Goal: Information Seeking & Learning: Learn about a topic

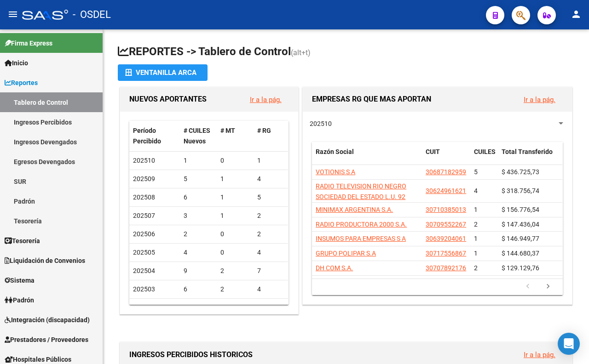
click at [526, 19] on button "button" at bounding box center [521, 15] width 18 height 18
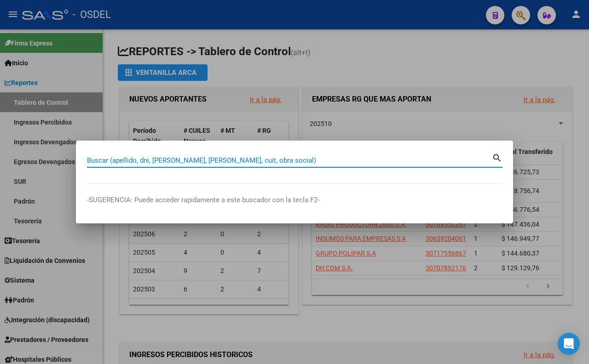
click at [246, 162] on input "Buscar (apellido, dni, [PERSON_NAME], [PERSON_NAME], cuit, obra social)" at bounding box center [289, 160] width 405 height 8
paste input "3765082"
type input "3765082"
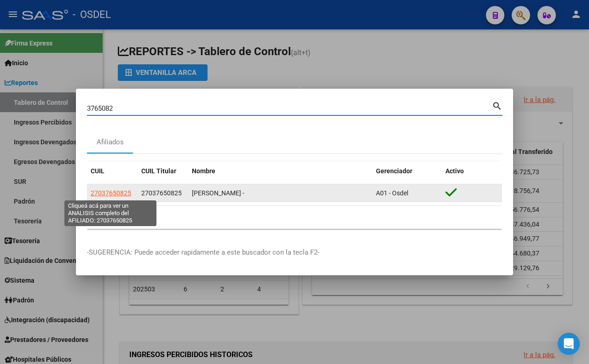
click at [115, 194] on span "27037650825" at bounding box center [111, 193] width 40 height 7
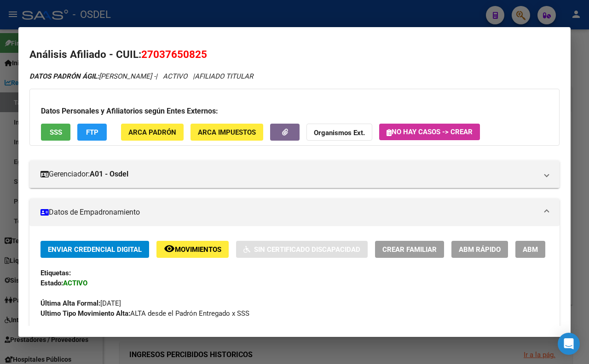
click at [102, 246] on span "Enviar Credencial Digital" at bounding box center [95, 250] width 94 height 8
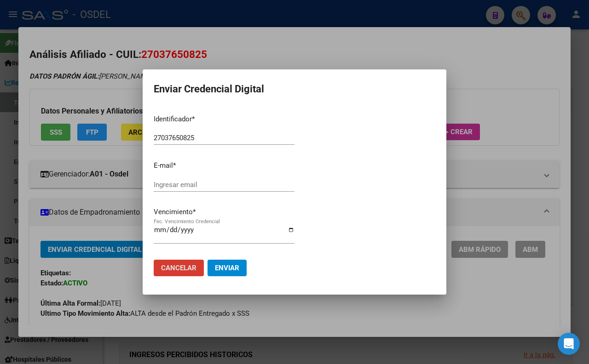
click at [156, 231] on input "Fec. Vencimiento Credencial" at bounding box center [224, 233] width 141 height 15
click at [273, 56] on div at bounding box center [294, 182] width 589 height 364
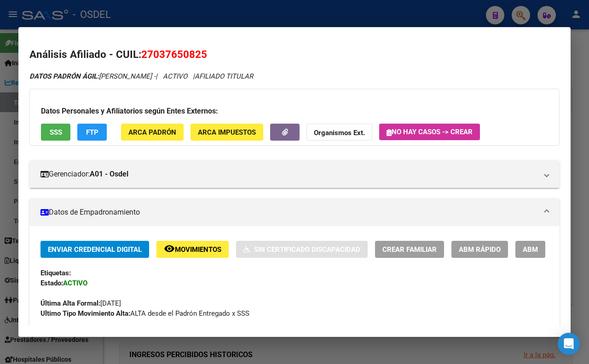
click at [273, 18] on div at bounding box center [294, 182] width 589 height 364
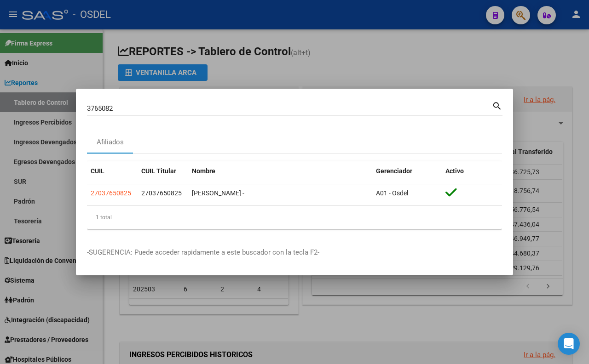
click at [271, 77] on div at bounding box center [294, 182] width 589 height 364
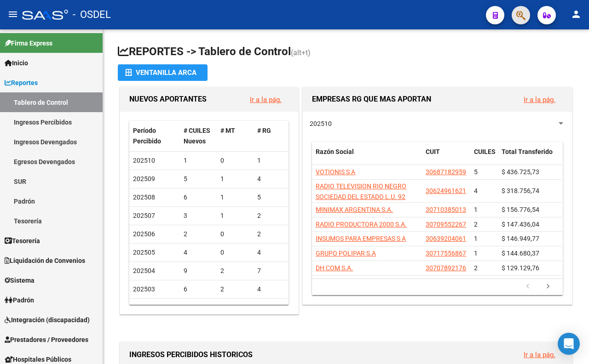
click at [513, 18] on button "button" at bounding box center [521, 15] width 18 height 18
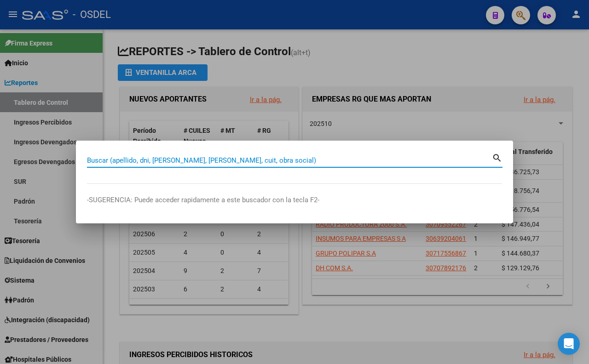
click at [253, 159] on input "Buscar (apellido, dni, [PERSON_NAME], [PERSON_NAME], cuit, obra social)" at bounding box center [289, 160] width 405 height 8
paste input "34534827"
type input "34534827"
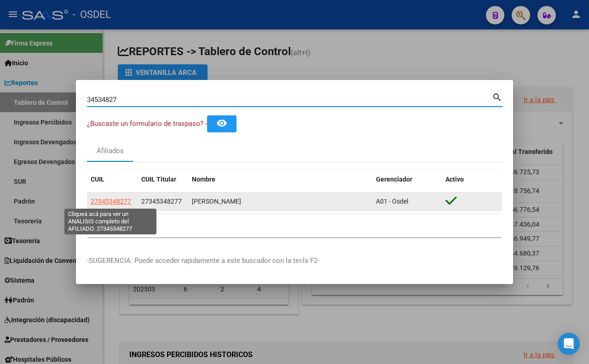
click at [119, 202] on span "27345348277" at bounding box center [111, 201] width 40 height 7
type textarea "27345348277"
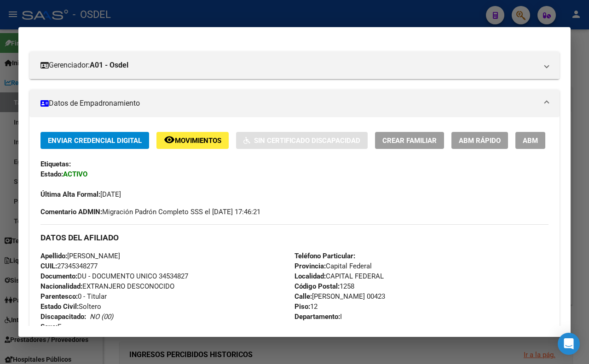
scroll to position [153, 0]
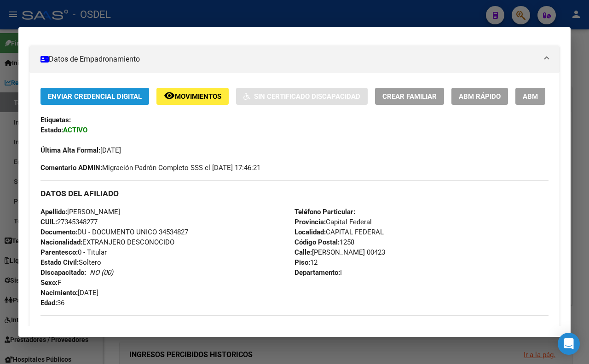
click at [111, 99] on span "Enviar Credencial Digital" at bounding box center [95, 96] width 94 height 8
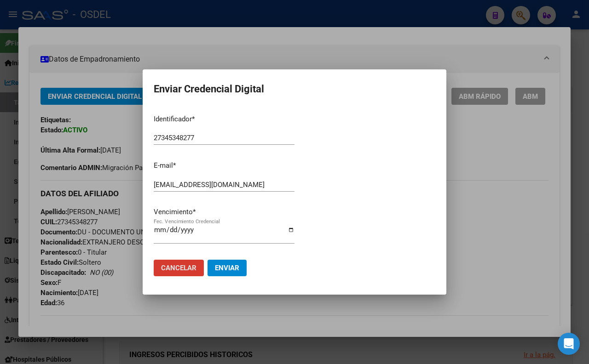
click at [283, 51] on div at bounding box center [294, 182] width 589 height 364
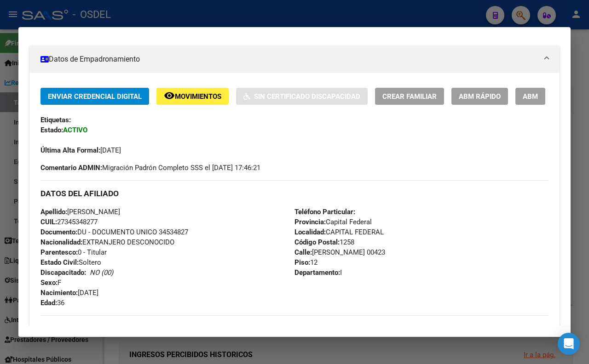
click at [275, 10] on div at bounding box center [294, 182] width 589 height 364
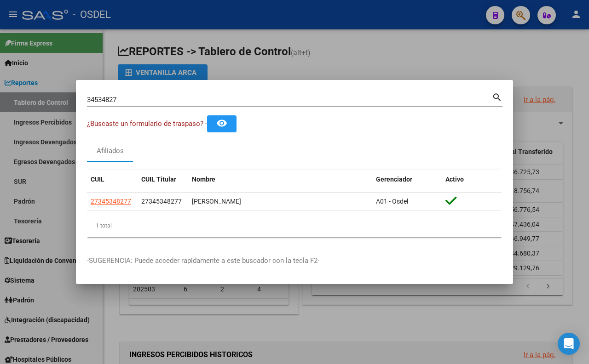
click at [337, 60] on div at bounding box center [294, 182] width 589 height 364
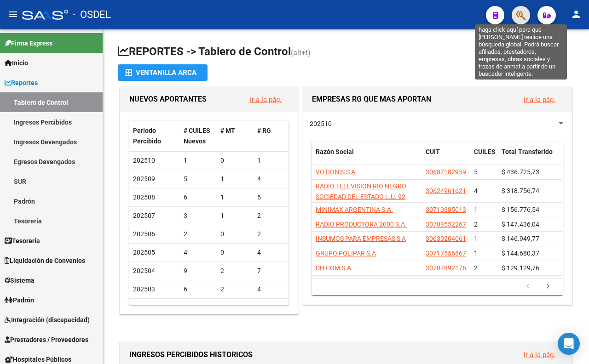
click at [517, 16] on icon "button" at bounding box center [520, 15] width 9 height 11
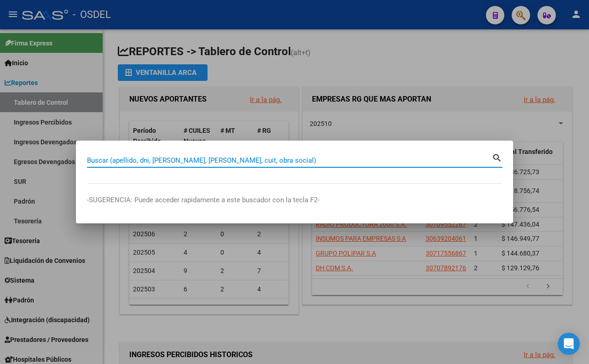
click at [294, 157] on input "Buscar (apellido, dni, [PERSON_NAME], [PERSON_NAME], cuit, obra social)" at bounding box center [289, 160] width 405 height 8
paste input "12518811"
type input "12518811"
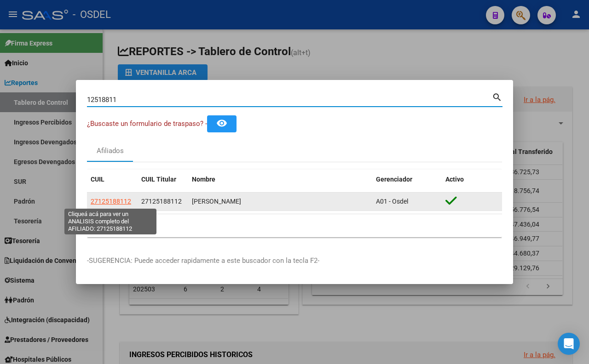
click at [124, 200] on span "27125188112" at bounding box center [111, 201] width 40 height 7
type textarea "27125188112"
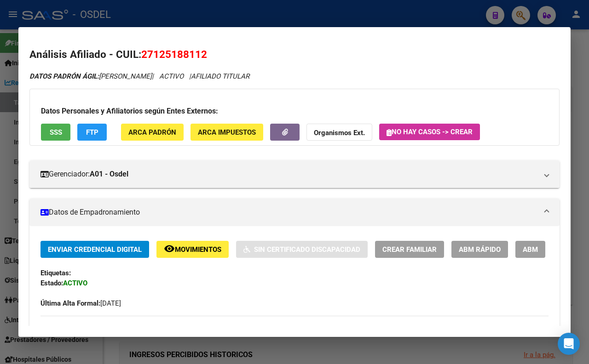
click at [82, 248] on span "Enviar Credencial Digital" at bounding box center [95, 250] width 94 height 8
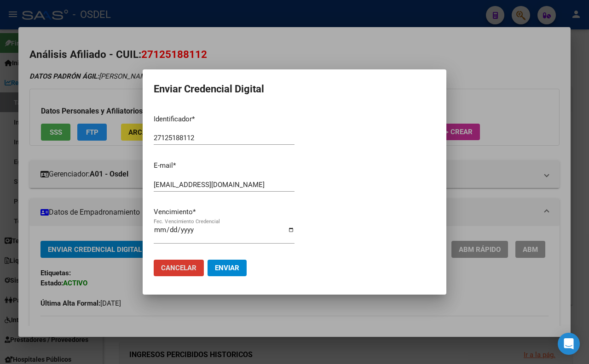
click at [160, 233] on input "2025-11-19" at bounding box center [224, 233] width 141 height 15
type input "2025-11-03"
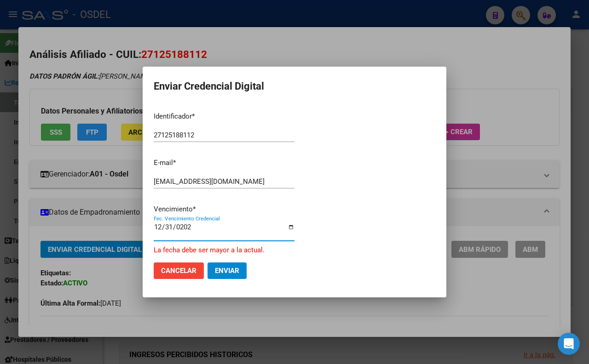
type input "2025-12-31"
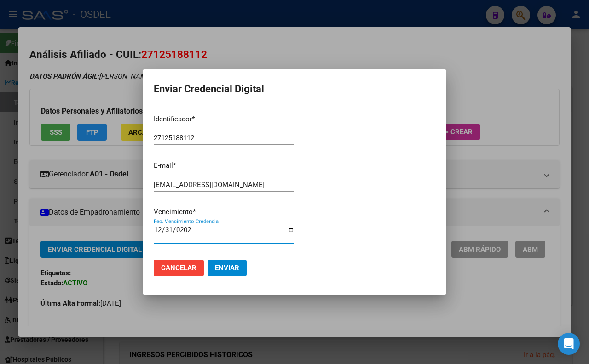
click at [228, 272] on button "Enviar" at bounding box center [226, 268] width 39 height 17
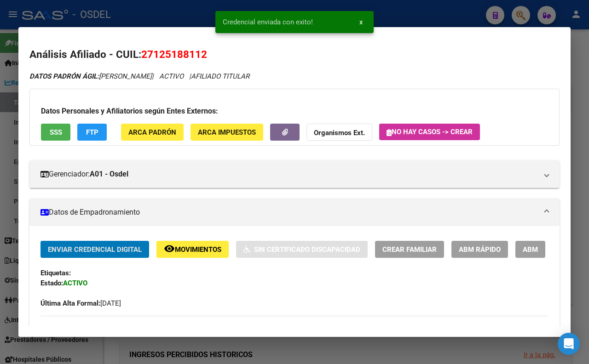
click at [413, 12] on div at bounding box center [294, 182] width 589 height 364
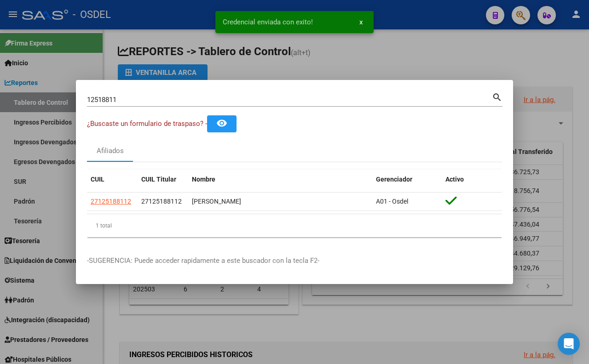
click at [392, 60] on div at bounding box center [294, 182] width 589 height 364
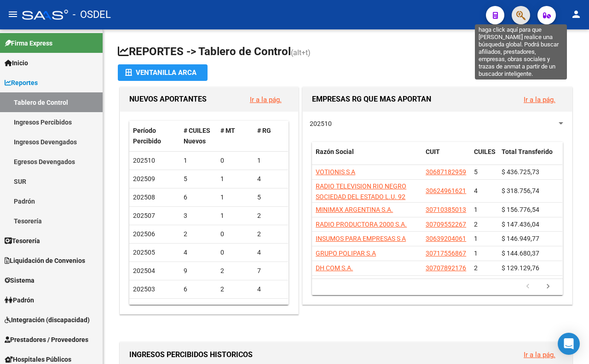
click at [518, 15] on icon "button" at bounding box center [520, 15] width 9 height 11
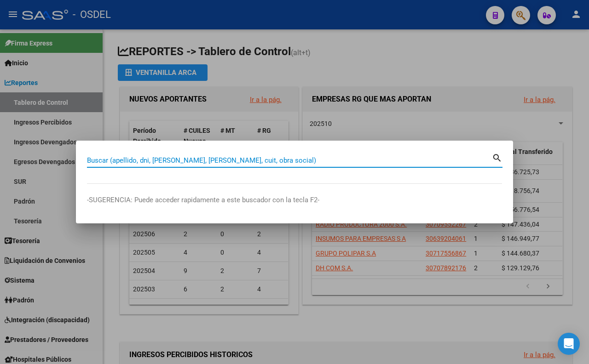
click at [250, 159] on input "Buscar (apellido, dni, [PERSON_NAME], [PERSON_NAME], cuit, obra social)" at bounding box center [289, 160] width 405 height 8
paste input "22179475"
type input "22179475"
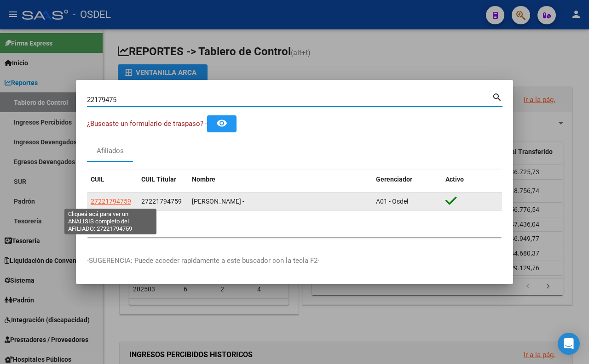
click at [123, 199] on span "27221794759" at bounding box center [111, 201] width 40 height 7
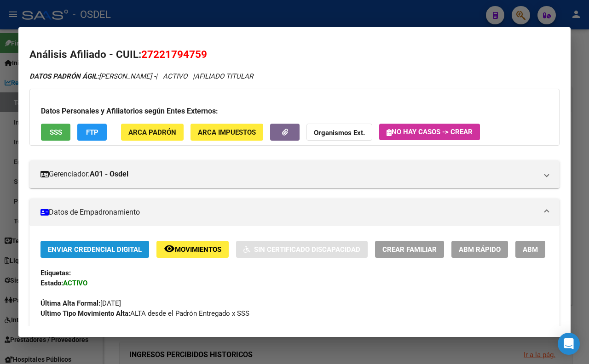
click at [109, 248] on span "Enviar Credencial Digital" at bounding box center [95, 250] width 94 height 8
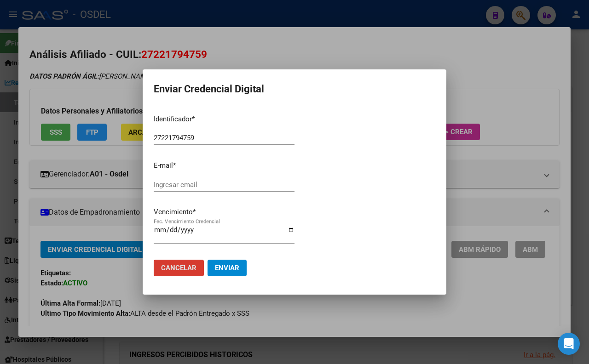
click at [276, 42] on div at bounding box center [294, 182] width 589 height 364
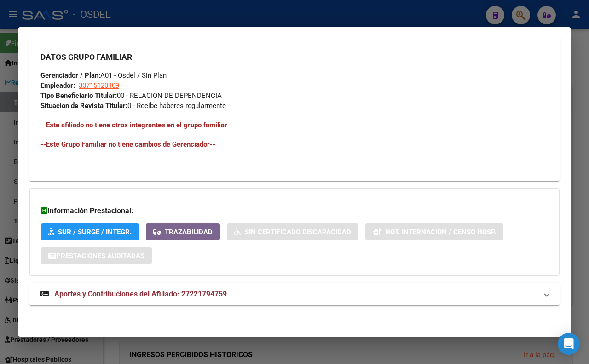
scroll to position [461, 0]
click at [217, 290] on span "Aportes y Contribuciones del Afiliado: 27221794759" at bounding box center [140, 294] width 173 height 9
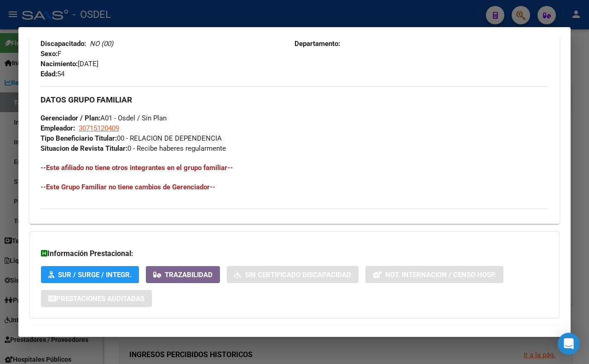
scroll to position [361, 0]
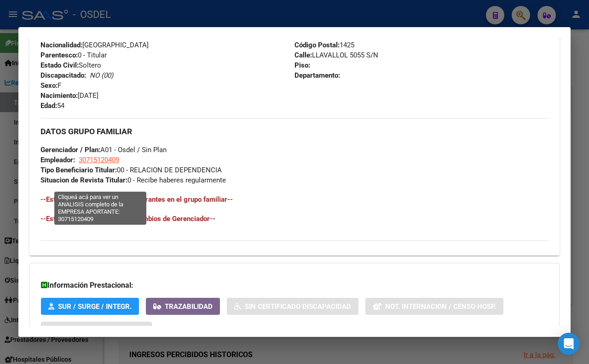
click at [103, 164] on span "30715120409" at bounding box center [99, 160] width 40 height 8
type textarea "30715120409"
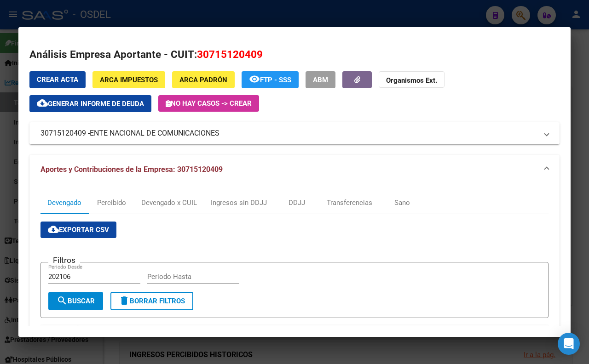
click at [243, 15] on div at bounding box center [294, 182] width 589 height 364
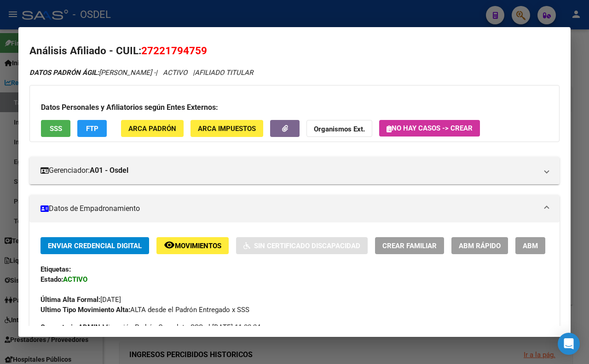
scroll to position [0, 0]
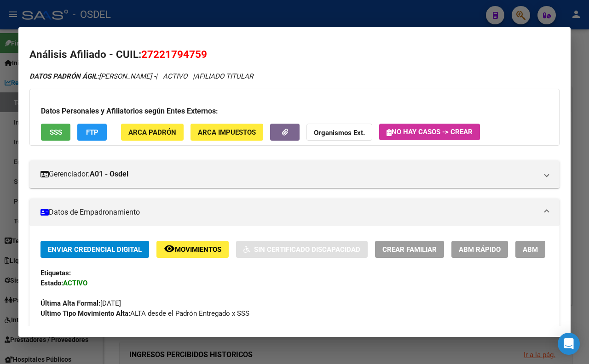
click at [58, 135] on span "SSS" at bounding box center [56, 132] width 12 height 8
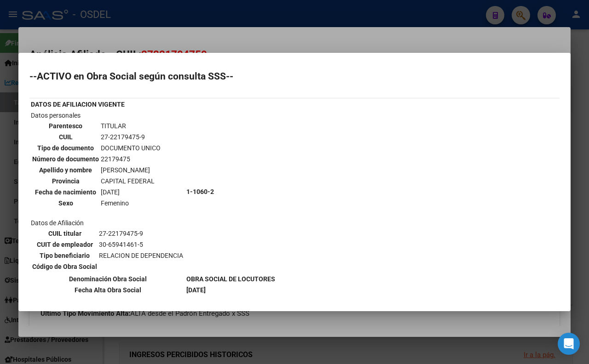
click at [280, 43] on div at bounding box center [294, 182] width 589 height 364
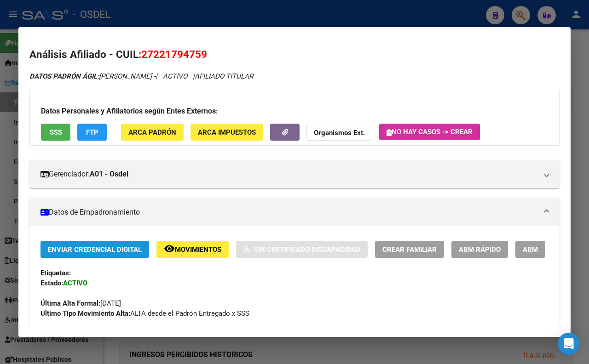
click at [102, 250] on span "Enviar Credencial Digital" at bounding box center [95, 250] width 94 height 8
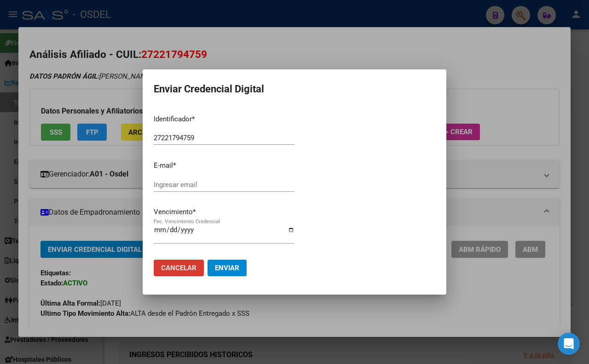
click at [162, 233] on input "Fec. Vencimiento Credencial" at bounding box center [224, 233] width 141 height 15
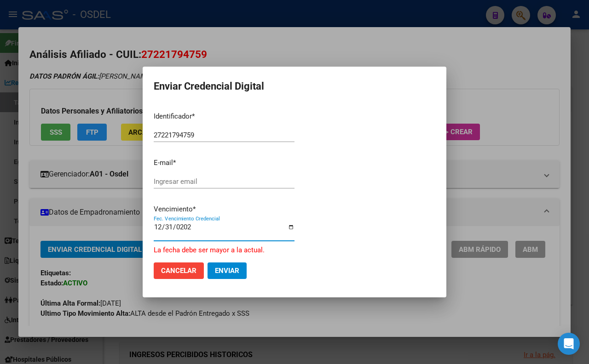
type input "2025-12-31"
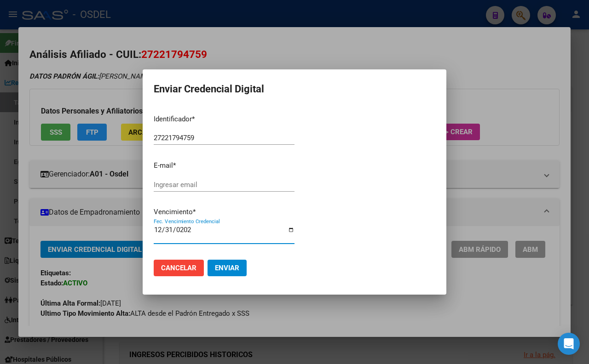
click at [227, 271] on span "Enviar" at bounding box center [227, 268] width 24 height 8
click at [358, 183] on div at bounding box center [364, 179] width 141 height 145
click at [324, 55] on div at bounding box center [294, 182] width 589 height 364
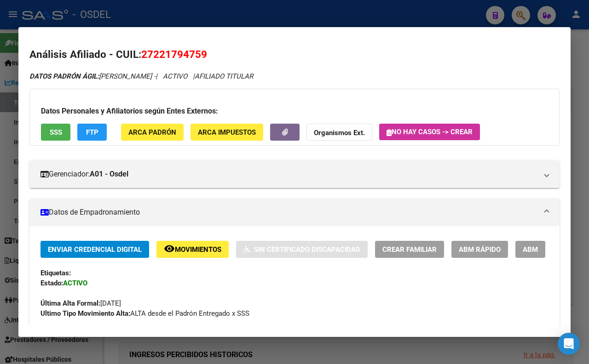
click at [324, 12] on div at bounding box center [294, 182] width 589 height 364
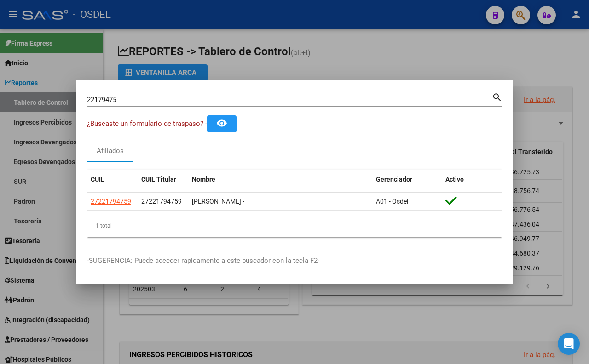
click at [307, 62] on div at bounding box center [294, 182] width 589 height 364
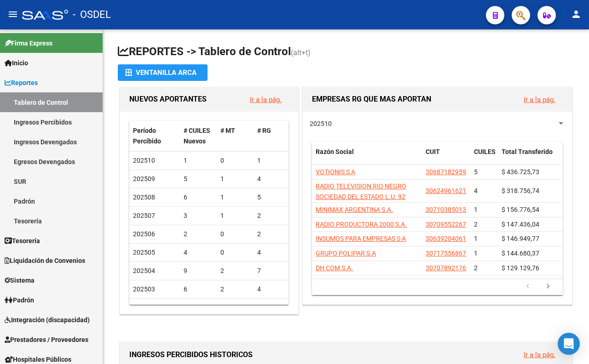
click at [512, 15] on button "button" at bounding box center [521, 15] width 18 height 18
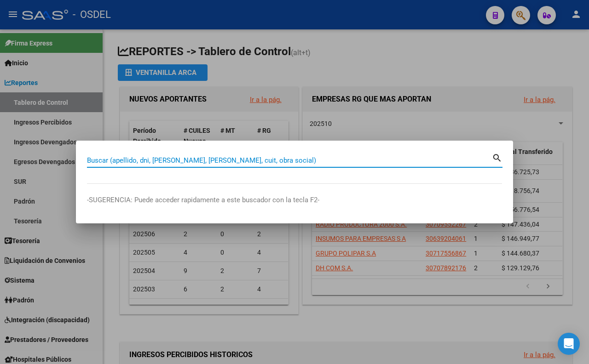
click at [283, 162] on input "Buscar (apellido, dni, [PERSON_NAME], [PERSON_NAME], cuit, obra social)" at bounding box center [289, 160] width 405 height 8
drag, startPoint x: 283, startPoint y: 162, endPoint x: 207, endPoint y: 160, distance: 75.9
click at [207, 160] on input "Buscar (apellido, dni, [PERSON_NAME], [PERSON_NAME], cuit, obra social)" at bounding box center [289, 160] width 405 height 8
paste input "16920790"
type input "16920790"
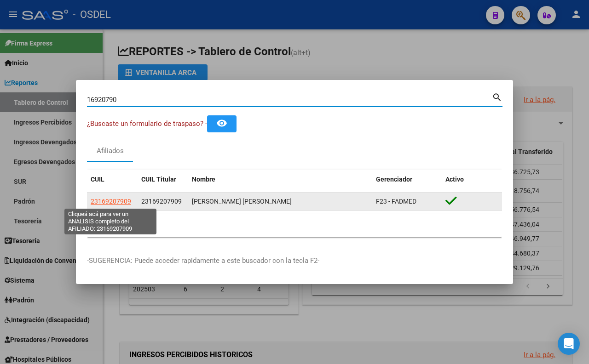
click at [124, 201] on span "23169207909" at bounding box center [111, 201] width 40 height 7
type textarea "23169207909"
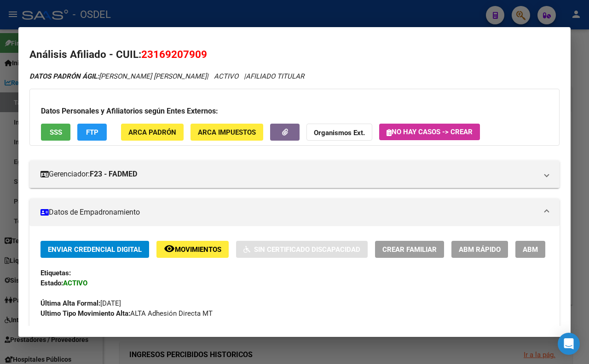
click at [55, 137] on button "SSS" at bounding box center [55, 132] width 29 height 17
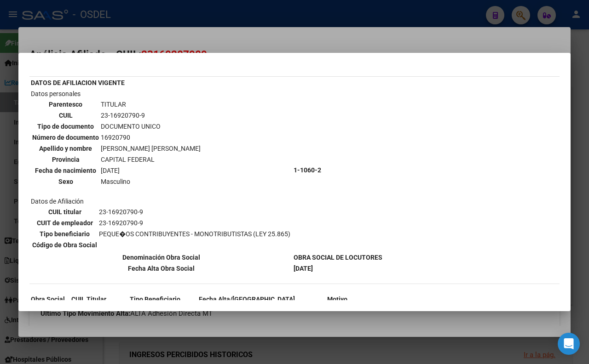
scroll to position [47, 0]
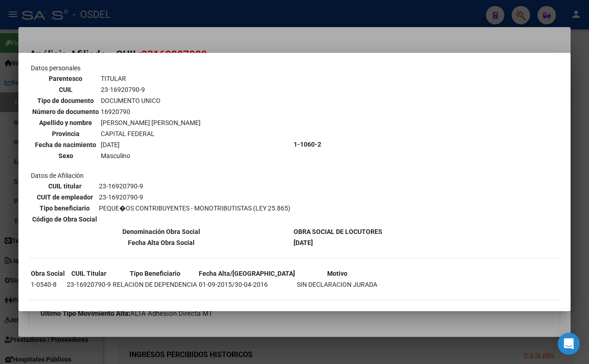
click at [274, 46] on div at bounding box center [294, 182] width 589 height 364
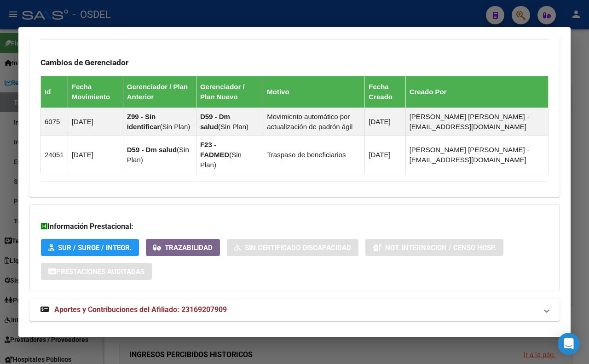
scroll to position [566, 0]
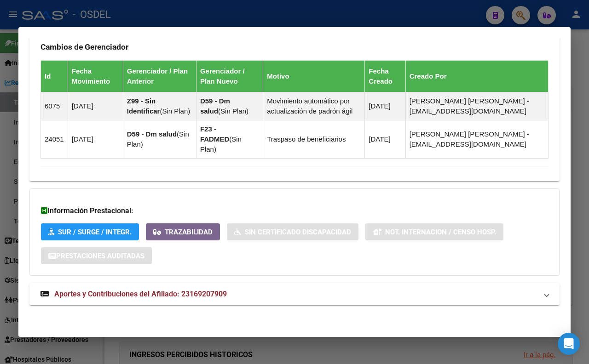
click at [216, 301] on mat-expansion-panel-header "Aportes y Contribuciones del Afiliado: 23169207909" at bounding box center [294, 294] width 530 height 22
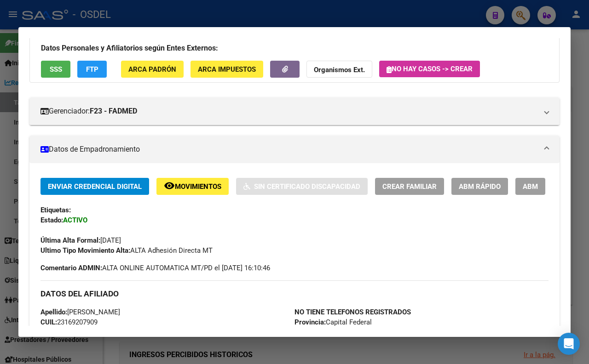
scroll to position [0, 0]
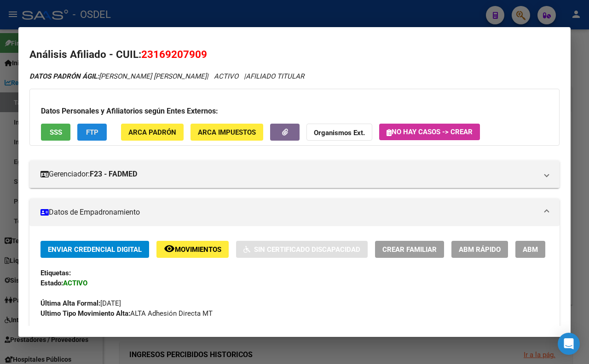
click at [99, 134] on button "FTP" at bounding box center [91, 132] width 29 height 17
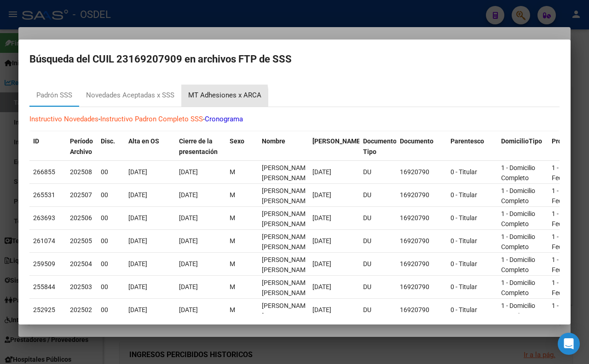
click at [191, 98] on div "MT Adhesiones x ARCA" at bounding box center [224, 95] width 73 height 11
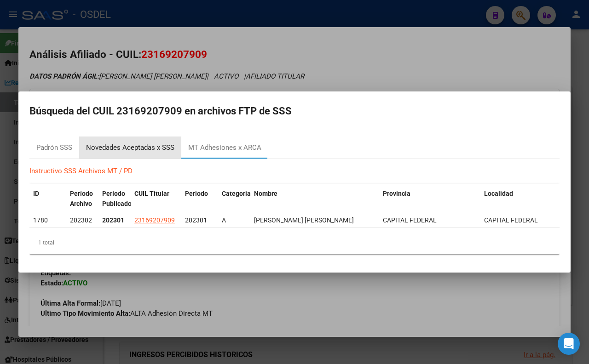
click at [161, 143] on div "Novedades Aceptadas x SSS" at bounding box center [130, 148] width 88 height 11
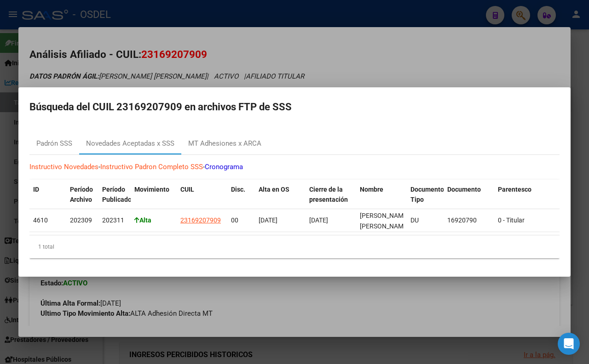
click at [351, 57] on div at bounding box center [294, 182] width 589 height 364
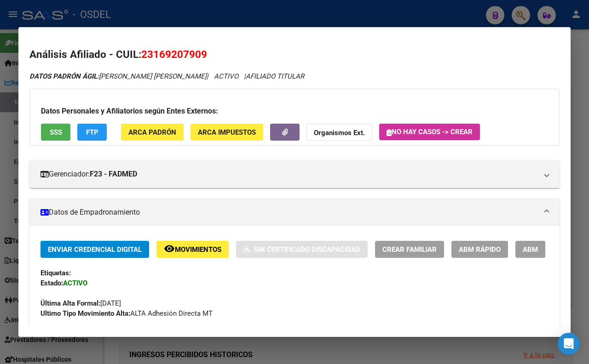
click at [281, 19] on div at bounding box center [294, 182] width 589 height 364
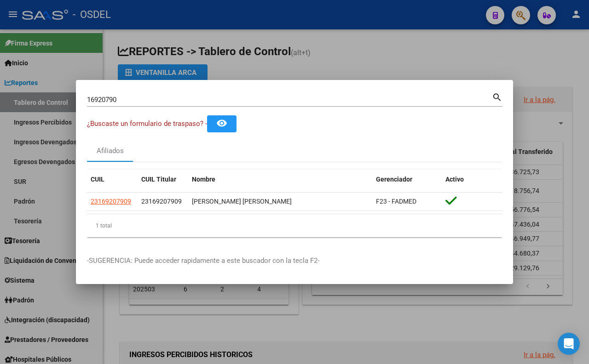
click at [290, 65] on div at bounding box center [294, 182] width 589 height 364
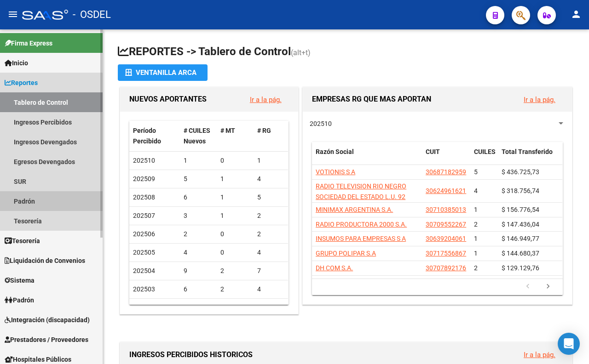
click at [25, 194] on link "Padrón" at bounding box center [51, 201] width 103 height 20
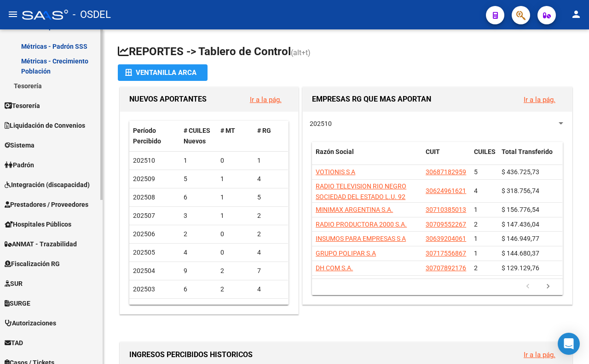
scroll to position [255, 0]
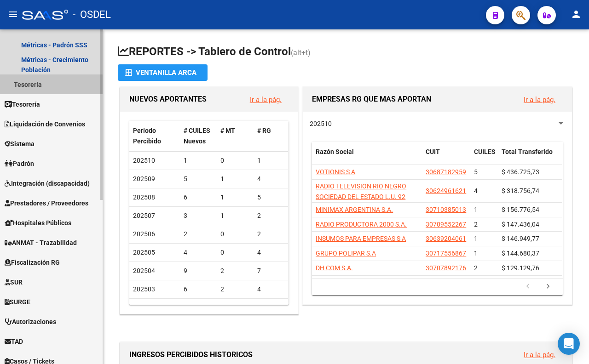
click at [42, 89] on link "Tesorería" at bounding box center [51, 85] width 103 height 20
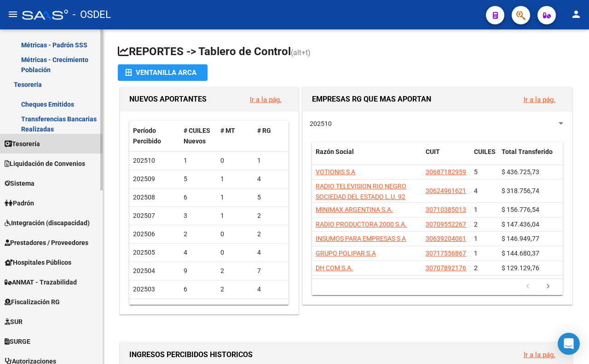
click at [40, 147] on span "Tesorería" at bounding box center [22, 144] width 35 height 10
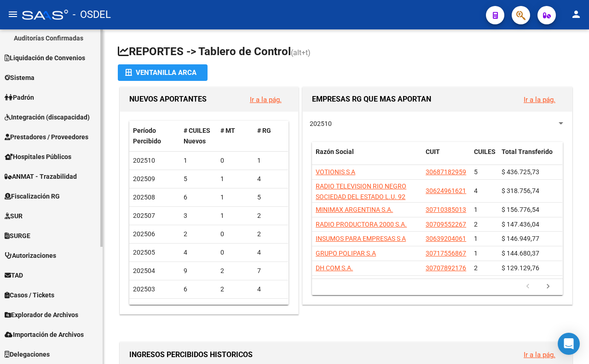
scroll to position [178, 0]
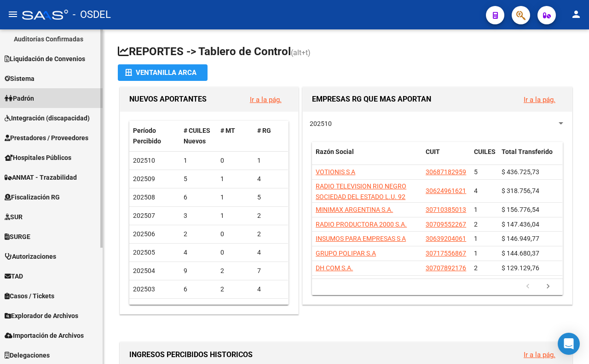
click at [27, 91] on link "Padrón" at bounding box center [51, 98] width 103 height 20
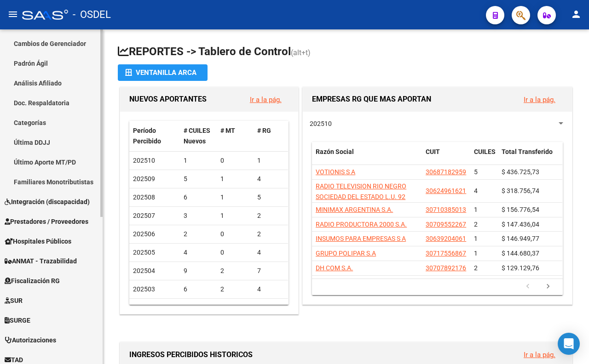
click at [62, 161] on link "Último Aporte MT/PD" at bounding box center [51, 162] width 103 height 20
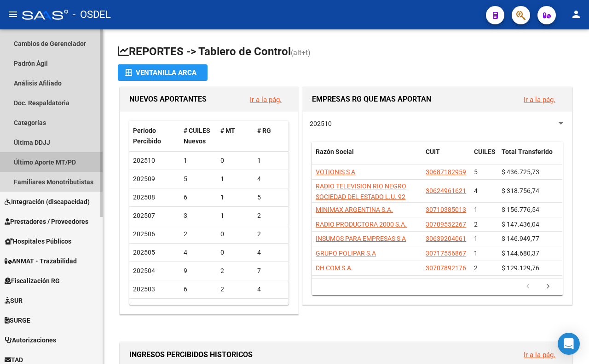
click at [42, 163] on link "Último Aporte MT/PD" at bounding box center [51, 162] width 103 height 20
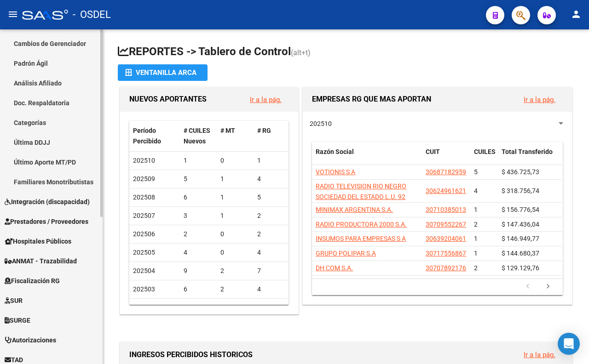
click at [44, 177] on link "Familiares Monotributistas" at bounding box center [51, 182] width 103 height 20
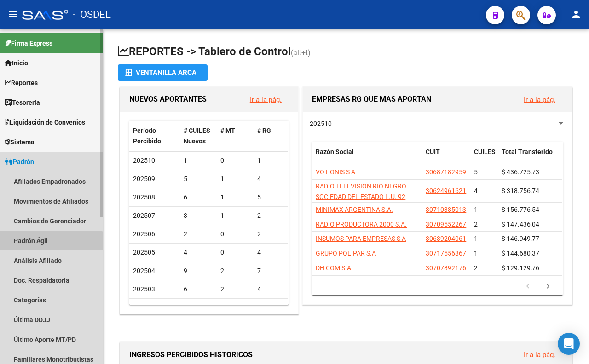
click at [44, 245] on link "Padrón Ágil" at bounding box center [51, 241] width 103 height 20
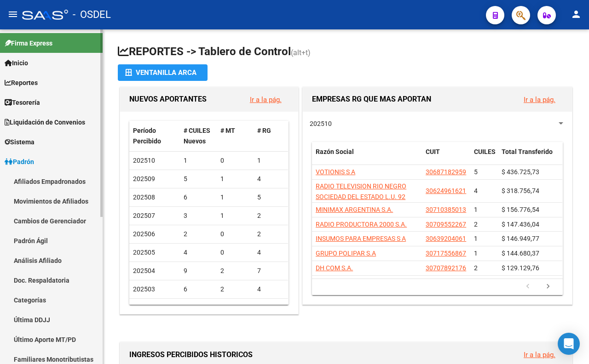
click at [58, 187] on link "Afiliados Empadronados" at bounding box center [51, 182] width 103 height 20
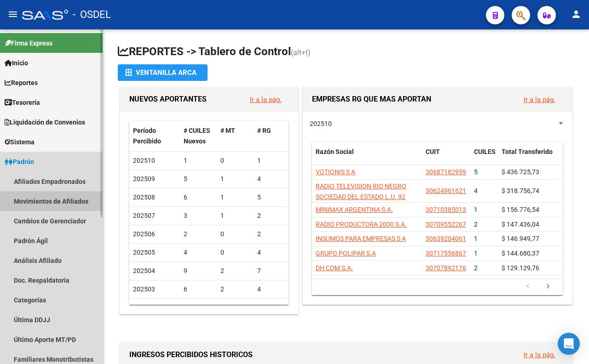
click at [58, 196] on link "Movimientos de Afiliados" at bounding box center [51, 201] width 103 height 20
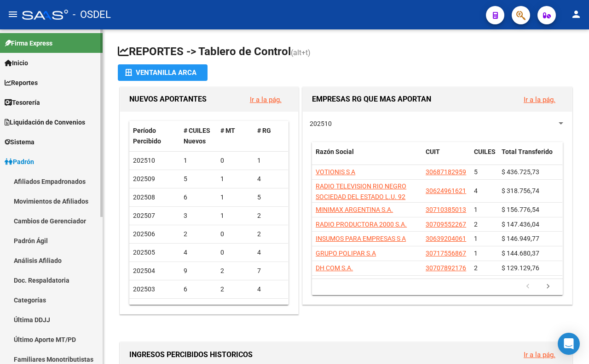
click at [62, 205] on link "Movimientos de Afiliados" at bounding box center [51, 201] width 103 height 20
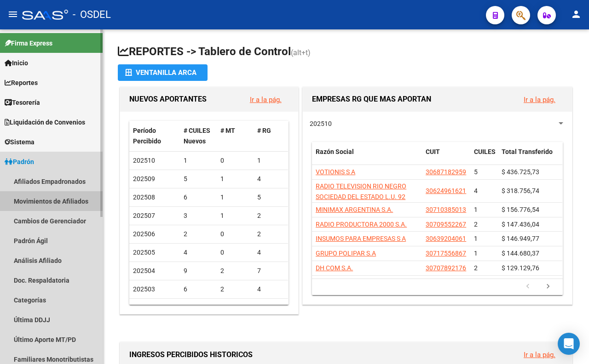
click at [62, 206] on link "Movimientos de Afiliados" at bounding box center [51, 201] width 103 height 20
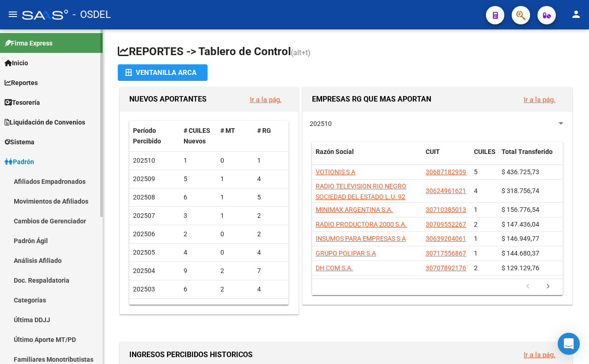
click at [46, 182] on link "Afiliados Empadronados" at bounding box center [51, 182] width 103 height 20
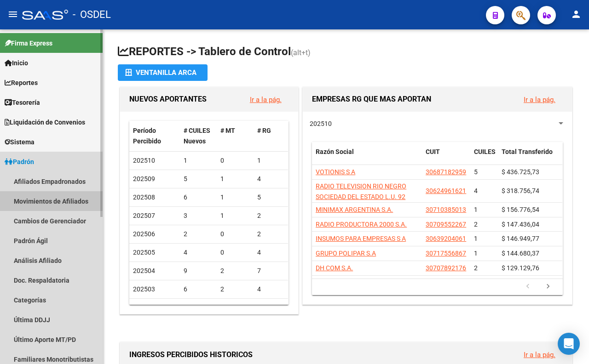
click at [37, 198] on link "Movimientos de Afiliados" at bounding box center [51, 201] width 103 height 20
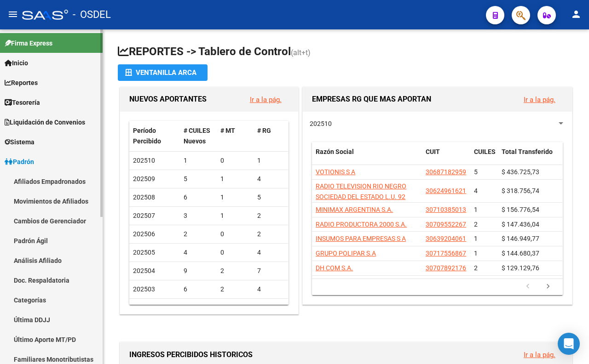
click at [42, 201] on link "Movimientos de Afiliados" at bounding box center [51, 201] width 103 height 20
click at [42, 221] on link "Cambios de Gerenciador" at bounding box center [51, 221] width 103 height 20
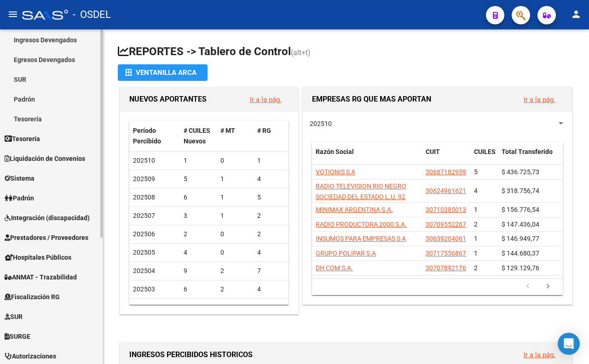
scroll to position [153, 0]
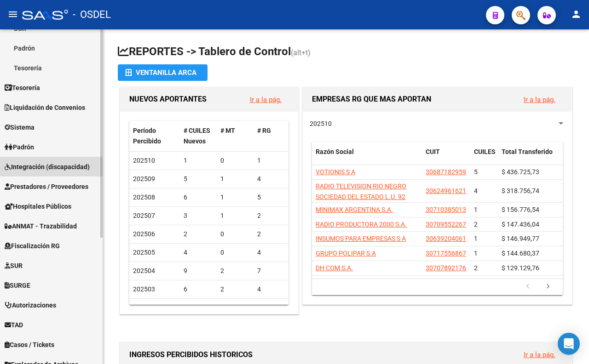
click at [75, 161] on link "Integración (discapacidad)" at bounding box center [51, 167] width 103 height 20
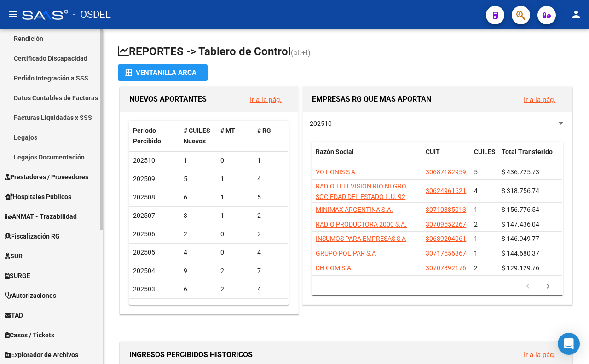
scroll to position [222, 0]
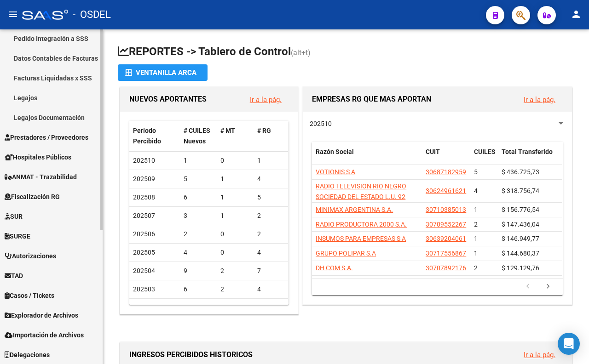
click at [54, 319] on span "Explorador de Archivos" at bounding box center [42, 316] width 74 height 10
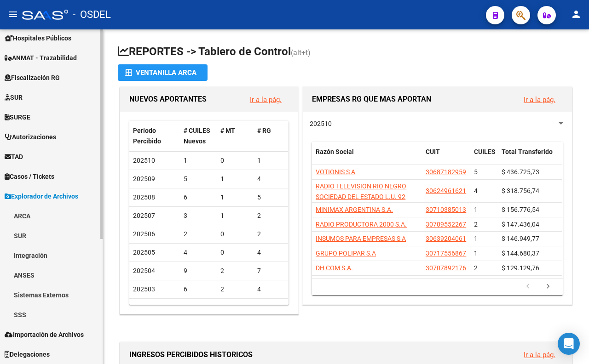
scroll to position [183, 0]
click at [54, 319] on link "SSS" at bounding box center [51, 315] width 103 height 20
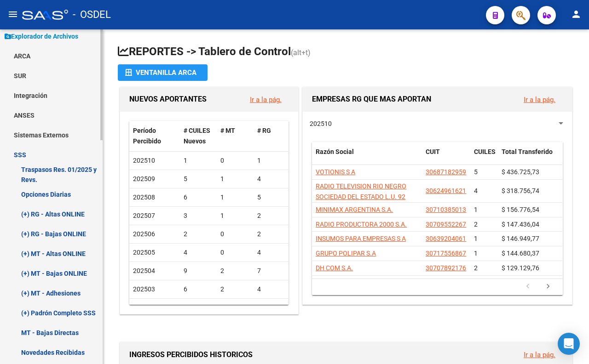
scroll to position [387, 0]
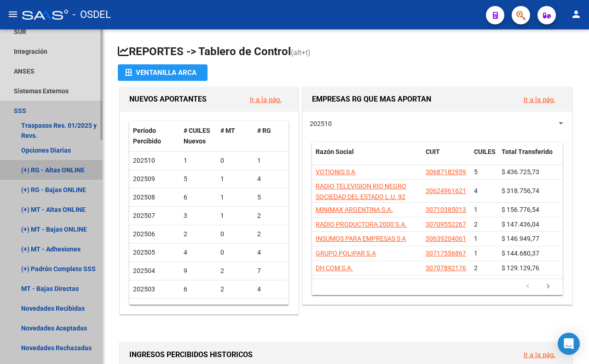
click at [56, 175] on link "(+) RG - Altas ONLINE" at bounding box center [51, 170] width 103 height 20
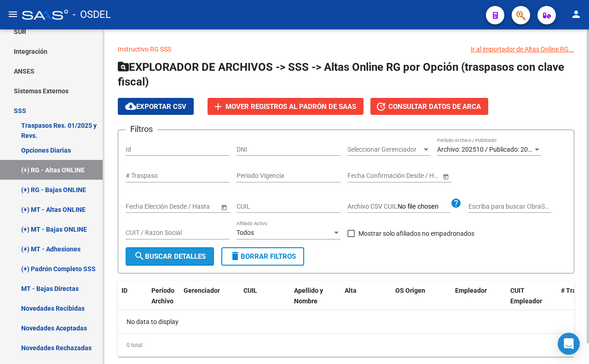
click at [144, 260] on mat-icon "search" at bounding box center [139, 256] width 11 height 11
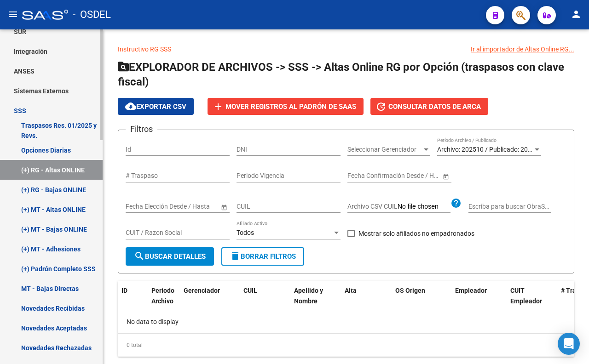
click at [40, 145] on link "Opciones Diarias" at bounding box center [51, 150] width 103 height 20
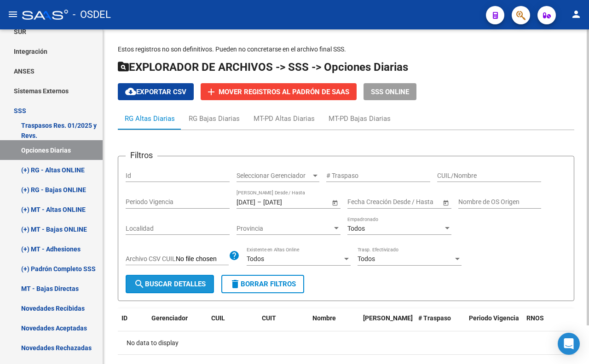
click at [157, 281] on span "search Buscar Detalles" at bounding box center [170, 284] width 72 height 8
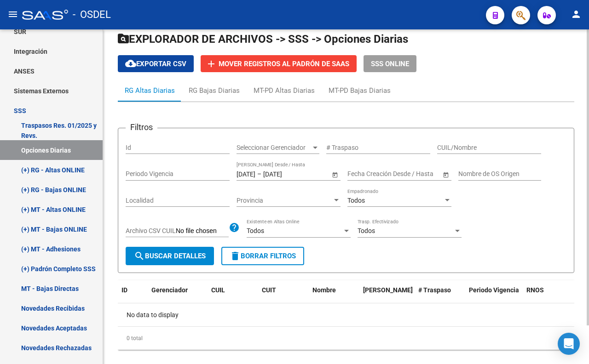
scroll to position [43, 0]
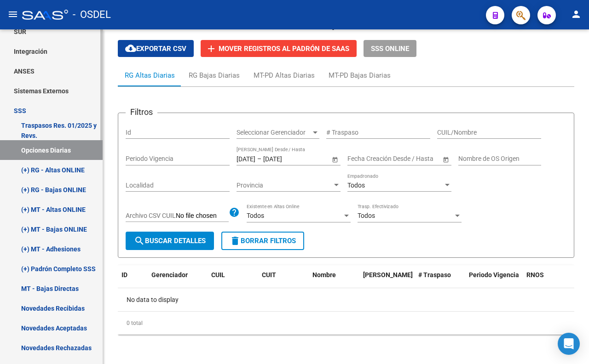
click at [60, 127] on link "Traspasos Res. 01/2025 y Revs." at bounding box center [51, 131] width 103 height 20
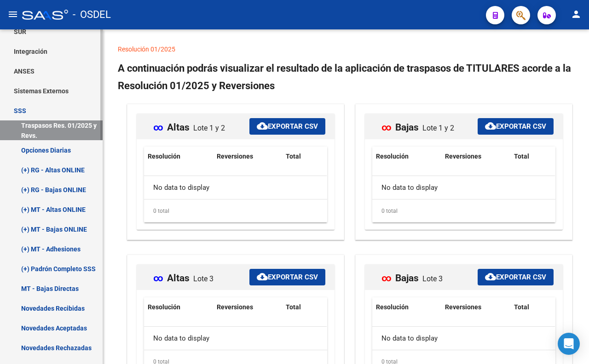
click at [78, 191] on link "(+) RG - Bajas ONLINE" at bounding box center [51, 190] width 103 height 20
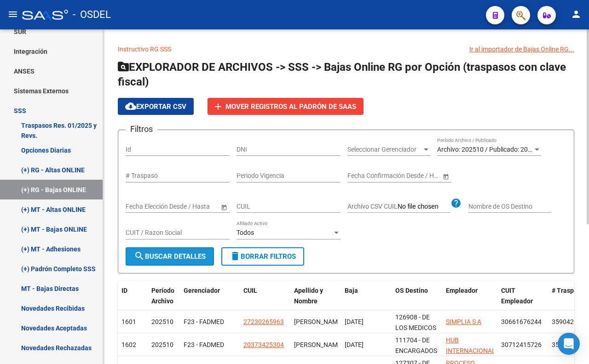
click at [193, 265] on button "search Buscar Detalles" at bounding box center [170, 257] width 88 height 18
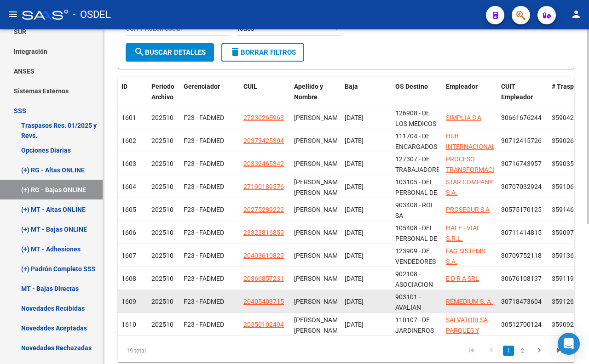
scroll to position [240, 0]
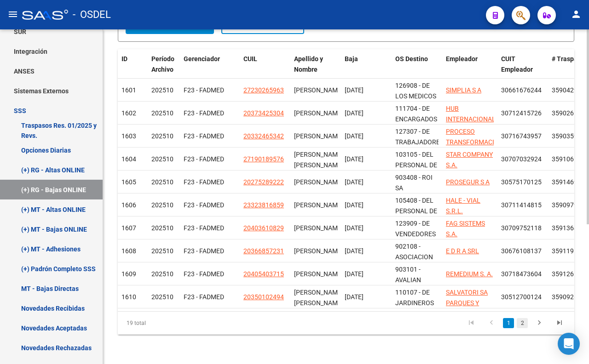
click at [524, 322] on link "2" at bounding box center [522, 323] width 11 height 10
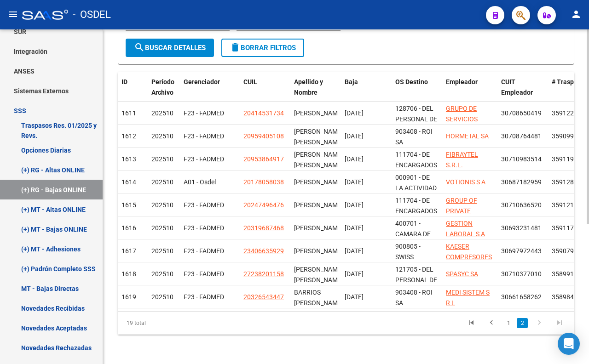
scroll to position [217, 0]
click at [509, 324] on link "1" at bounding box center [508, 323] width 11 height 10
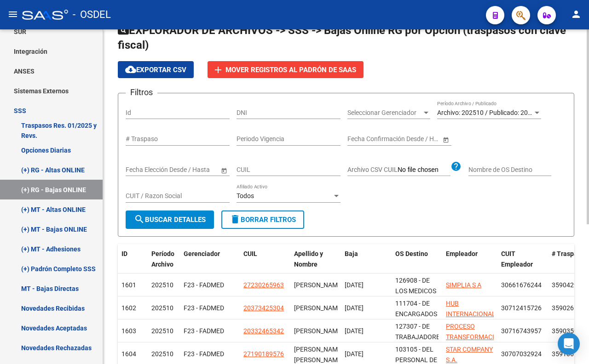
scroll to position [12, 0]
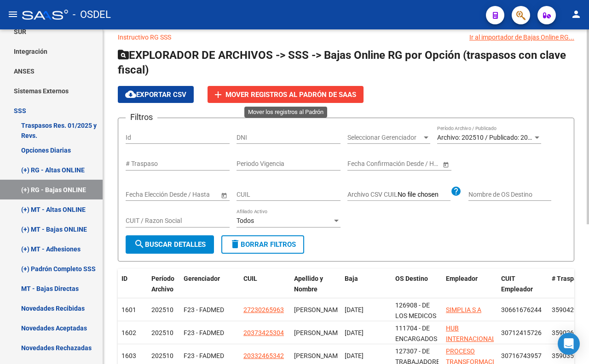
click at [327, 102] on button "add Mover registros al PADRÓN de SAAS" at bounding box center [285, 94] width 156 height 17
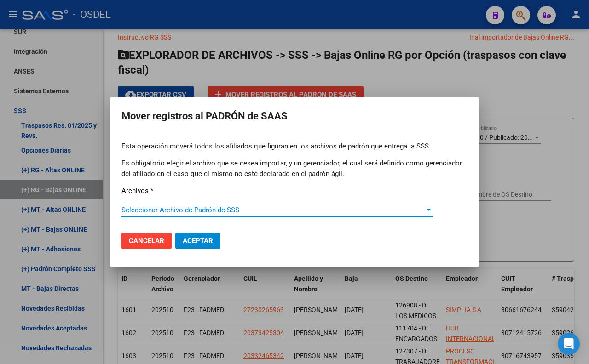
click at [262, 206] on span "Seleccionar Archivo de Padrón de SSS" at bounding box center [272, 210] width 303 height 8
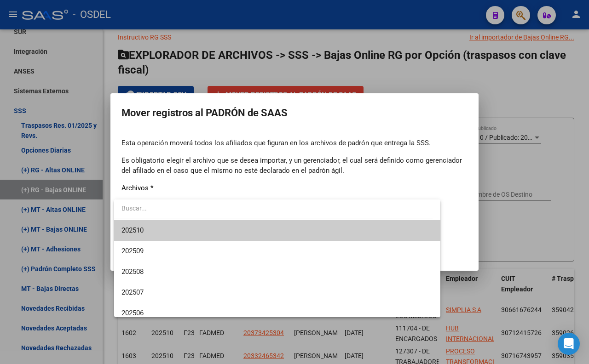
click at [256, 228] on span "202510" at bounding box center [276, 230] width 311 height 21
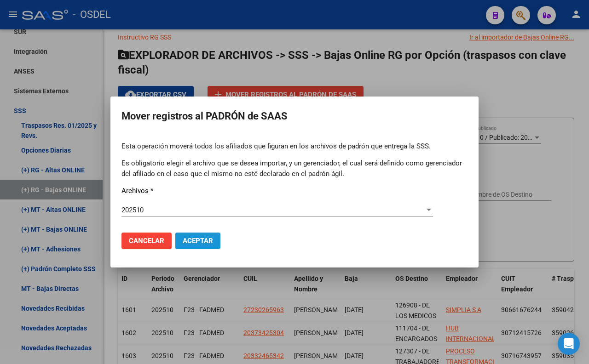
click at [207, 244] on span "Aceptar" at bounding box center [198, 241] width 30 height 8
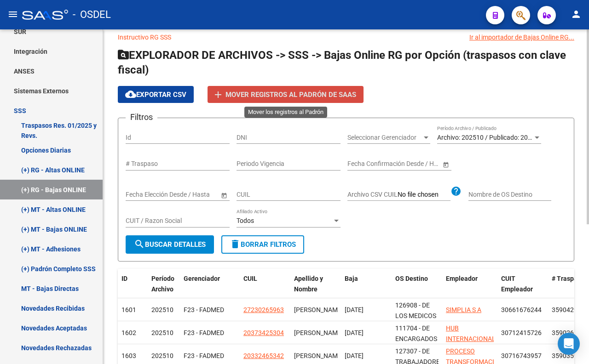
click at [262, 91] on span "Mover registros al PADRÓN de SAAS" at bounding box center [290, 95] width 131 height 8
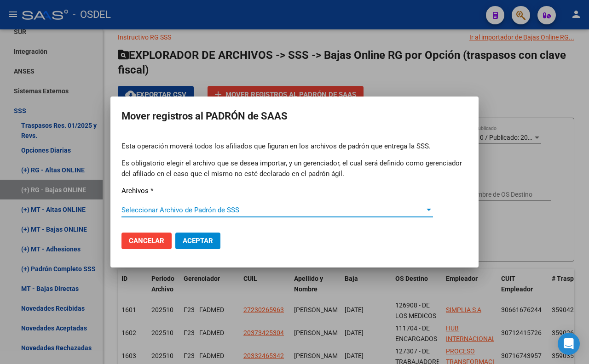
click at [235, 208] on span "Seleccionar Archivo de Padrón de SSS" at bounding box center [272, 210] width 303 height 8
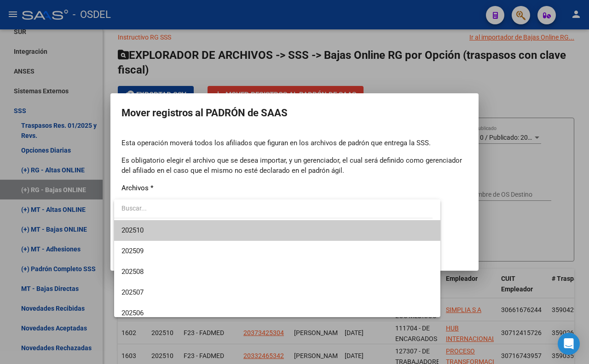
click at [236, 230] on span "202510" at bounding box center [276, 230] width 311 height 21
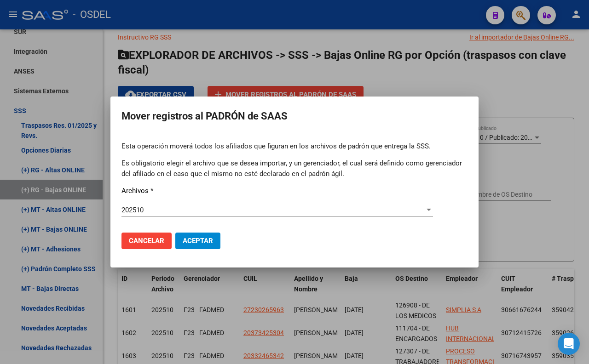
click at [520, 236] on div at bounding box center [294, 182] width 589 height 364
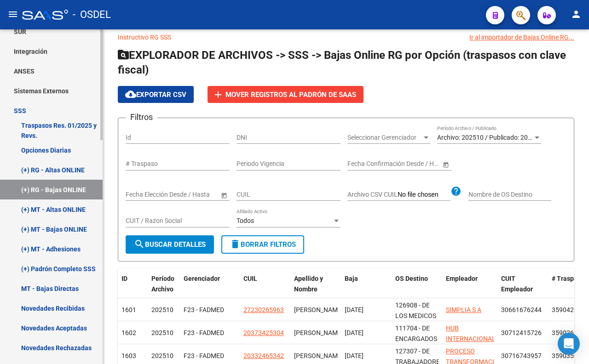
click at [45, 204] on link "(+) MT - Altas ONLINE" at bounding box center [51, 210] width 103 height 20
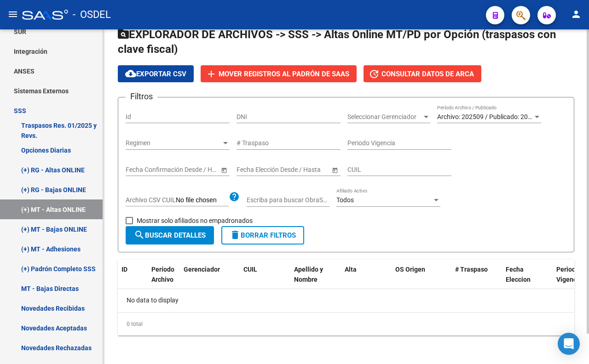
click at [162, 242] on button "search Buscar Detalles" at bounding box center [170, 235] width 88 height 18
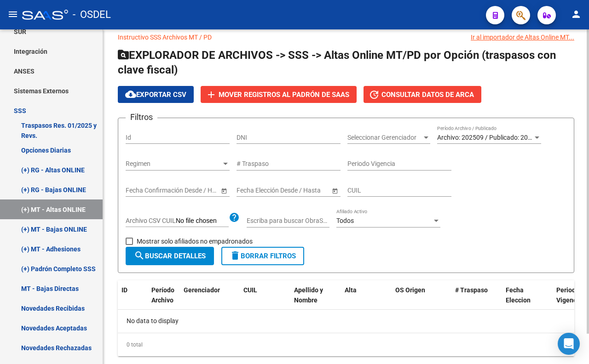
scroll to position [33, 0]
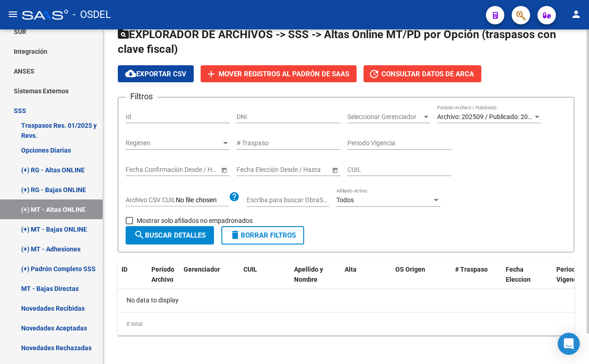
click at [475, 117] on span "Archivo: 202509 / Publicado: 202508" at bounding box center [489, 116] width 105 height 7
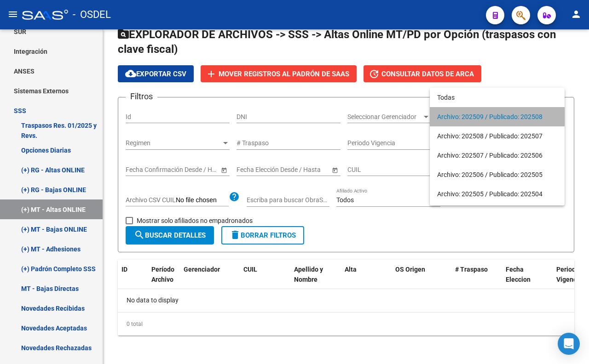
click at [475, 117] on span "Archivo: 202509 / Publicado: 202508" at bounding box center [497, 116] width 120 height 19
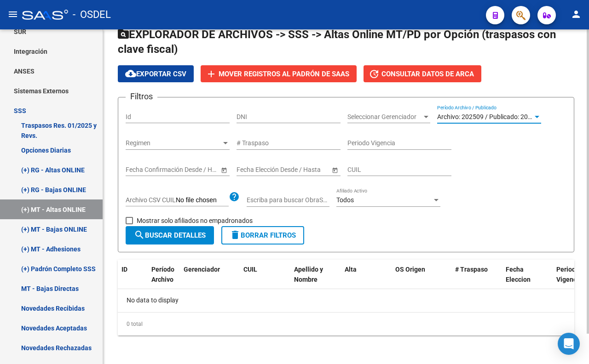
click at [203, 238] on span "search Buscar Detalles" at bounding box center [170, 235] width 72 height 8
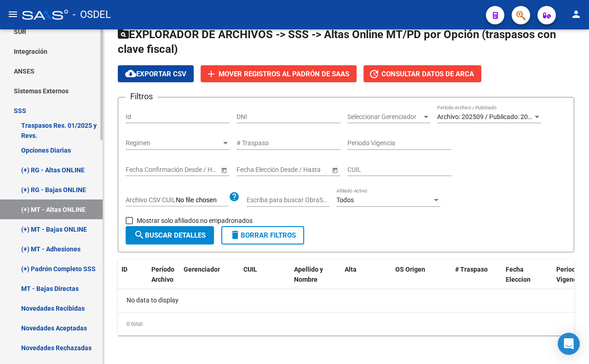
click at [79, 229] on link "(+) MT - Bajas ONLINE" at bounding box center [51, 229] width 103 height 20
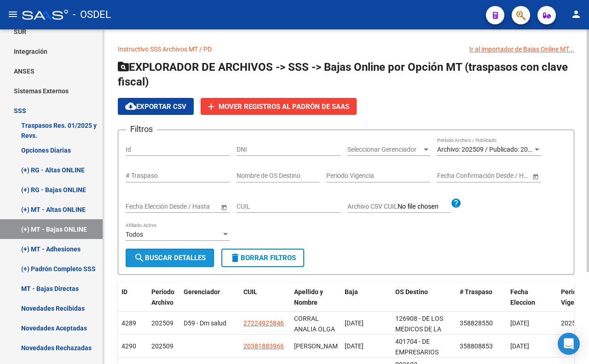
click at [181, 252] on button "search Buscar Detalles" at bounding box center [170, 258] width 88 height 18
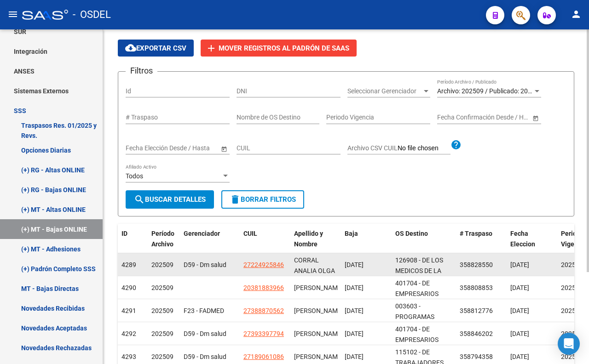
scroll to position [126, 0]
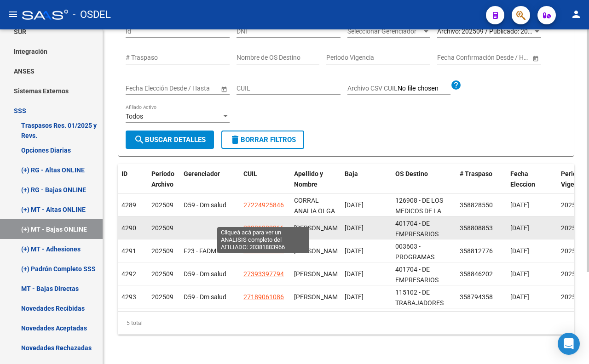
click at [259, 225] on span "20381883966" at bounding box center [263, 228] width 40 height 7
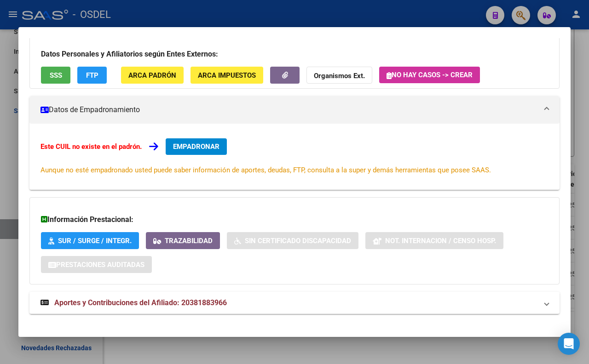
scroll to position [79, 0]
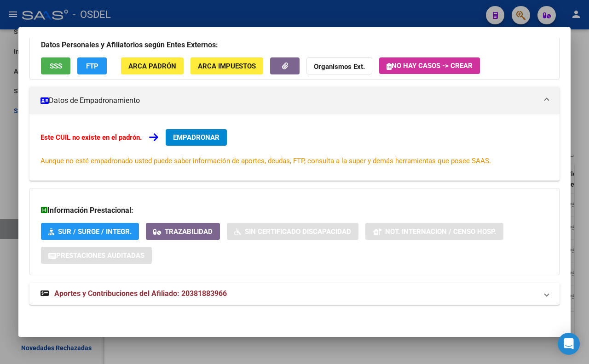
click at [218, 288] on mat-expansion-panel-header "Aportes y Contribuciones del Afiliado: 20381883966" at bounding box center [294, 294] width 530 height 22
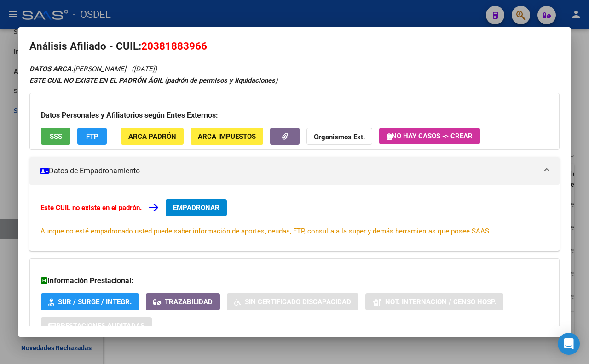
scroll to position [0, 0]
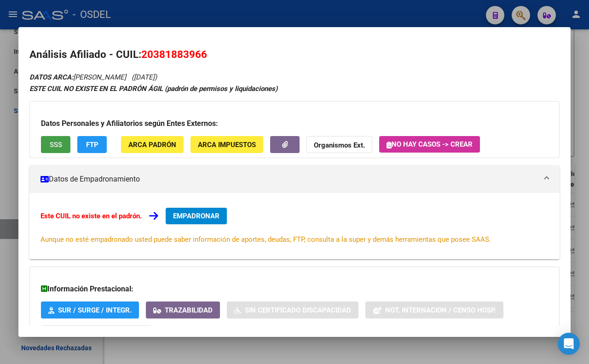
click at [55, 139] on button "SSS" at bounding box center [55, 144] width 29 height 17
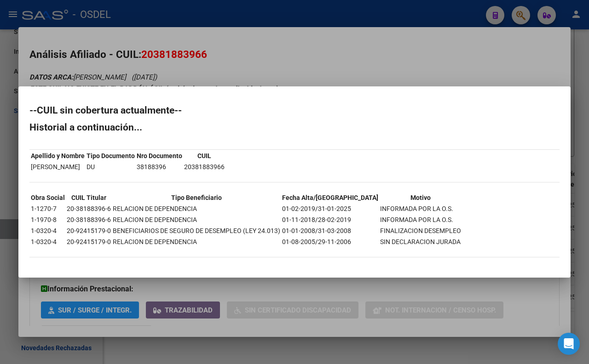
click at [296, 54] on div at bounding box center [294, 182] width 589 height 364
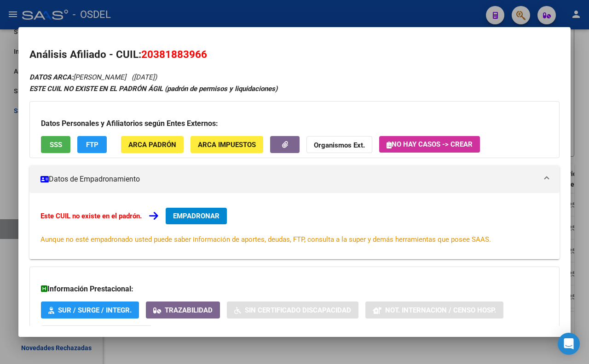
click at [295, 16] on div at bounding box center [294, 182] width 589 height 364
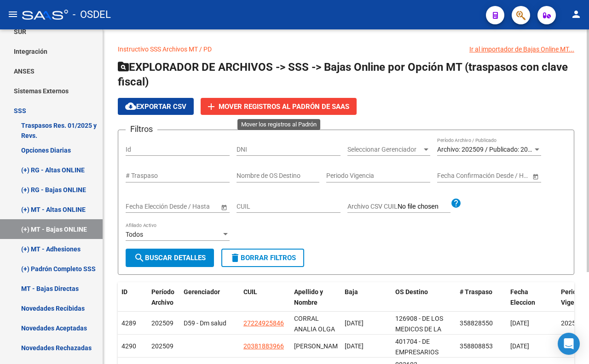
click at [283, 111] on button "add Mover registros al PADRÓN de SAAS" at bounding box center [279, 106] width 156 height 17
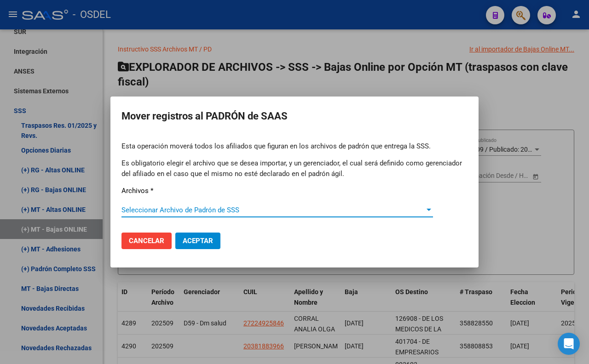
click at [247, 208] on span "Seleccionar Archivo de Padrón de SSS" at bounding box center [272, 210] width 303 height 8
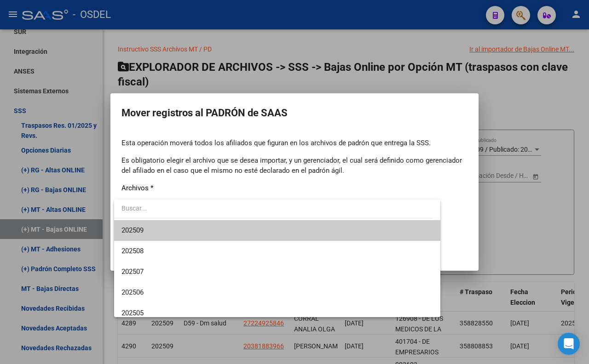
click at [248, 228] on span "202509" at bounding box center [276, 230] width 311 height 21
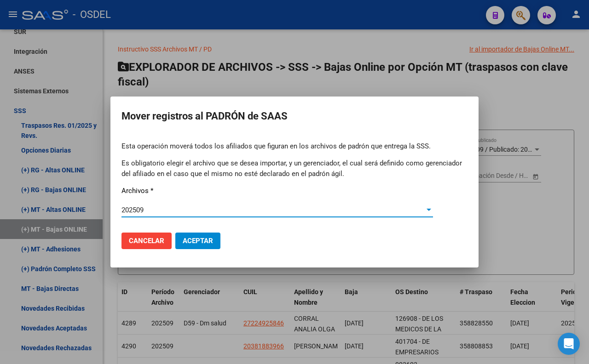
click at [209, 238] on span "Aceptar" at bounding box center [198, 241] width 30 height 8
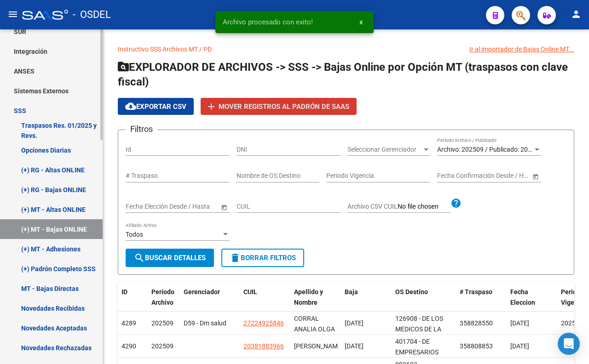
click at [66, 251] on link "(+) MT - Adhesiones" at bounding box center [51, 249] width 103 height 20
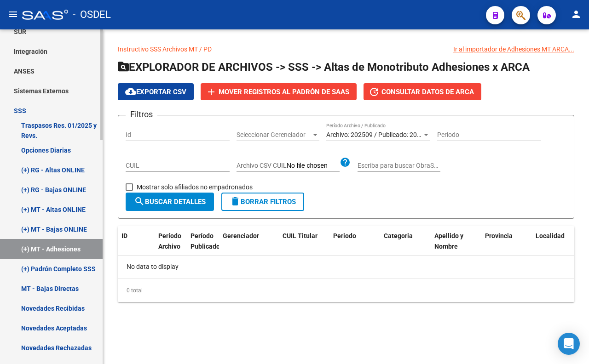
click at [66, 269] on link "(+) Padrón Completo SSS" at bounding box center [51, 269] width 103 height 20
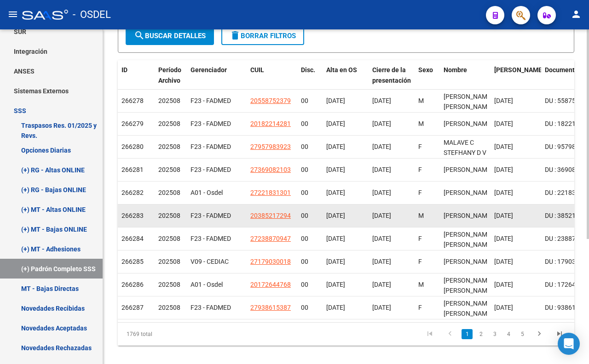
scroll to position [200, 0]
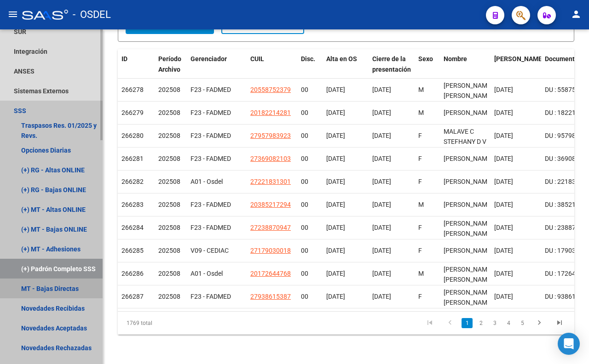
click at [75, 287] on link "MT - Bajas Directas" at bounding box center [51, 289] width 103 height 20
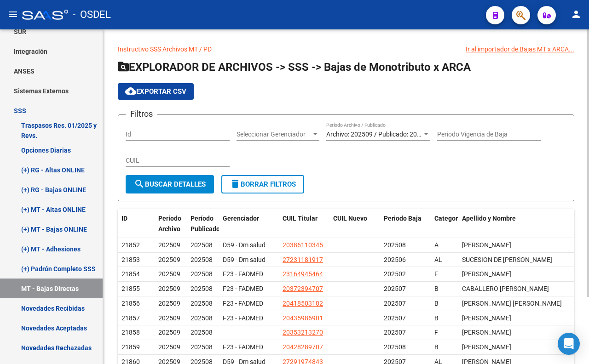
click at [412, 128] on div "Archivo: 202509 / Publicado: 202508 Período Archivo / Publicado" at bounding box center [378, 131] width 104 height 18
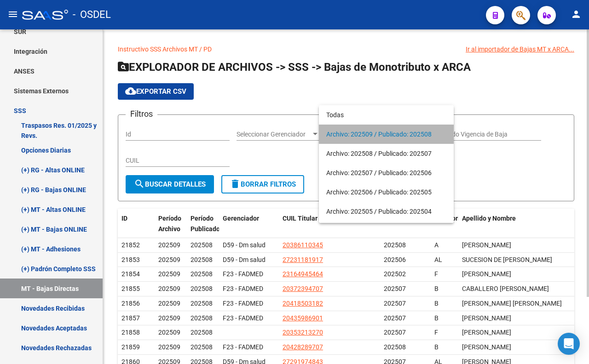
click at [412, 128] on span "Archivo: 202509 / Publicado: 202508" at bounding box center [386, 134] width 120 height 19
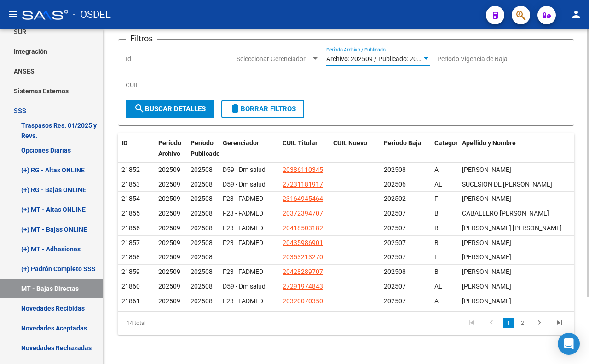
scroll to position [84, 0]
click at [522, 323] on link "2" at bounding box center [522, 323] width 11 height 10
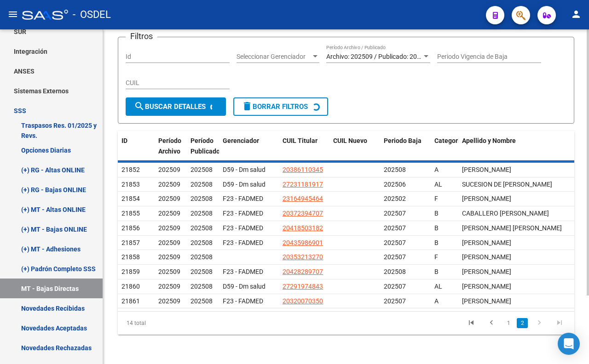
scroll to position [0, 0]
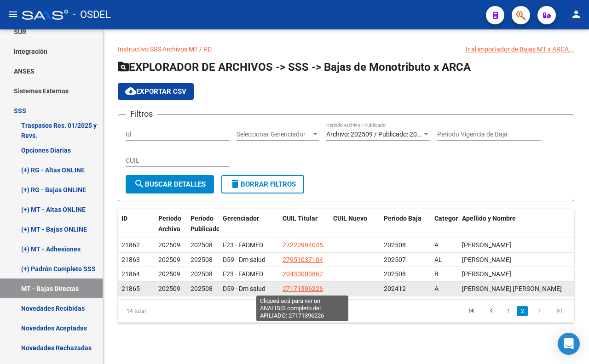
click at [310, 288] on span "27171396226" at bounding box center [302, 288] width 40 height 7
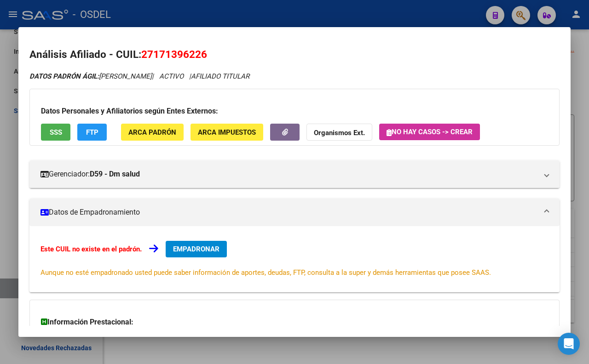
click at [50, 136] on span "SSS" at bounding box center [56, 132] width 12 height 8
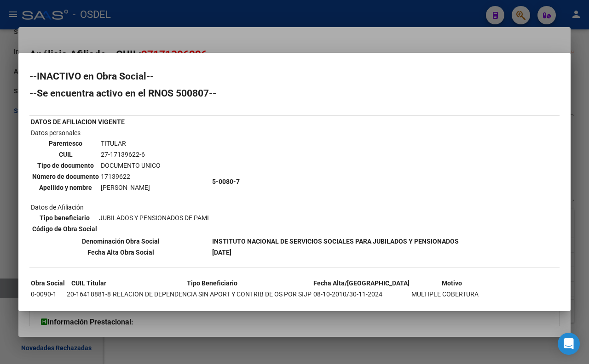
click at [439, 34] on div at bounding box center [294, 182] width 589 height 364
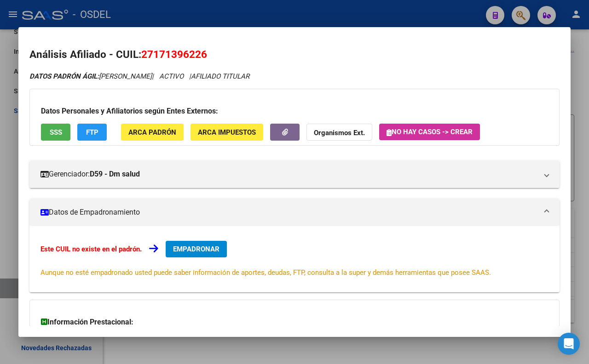
click at [443, 19] on div at bounding box center [294, 182] width 589 height 364
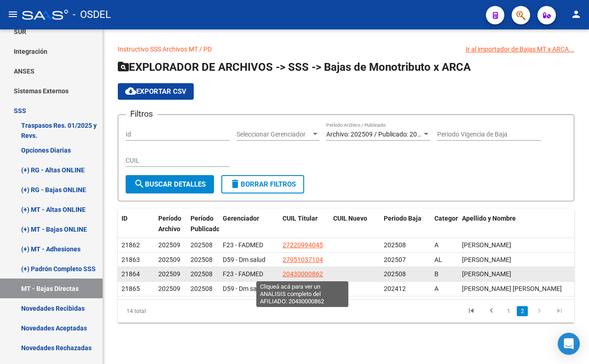
click at [309, 276] on span "20430000862" at bounding box center [302, 274] width 40 height 7
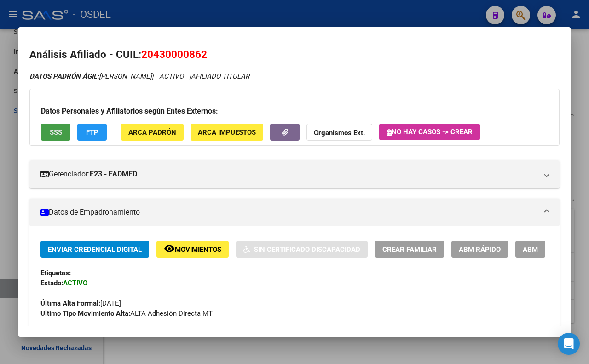
click at [48, 132] on button "SSS" at bounding box center [55, 132] width 29 height 17
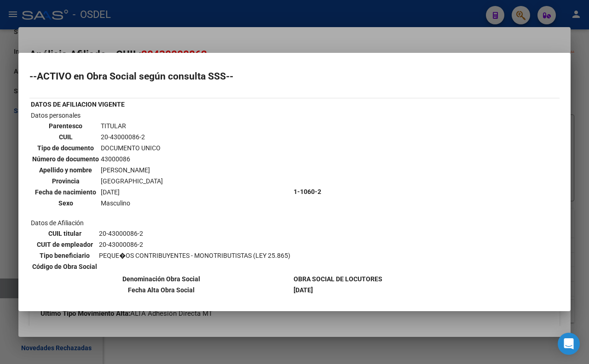
click at [274, 35] on div at bounding box center [294, 182] width 589 height 364
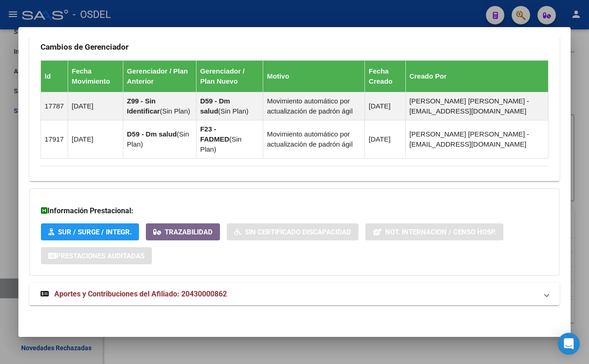
scroll to position [566, 0]
click at [229, 288] on mat-expansion-panel-header "Aportes y Contribuciones del Afiliado: 20430000862" at bounding box center [294, 294] width 530 height 22
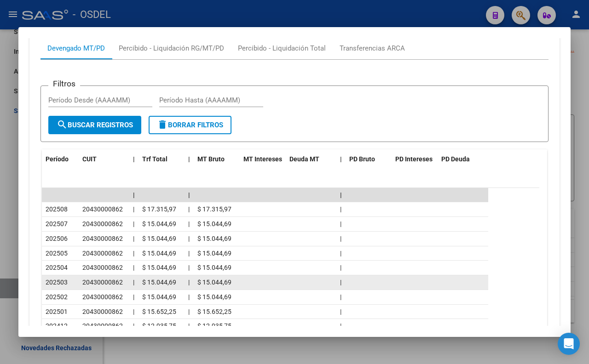
scroll to position [822, 0]
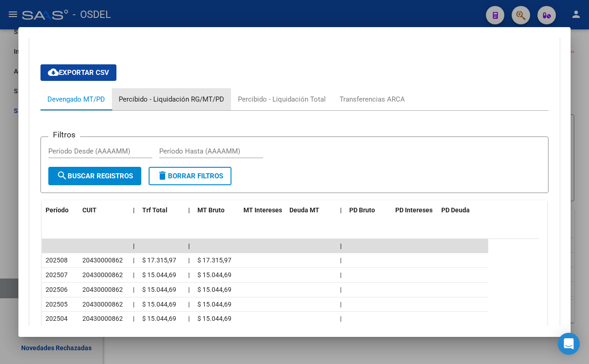
click at [189, 104] on div "Percibido - Liquidación RG/MT/PD" at bounding box center [171, 99] width 105 height 10
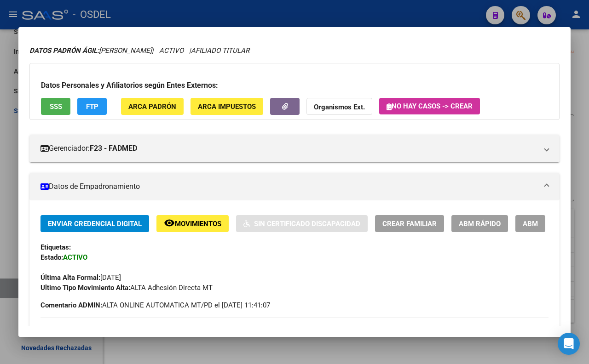
scroll to position [0, 0]
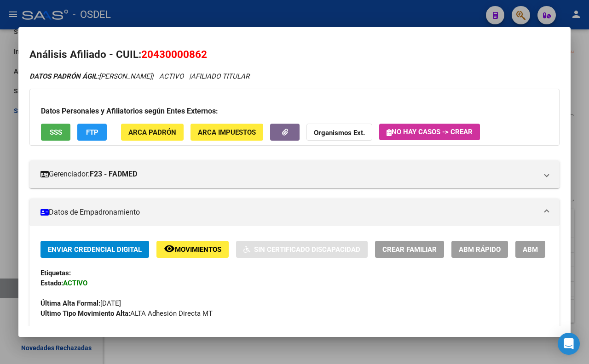
click at [167, 140] on button "ARCA Padrón" at bounding box center [152, 132] width 63 height 17
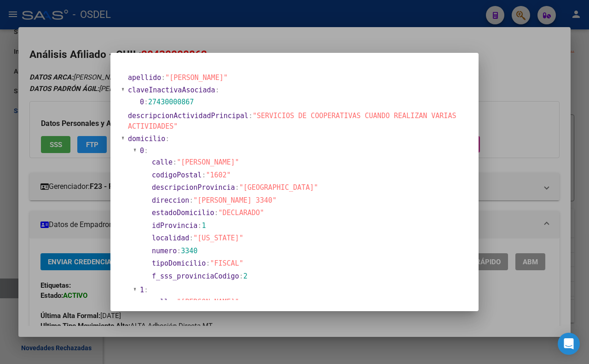
click at [305, 44] on div at bounding box center [294, 182] width 589 height 364
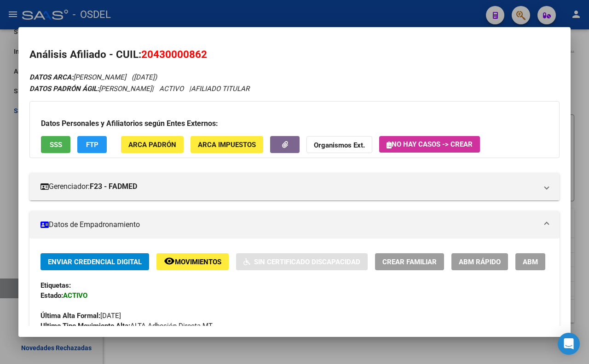
click at [306, 11] on div at bounding box center [294, 182] width 589 height 364
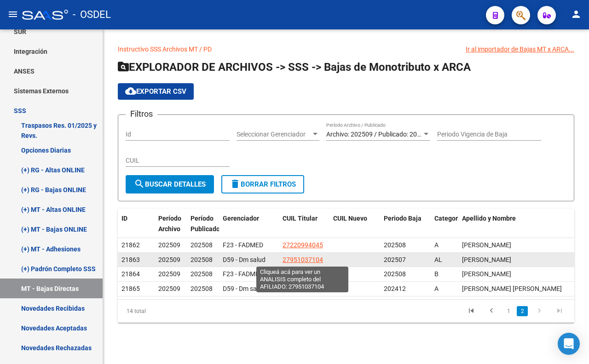
click at [316, 261] on span "27951037104" at bounding box center [302, 259] width 40 height 7
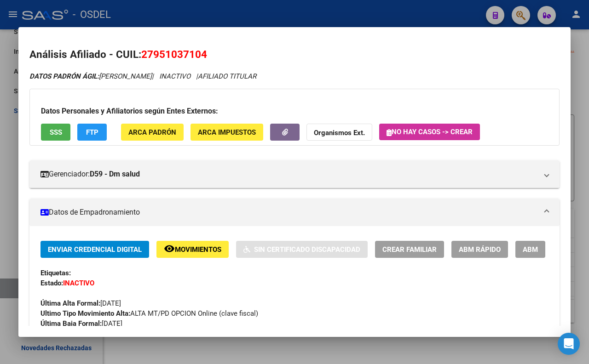
click at [62, 137] on button "SSS" at bounding box center [55, 132] width 29 height 17
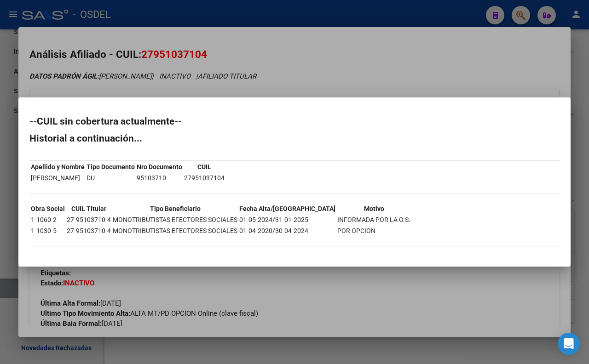
click at [373, 86] on div at bounding box center [294, 182] width 589 height 364
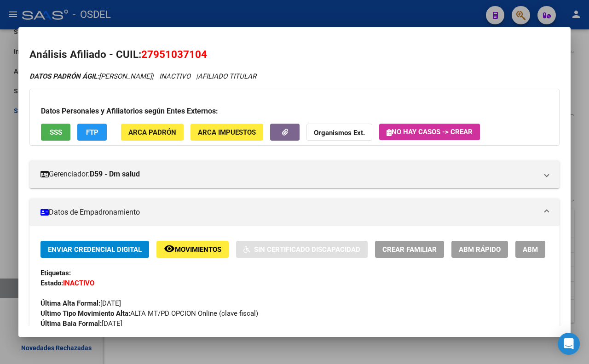
click at [357, 20] on div at bounding box center [294, 182] width 589 height 364
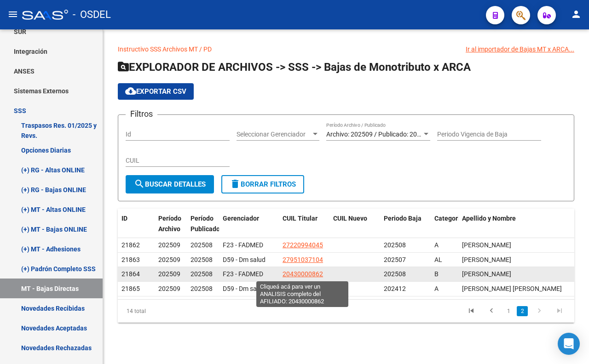
click at [306, 272] on span "20430000862" at bounding box center [302, 274] width 40 height 7
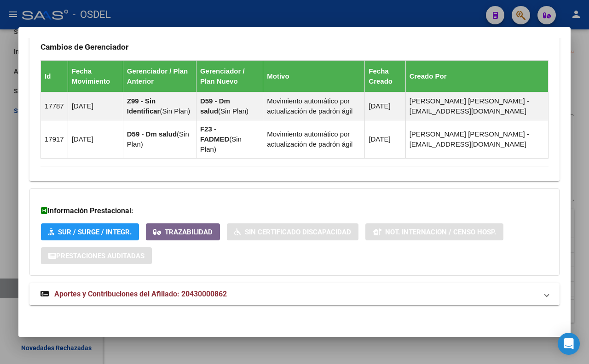
scroll to position [566, 0]
click at [189, 290] on span "Aportes y Contribuciones del Afiliado: 20430000862" at bounding box center [140, 294] width 173 height 9
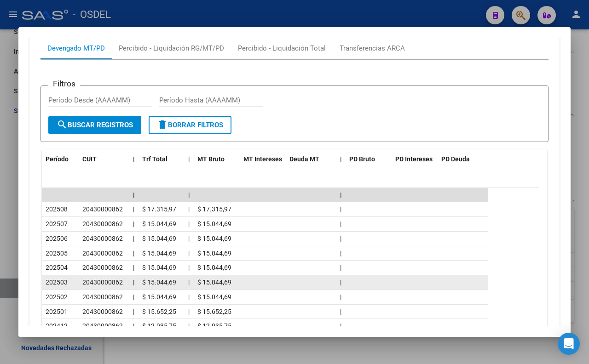
scroll to position [668, 0]
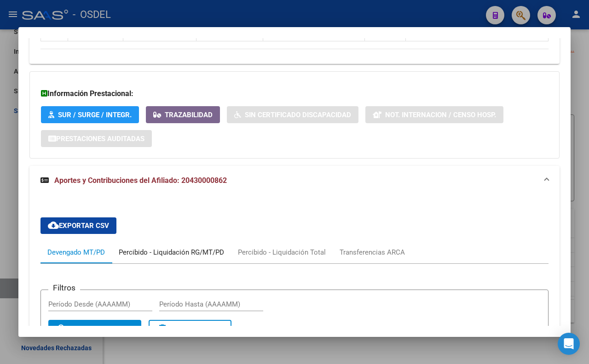
click at [183, 258] on div "Percibido - Liquidación RG/MT/PD" at bounding box center [171, 253] width 105 height 10
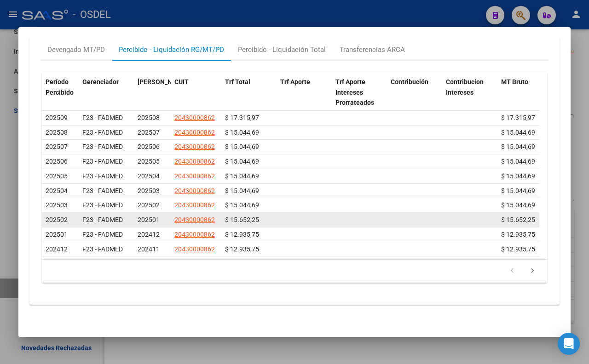
scroll to position [895, 0]
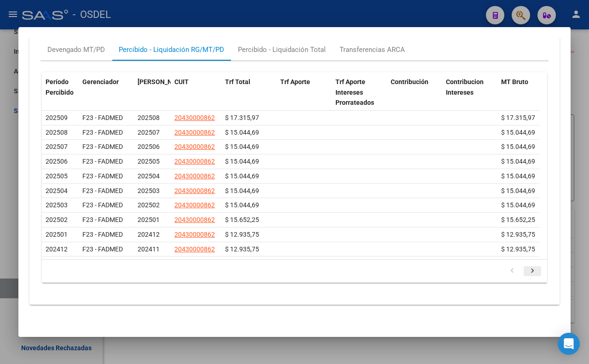
click at [526, 276] on icon "go to next page" at bounding box center [532, 272] width 12 height 11
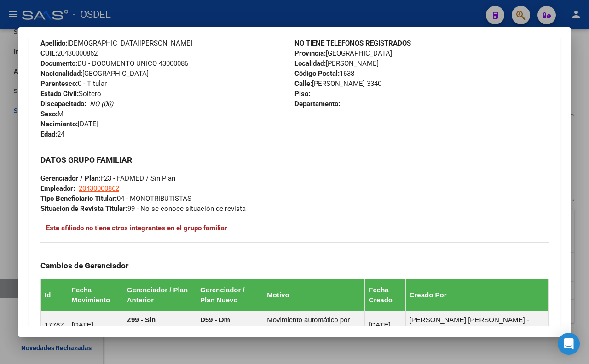
scroll to position [485, 0]
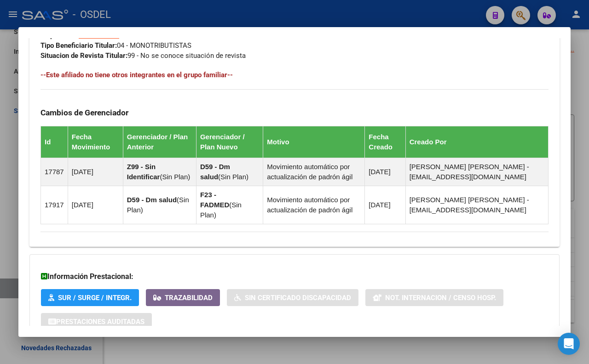
click at [347, 17] on div at bounding box center [294, 182] width 589 height 364
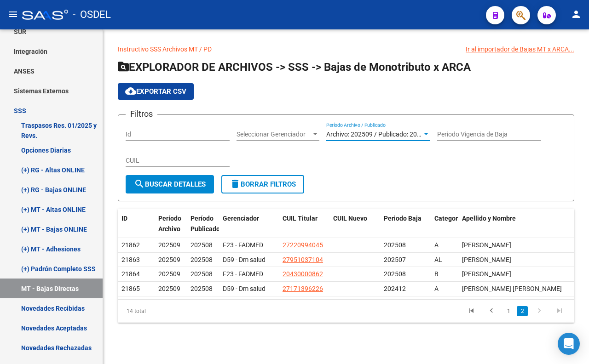
click at [380, 134] on span "Archivo: 202509 / Publicado: 202508" at bounding box center [378, 134] width 105 height 7
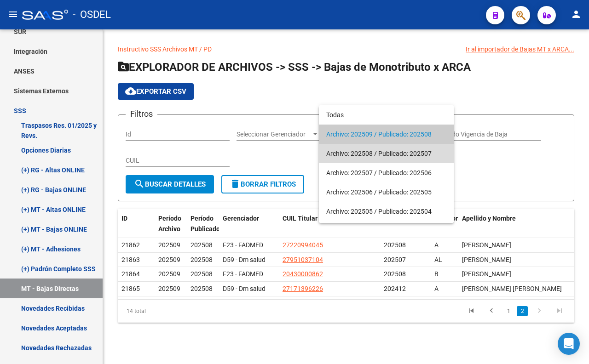
click at [380, 152] on span "Archivo: 202508 / Publicado: 202507" at bounding box center [386, 153] width 120 height 19
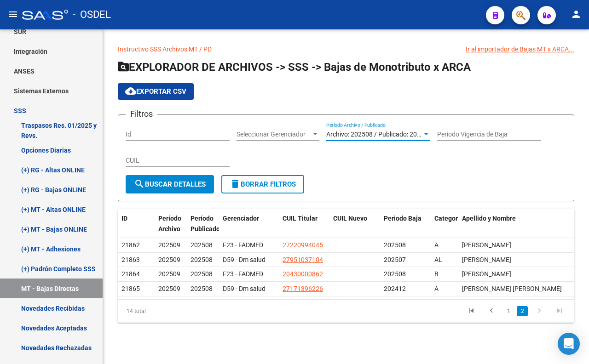
click at [208, 187] on button "search Buscar Detalles" at bounding box center [170, 184] width 88 height 18
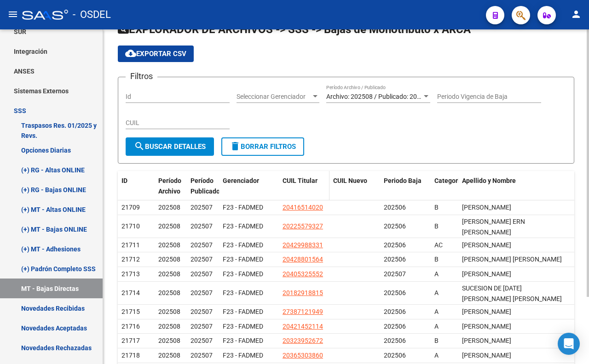
scroll to position [84, 0]
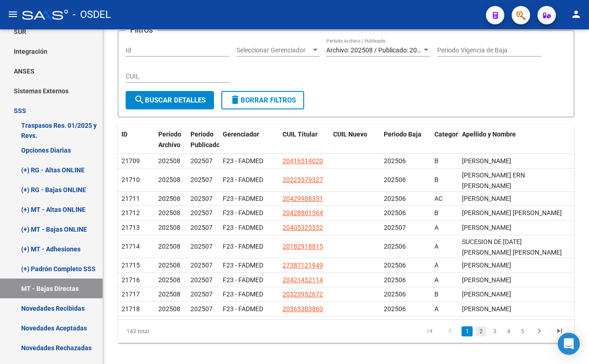
click at [482, 327] on link "2" at bounding box center [480, 332] width 11 height 10
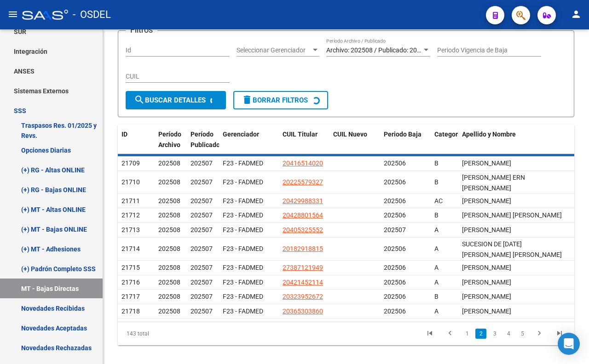
scroll to position [76, 0]
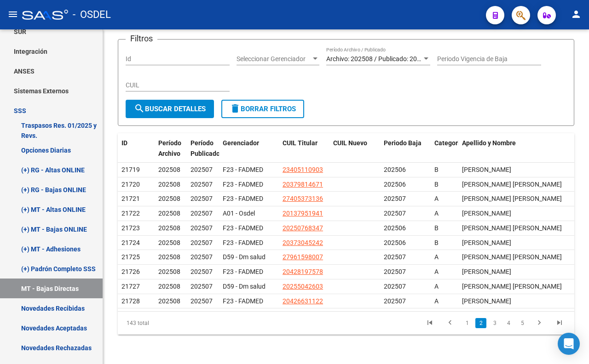
click at [495, 329] on li "3" at bounding box center [495, 324] width 14 height 16
click at [495, 327] on link "3" at bounding box center [494, 323] width 11 height 10
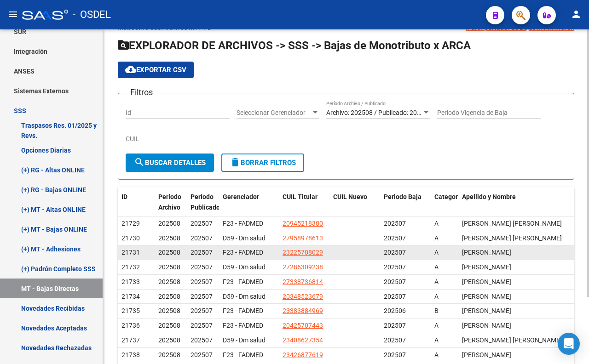
scroll to position [0, 0]
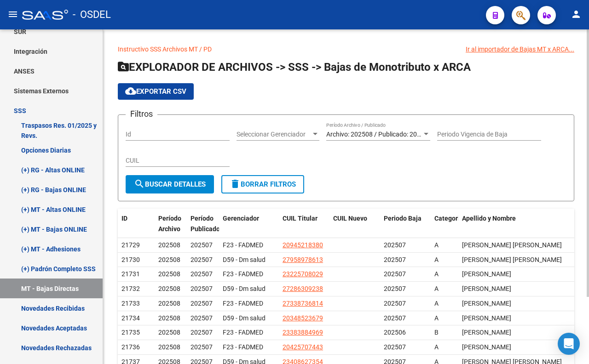
click at [309, 140] on div "Seleccionar Gerenciador Seleccionar Gerenciador" at bounding box center [277, 131] width 83 height 18
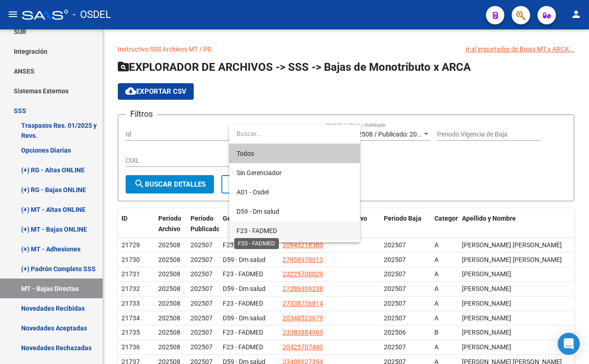
click at [265, 228] on span "F23 - FADMED" at bounding box center [256, 230] width 40 height 7
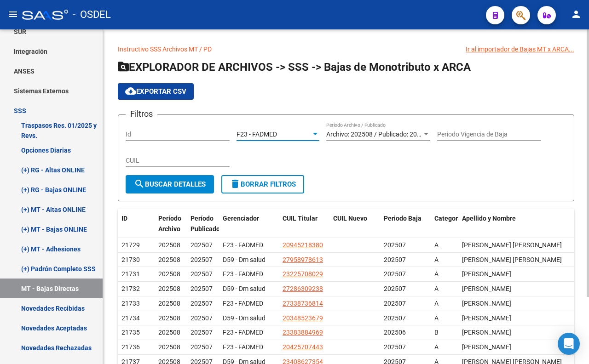
click at [189, 186] on span "search Buscar Detalles" at bounding box center [170, 184] width 72 height 8
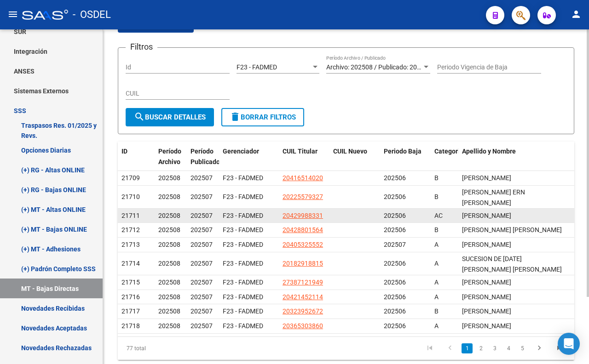
scroll to position [84, 0]
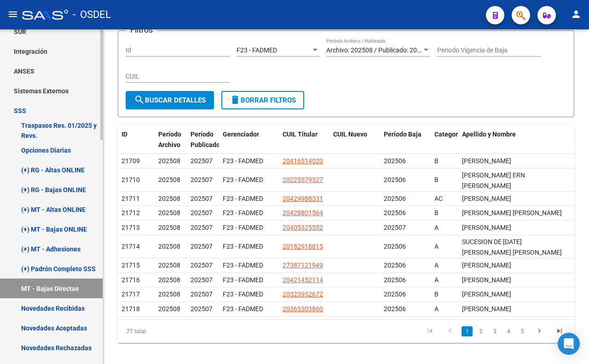
click at [58, 302] on link "Novedades Recibidas" at bounding box center [51, 309] width 103 height 20
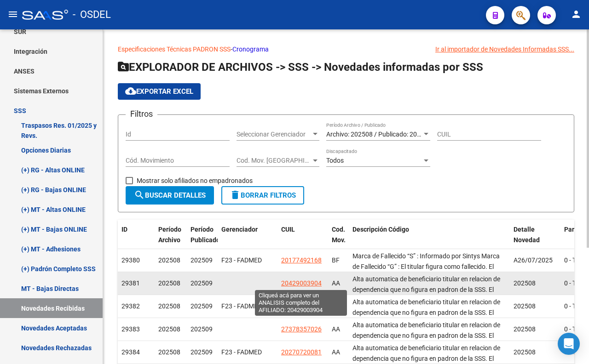
click at [292, 283] on span "20429003904" at bounding box center [301, 283] width 40 height 7
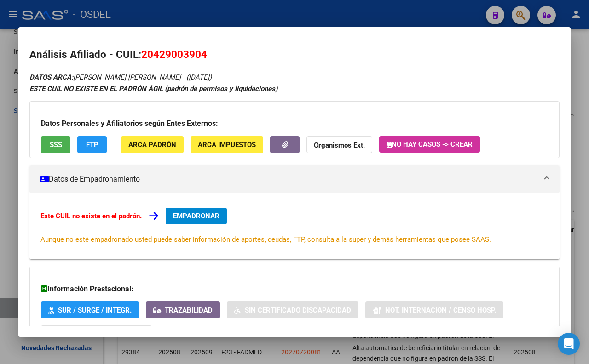
click at [54, 150] on button "SSS" at bounding box center [55, 144] width 29 height 17
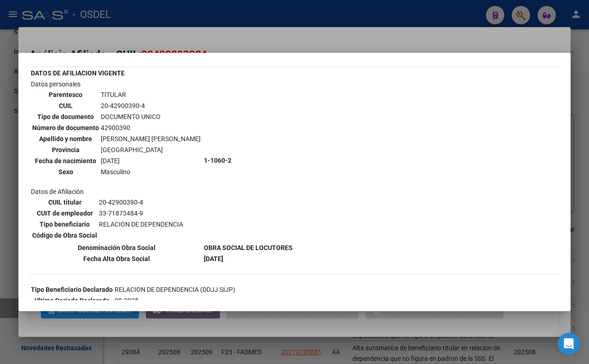
scroll to position [120, 0]
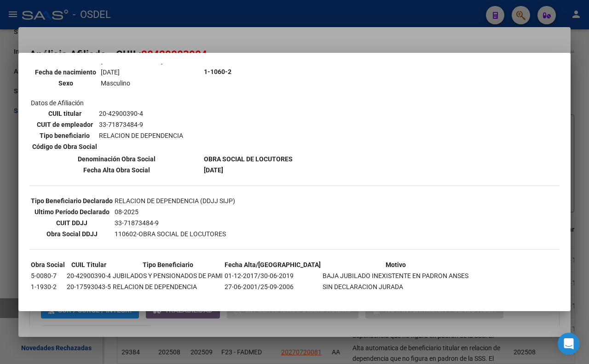
click at [302, 29] on div at bounding box center [294, 182] width 589 height 364
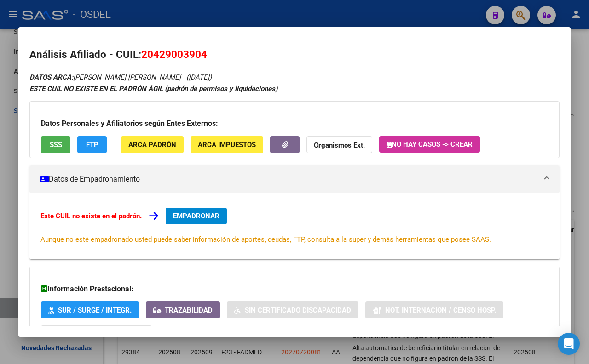
click at [98, 148] on span "FTP" at bounding box center [92, 145] width 12 height 8
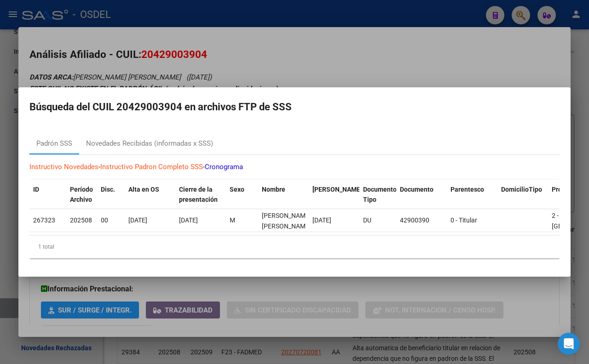
click at [311, 57] on div at bounding box center [294, 182] width 589 height 364
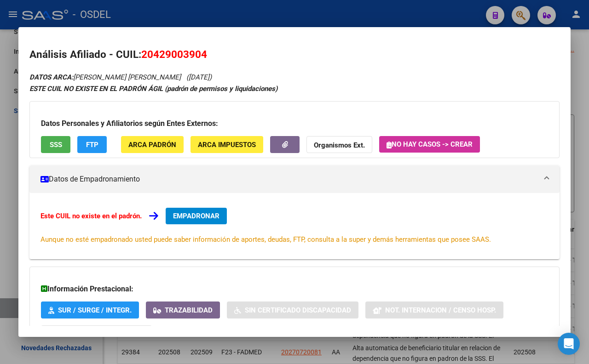
click at [159, 148] on span "ARCA Padrón" at bounding box center [152, 145] width 48 height 8
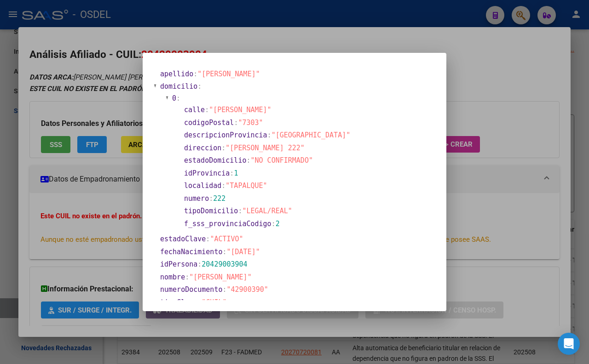
scroll to position [0, 0]
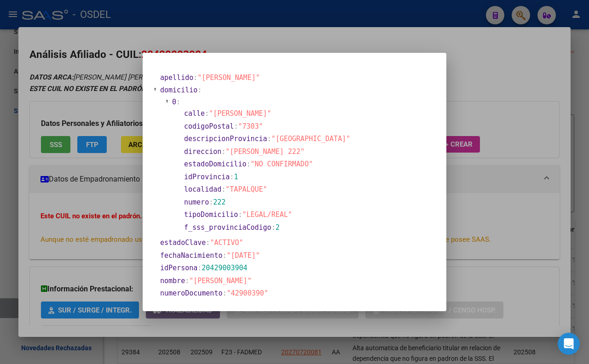
click at [299, 42] on div at bounding box center [294, 182] width 589 height 364
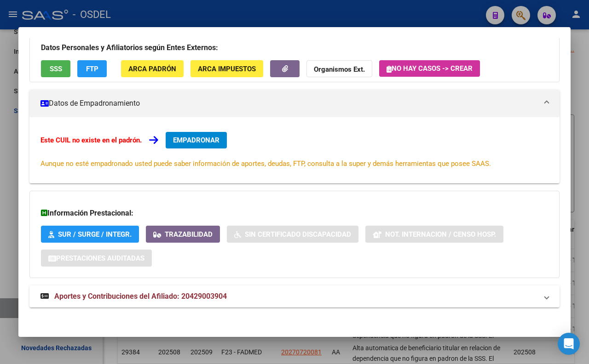
scroll to position [79, 0]
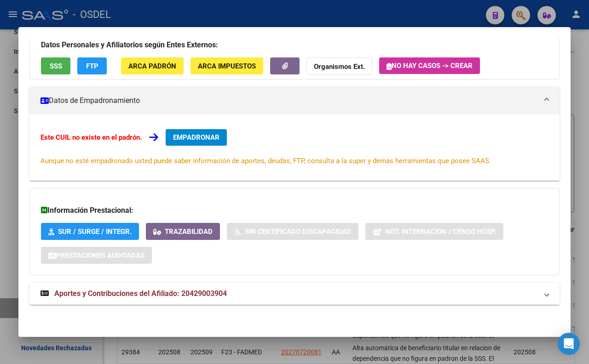
click at [213, 289] on span "Aportes y Contribuciones del Afiliado: 20429003904" at bounding box center [140, 293] width 173 height 9
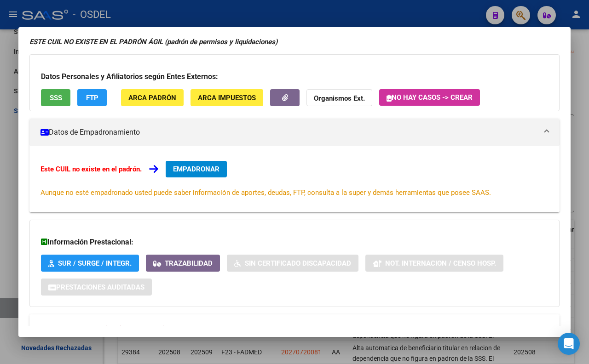
scroll to position [0, 0]
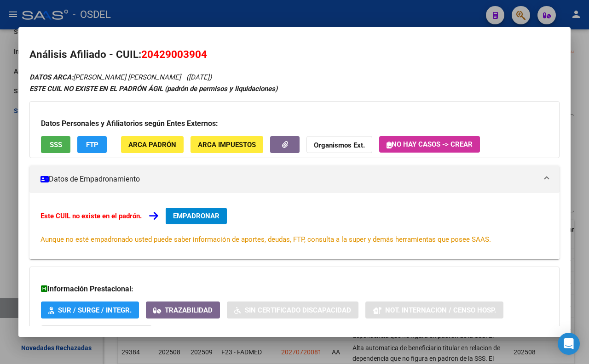
click at [232, 11] on div at bounding box center [294, 182] width 589 height 364
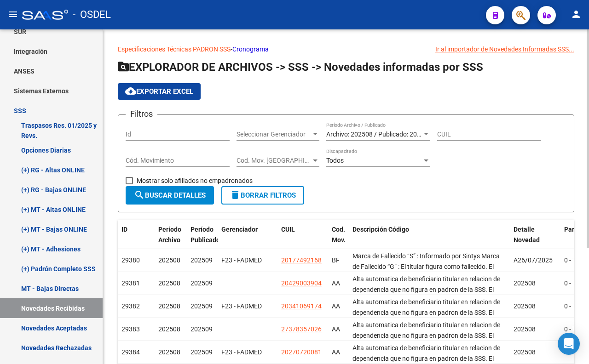
click at [304, 162] on span "Cod. Mov. [GEOGRAPHIC_DATA]" at bounding box center [273, 161] width 75 height 8
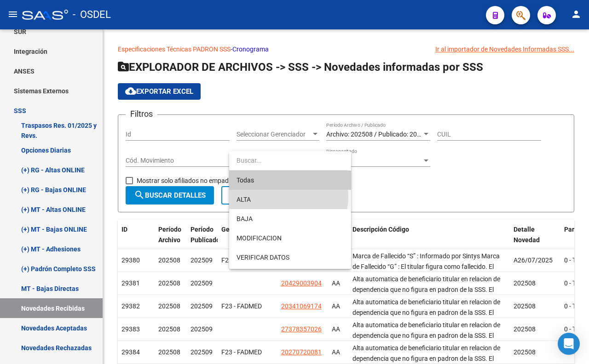
click at [269, 196] on span "ALTA" at bounding box center [289, 199] width 107 height 19
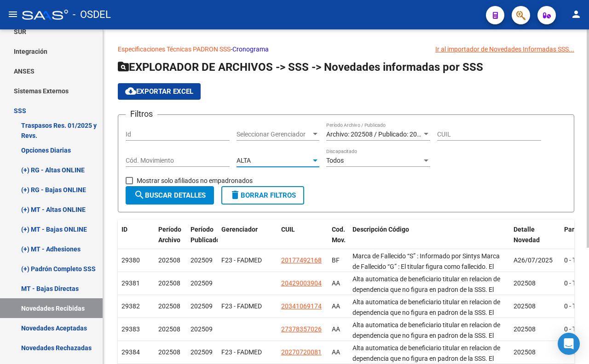
click at [188, 189] on button "search Buscar Detalles" at bounding box center [170, 195] width 88 height 18
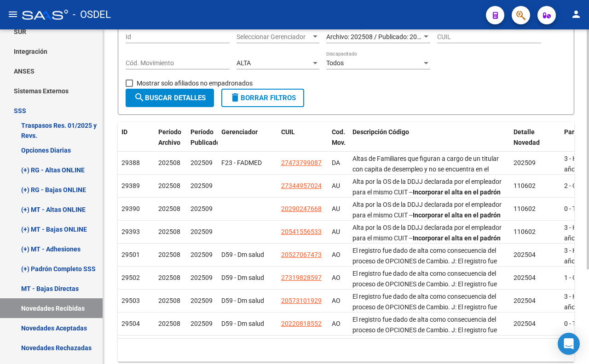
scroll to position [132, 0]
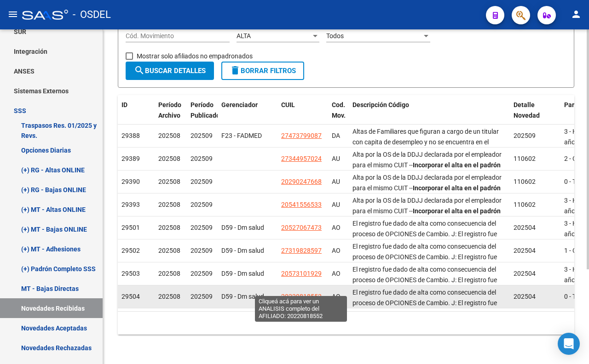
click at [303, 293] on span "20220818552" at bounding box center [301, 296] width 40 height 7
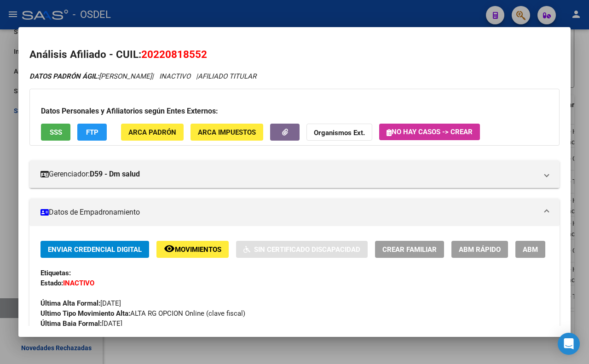
click at [67, 136] on button "SSS" at bounding box center [55, 132] width 29 height 17
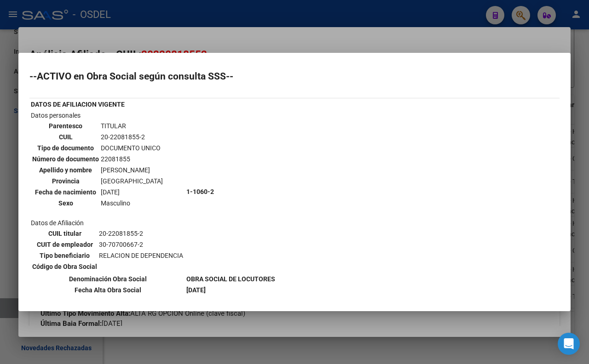
click at [285, 28] on div at bounding box center [294, 182] width 589 height 364
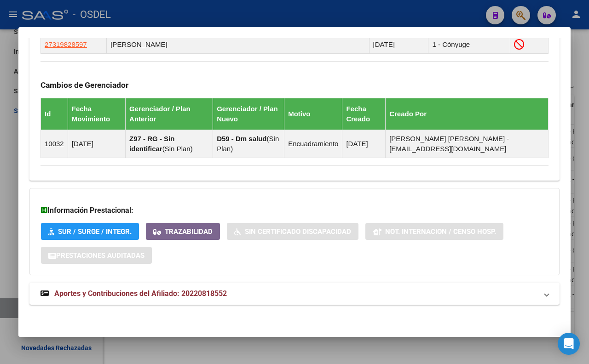
scroll to position [633, 0]
click at [227, 298] on span "Aportes y Contribuciones del Afiliado: 20220818552" at bounding box center [140, 293] width 173 height 9
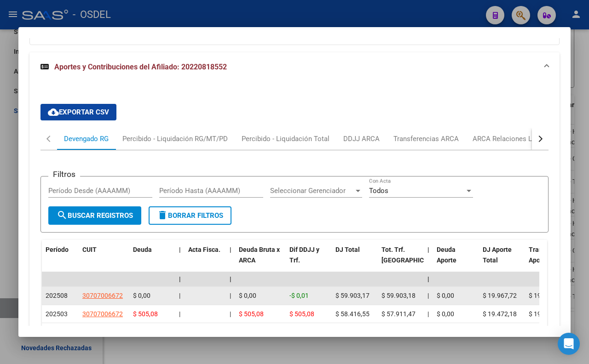
scroll to position [864, 0]
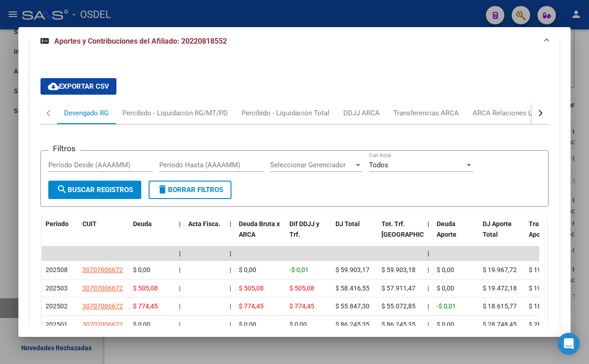
click at [177, 126] on div "cloud_download Exportar CSV Devengado RG Percibido - Liquidación RG/MT/PD Perci…" at bounding box center [294, 274] width 508 height 407
click at [177, 118] on div "Percibido - Liquidación RG/MT/PD" at bounding box center [174, 113] width 105 height 10
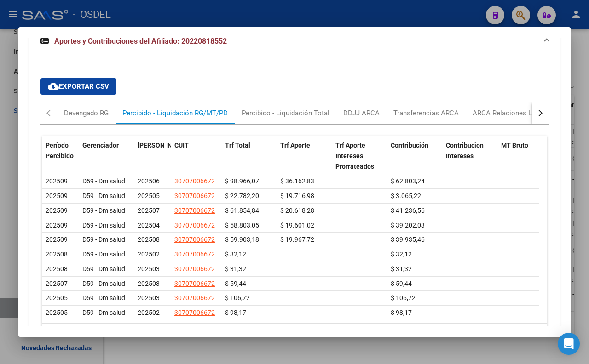
click at [299, 17] on div at bounding box center [294, 182] width 589 height 364
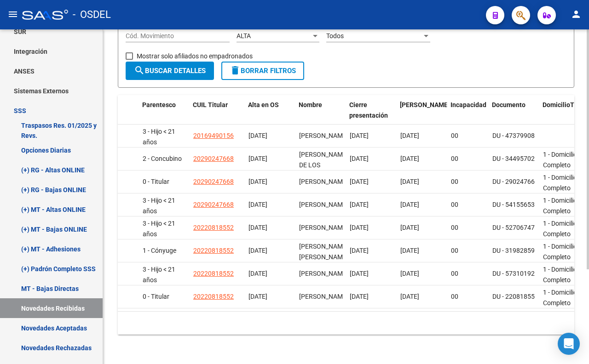
scroll to position [0, 391]
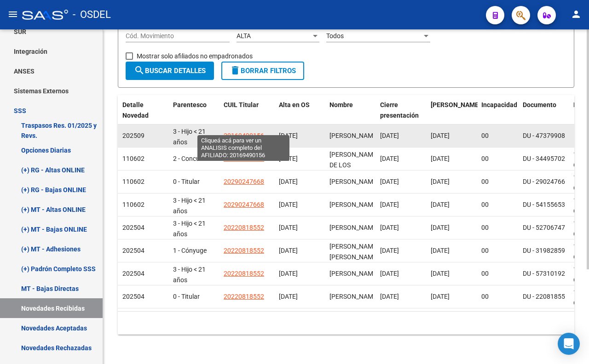
click at [249, 132] on span "20169490156" at bounding box center [244, 135] width 40 height 7
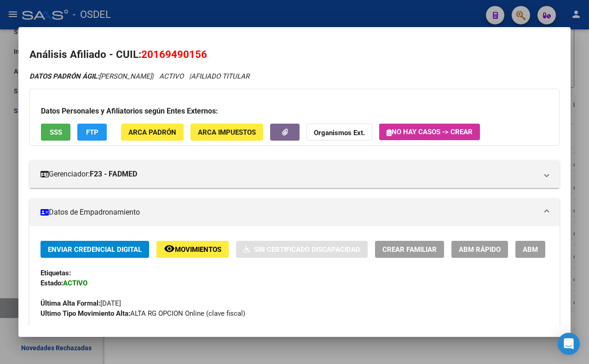
click at [63, 136] on button "SSS" at bounding box center [55, 132] width 29 height 17
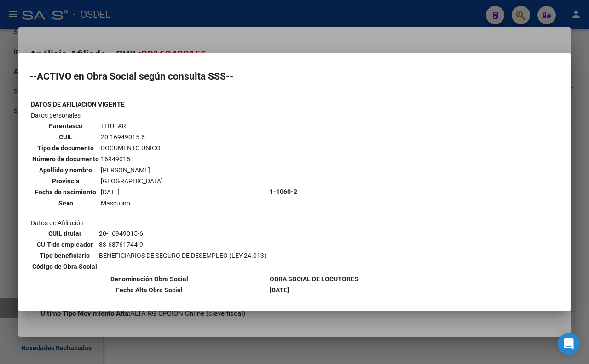
click at [221, 42] on div at bounding box center [294, 182] width 589 height 364
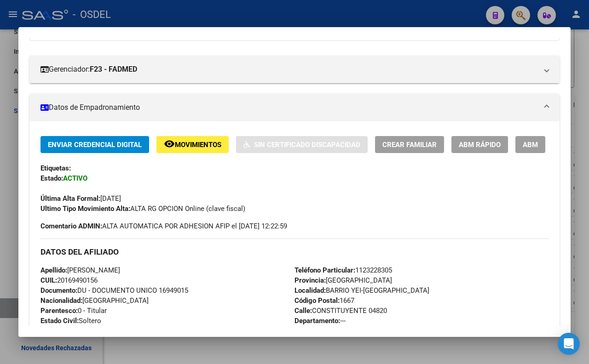
scroll to position [153, 0]
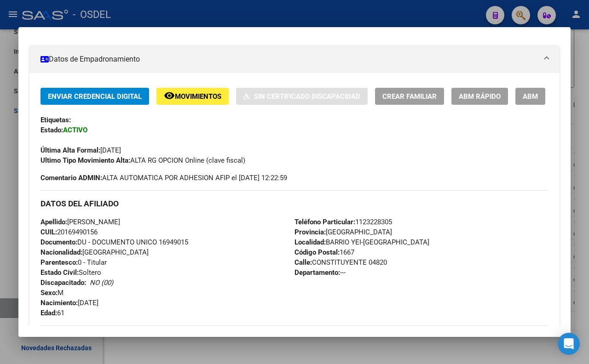
click at [268, 21] on div at bounding box center [294, 182] width 589 height 364
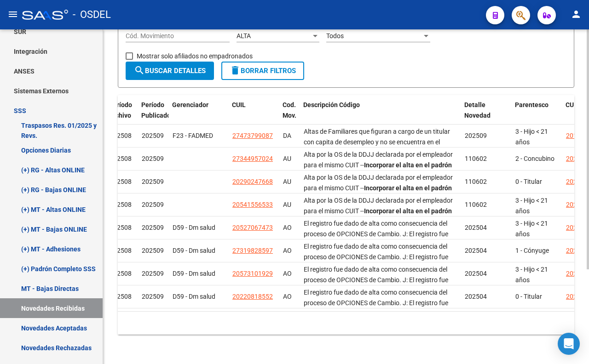
scroll to position [0, 38]
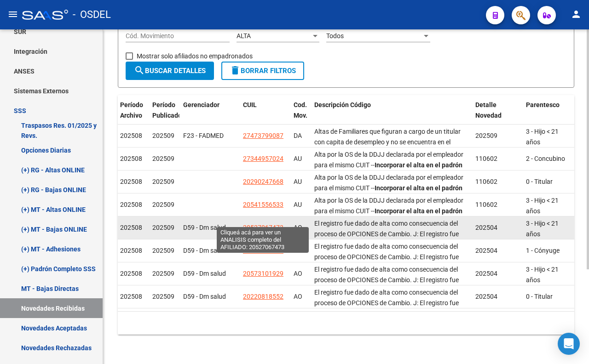
click at [251, 224] on span "20527067473" at bounding box center [263, 227] width 40 height 7
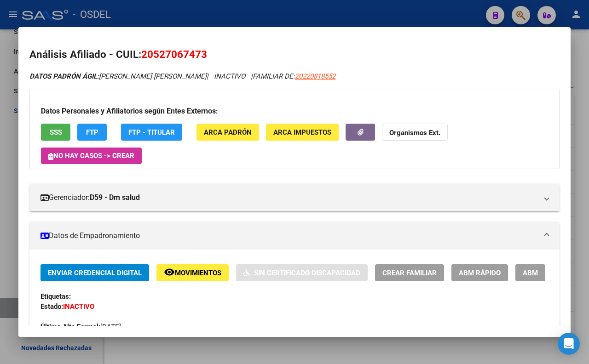
click at [151, 25] on div at bounding box center [294, 182] width 589 height 364
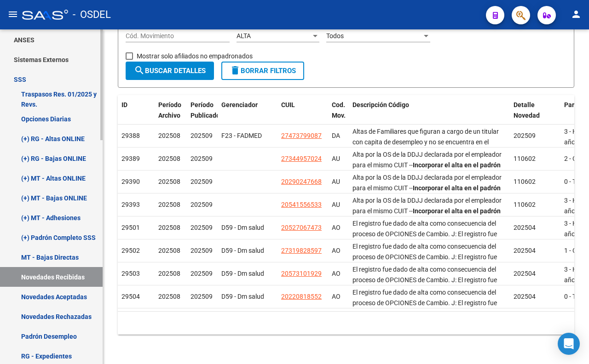
scroll to position [438, 0]
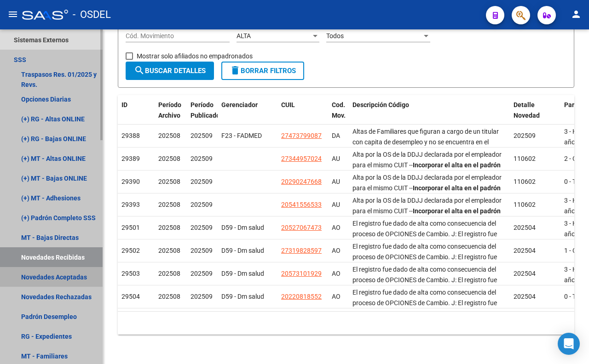
click at [66, 282] on link "Novedades Aceptadas" at bounding box center [51, 277] width 103 height 20
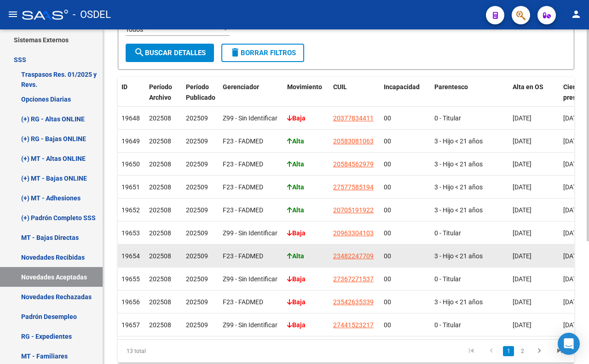
scroll to position [194, 0]
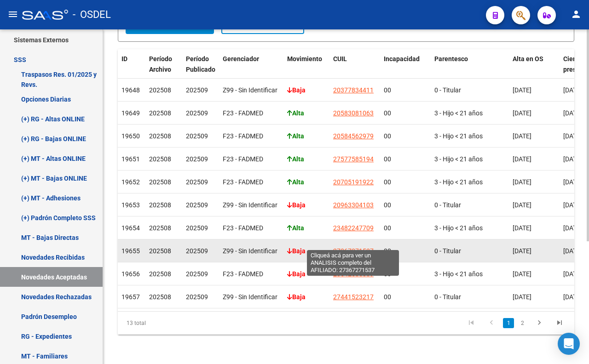
click at [344, 248] on span "27367271537" at bounding box center [353, 251] width 40 height 7
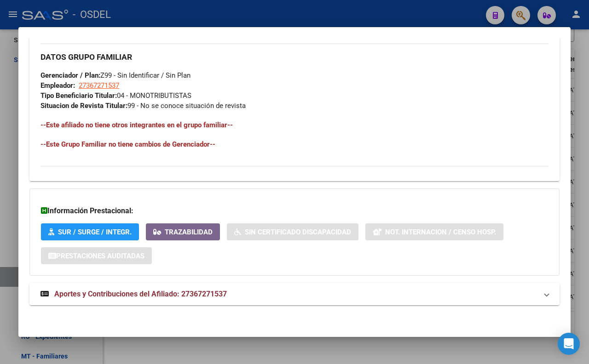
scroll to position [461, 0]
click at [131, 297] on span "Aportes y Contribuciones del Afiliado: 27367271537" at bounding box center [140, 294] width 173 height 9
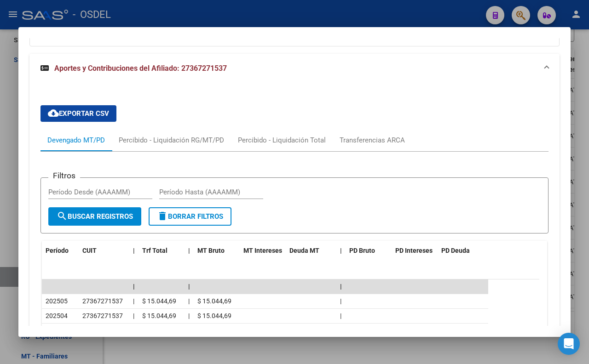
scroll to position [646, 0]
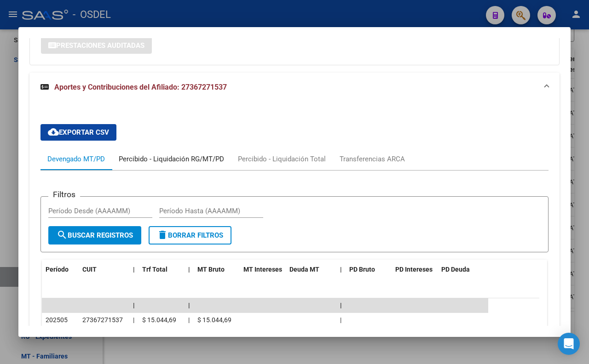
click at [181, 164] on div "Percibido - Liquidación RG/MT/PD" at bounding box center [171, 159] width 105 height 10
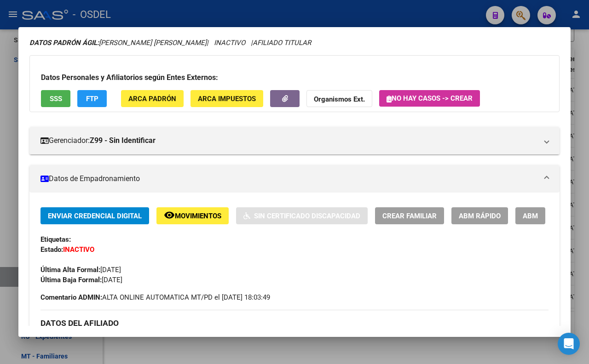
scroll to position [33, 0]
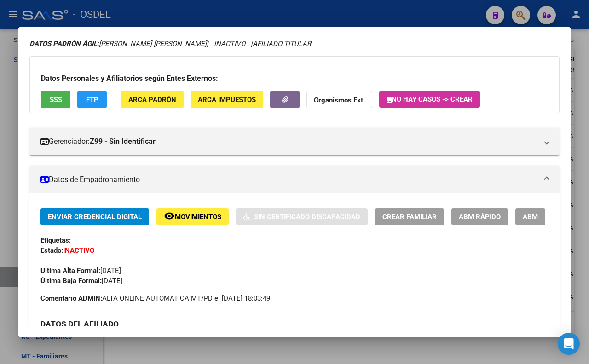
click at [147, 100] on span "ARCA Padrón" at bounding box center [152, 100] width 48 height 8
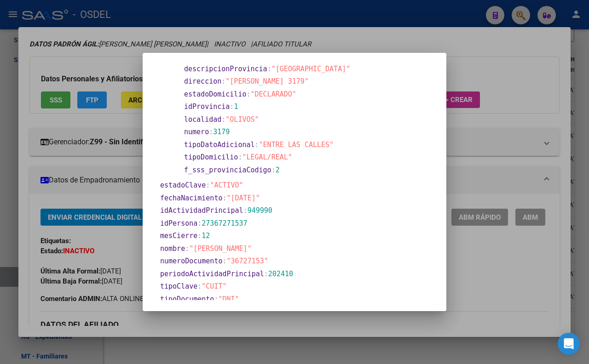
scroll to position [238, 0]
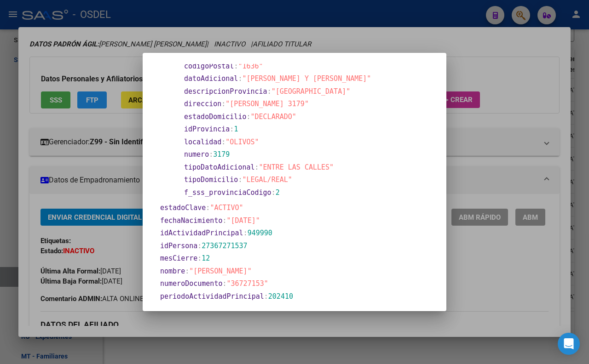
click at [497, 76] on div at bounding box center [294, 182] width 589 height 364
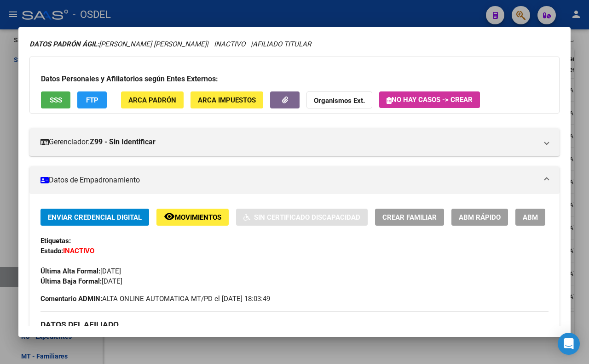
drag, startPoint x: 321, startPoint y: 17, endPoint x: 313, endPoint y: 17, distance: 7.8
click at [320, 17] on div at bounding box center [294, 182] width 589 height 364
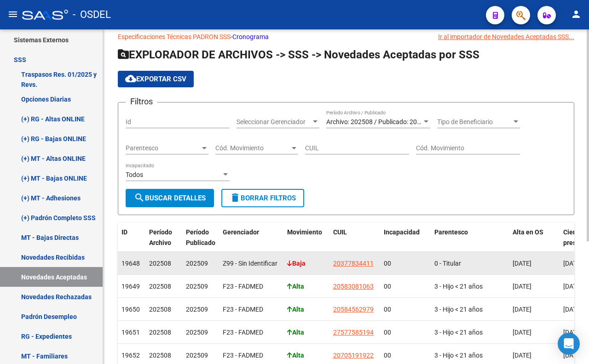
scroll to position [0, 0]
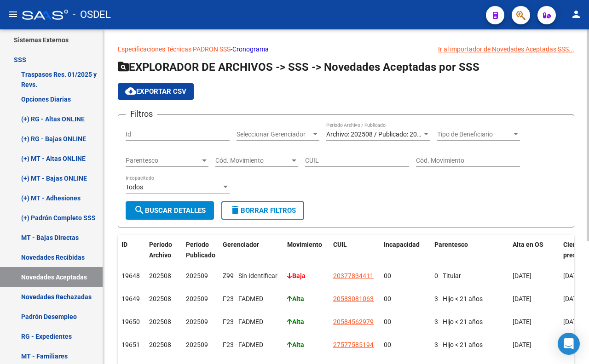
click at [461, 138] on span "Tipo de Beneficiario" at bounding box center [474, 135] width 75 height 8
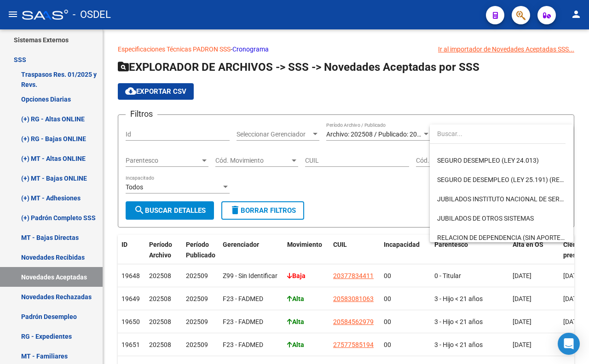
scroll to position [172, 0]
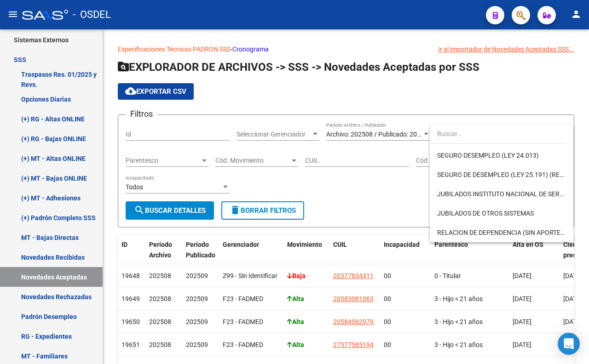
click at [375, 219] on div at bounding box center [294, 182] width 589 height 364
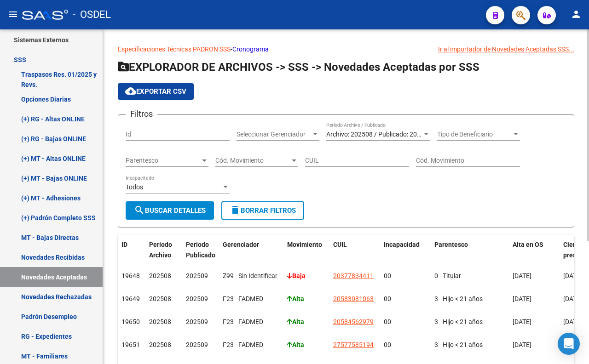
click at [254, 136] on span "Seleccionar Gerenciador" at bounding box center [273, 135] width 75 height 8
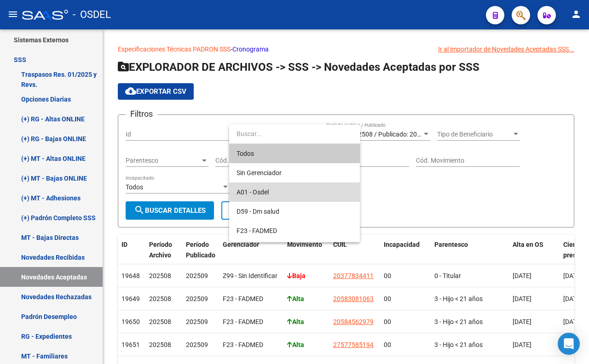
click at [251, 197] on span "A01 - Osdel" at bounding box center [294, 192] width 116 height 19
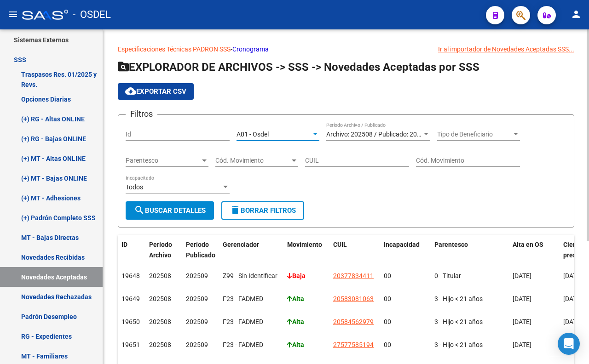
click at [177, 209] on span "search Buscar Detalles" at bounding box center [170, 211] width 72 height 8
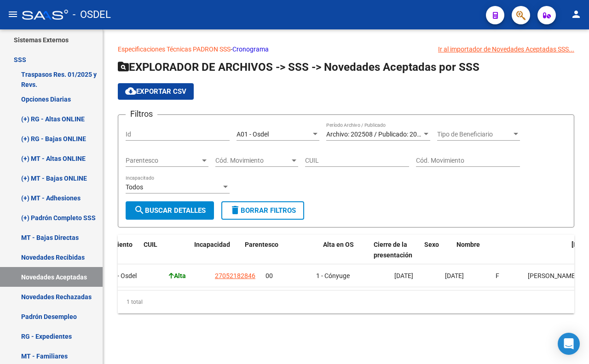
scroll to position [0, 52]
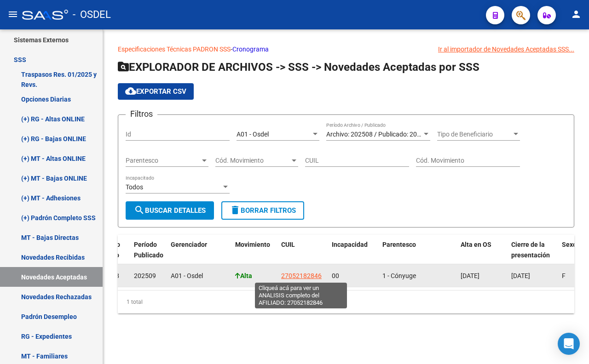
click at [290, 277] on span "27052182846" at bounding box center [301, 275] width 40 height 7
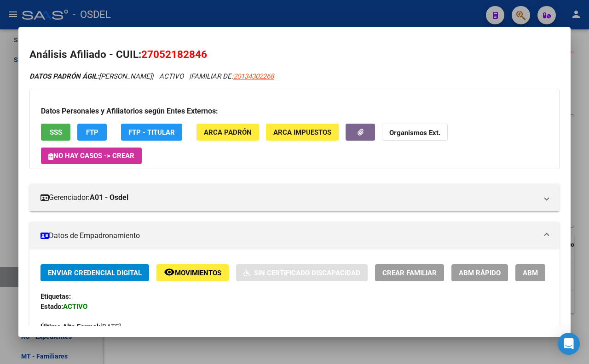
click at [97, 132] on span "FTP" at bounding box center [92, 132] width 12 height 8
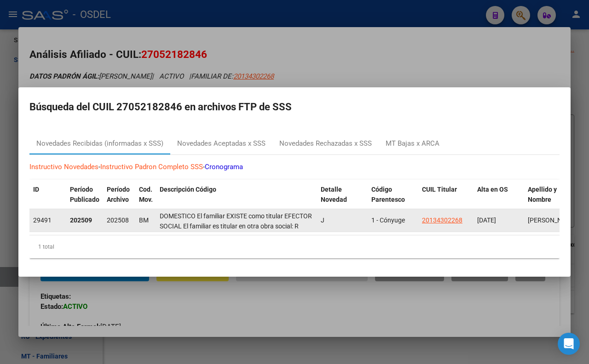
scroll to position [0, 0]
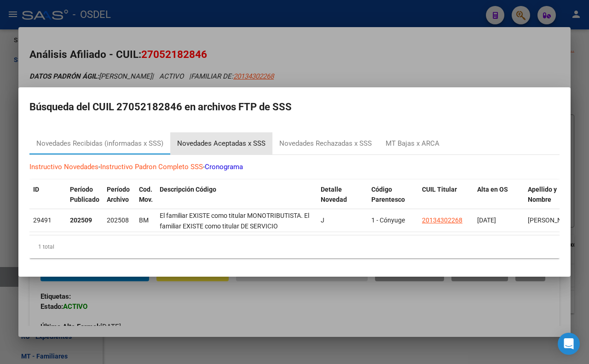
click at [249, 144] on div "Novedades Aceptadas x SSS" at bounding box center [221, 143] width 88 height 11
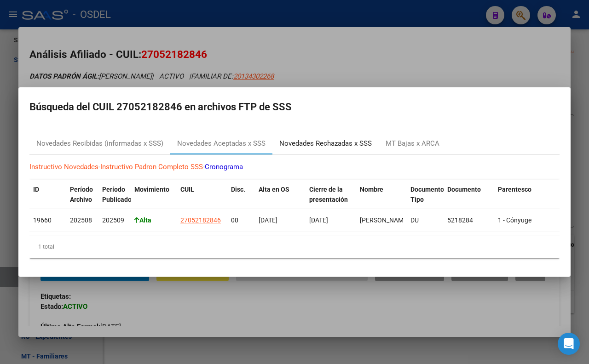
click at [308, 144] on div "Novedades Rechazadas x SSS" at bounding box center [325, 143] width 92 height 11
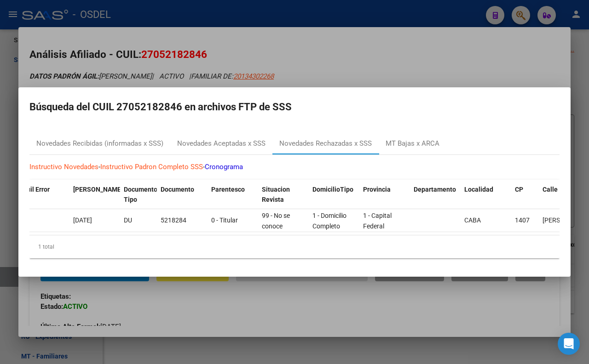
scroll to position [0, 593]
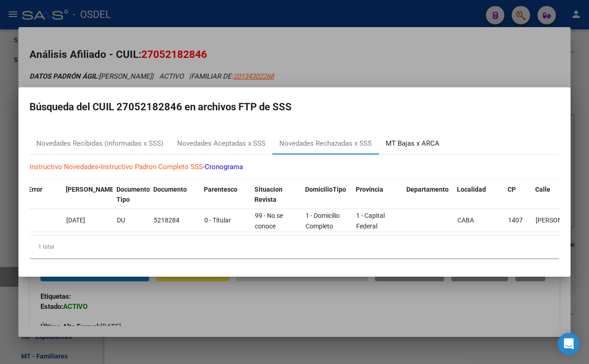
click at [415, 138] on div "MT Bajas x ARCA" at bounding box center [413, 143] width 54 height 11
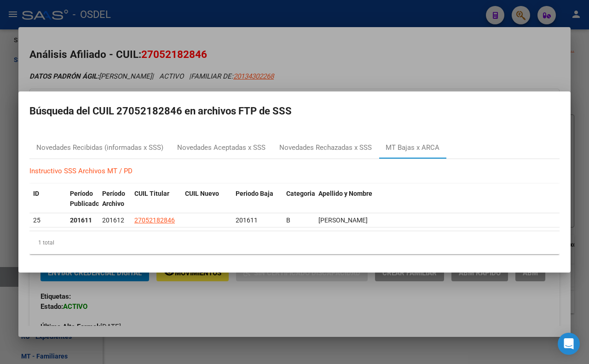
click at [428, 48] on div at bounding box center [294, 182] width 589 height 364
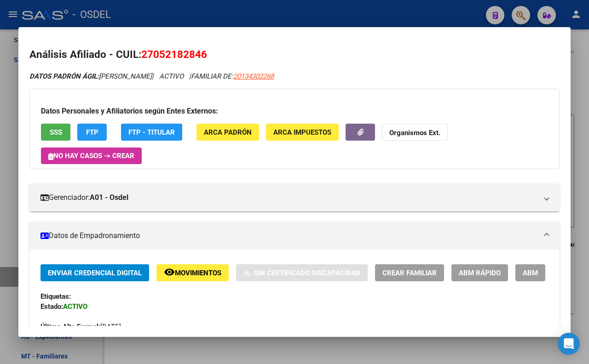
click at [290, 7] on div at bounding box center [294, 182] width 589 height 364
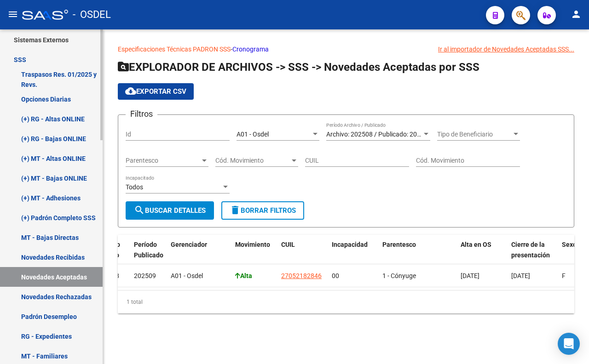
click at [67, 296] on link "Novedades Rechazadas" at bounding box center [51, 297] width 103 height 20
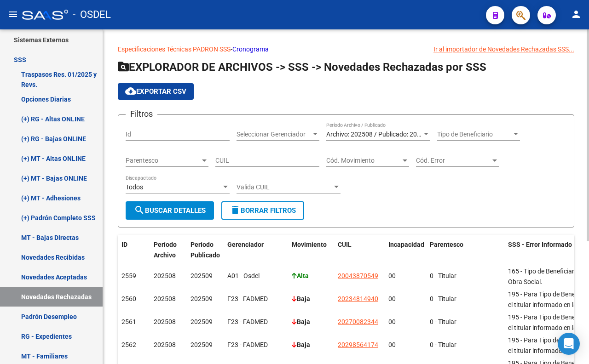
click at [272, 136] on span "Seleccionar Gerenciador" at bounding box center [273, 135] width 75 height 8
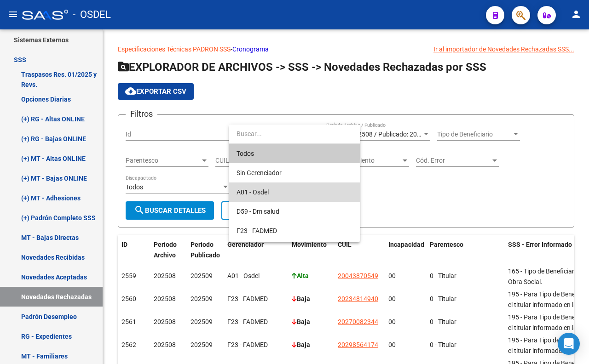
click at [270, 193] on span "A01 - Osdel" at bounding box center [294, 192] width 116 height 19
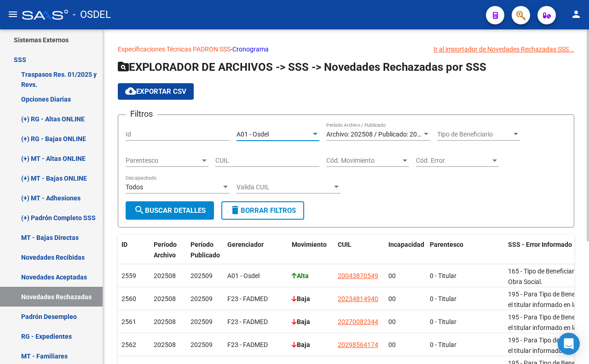
click at [201, 217] on button "search Buscar Detalles" at bounding box center [170, 211] width 88 height 18
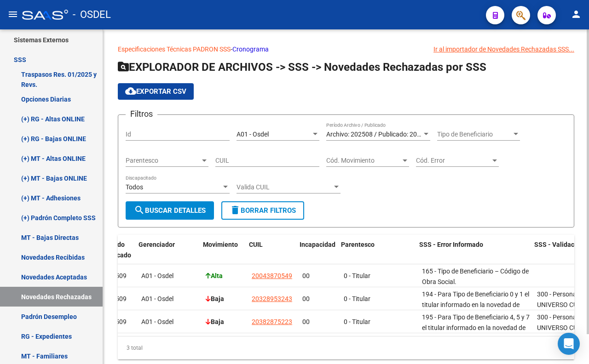
scroll to position [0, 89]
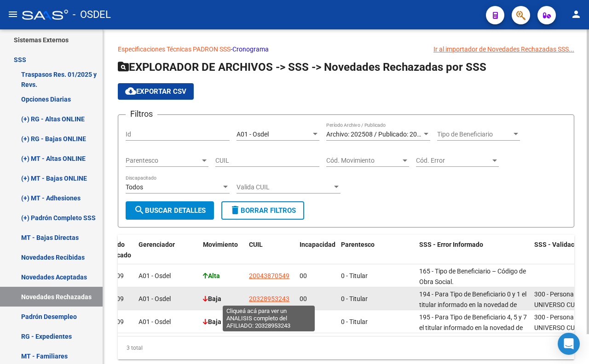
click at [270, 300] on span "20328953243" at bounding box center [269, 298] width 40 height 7
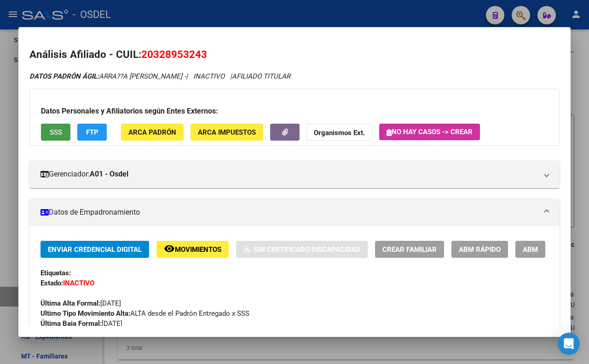
click at [57, 137] on button "SSS" at bounding box center [55, 132] width 29 height 17
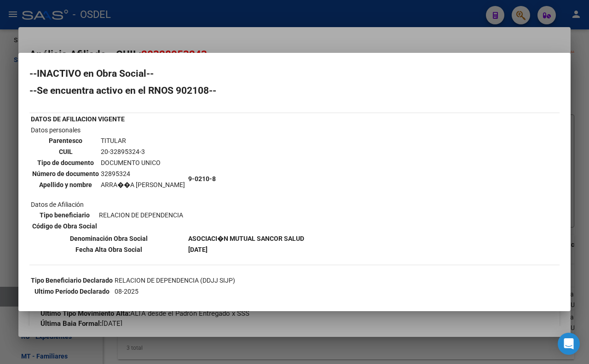
scroll to position [0, 0]
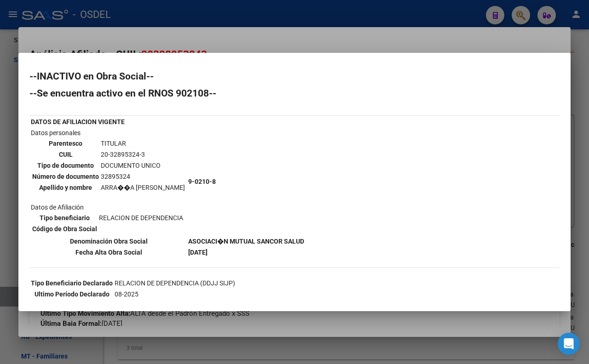
click at [288, 51] on div at bounding box center [294, 182] width 589 height 364
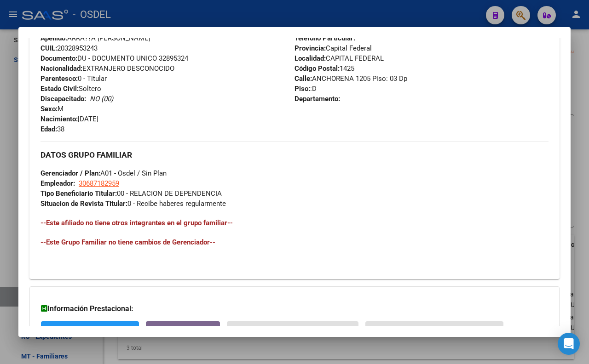
scroll to position [409, 0]
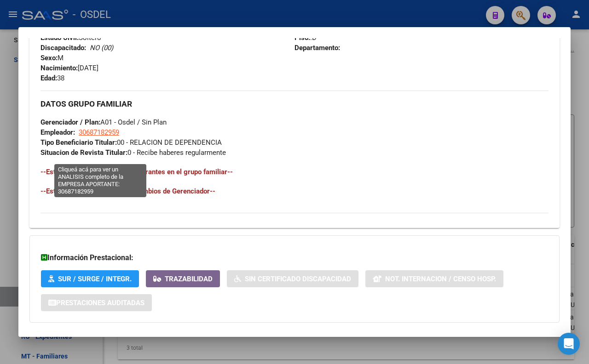
click at [114, 137] on span "30687182959" at bounding box center [99, 132] width 40 height 8
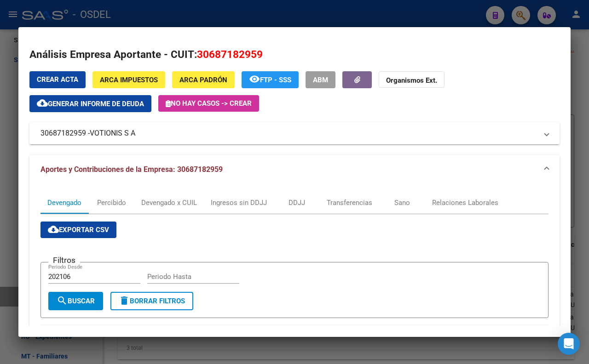
click at [373, 20] on div at bounding box center [294, 182] width 589 height 364
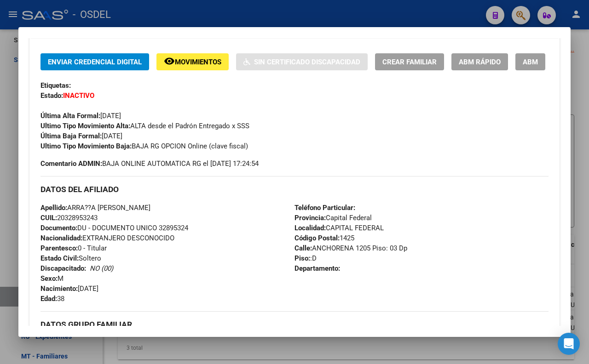
scroll to position [153, 0]
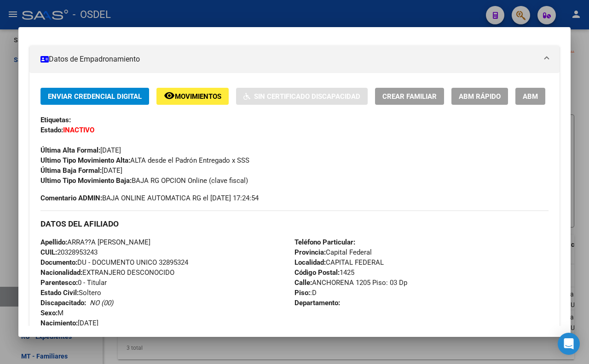
click at [314, 19] on div at bounding box center [294, 182] width 589 height 364
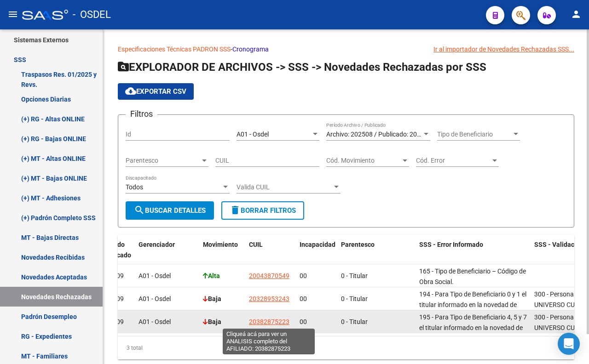
click at [284, 323] on span "20382875223" at bounding box center [269, 321] width 40 height 7
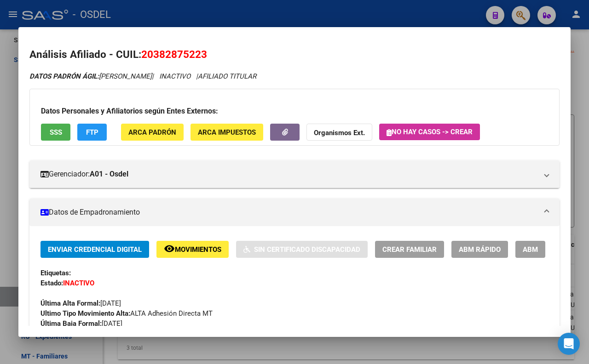
click at [56, 131] on span "SSS" at bounding box center [56, 132] width 12 height 8
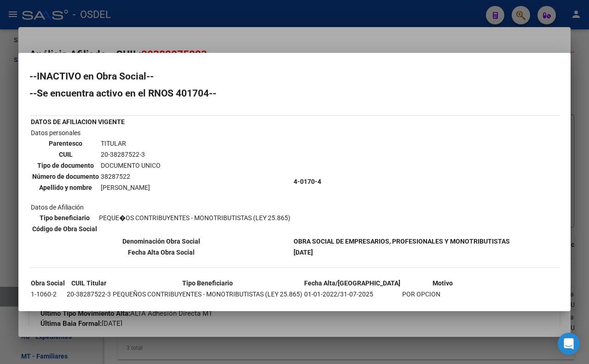
click at [223, 48] on div at bounding box center [294, 182] width 589 height 364
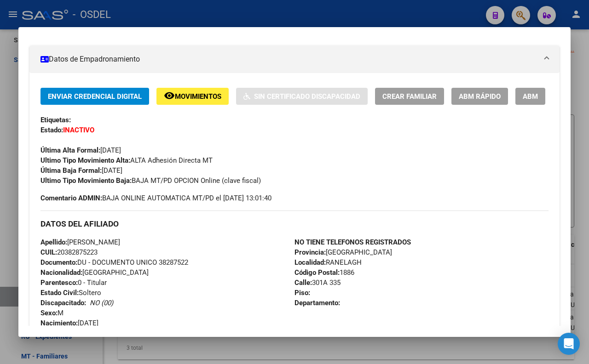
click at [289, 23] on div at bounding box center [294, 182] width 589 height 364
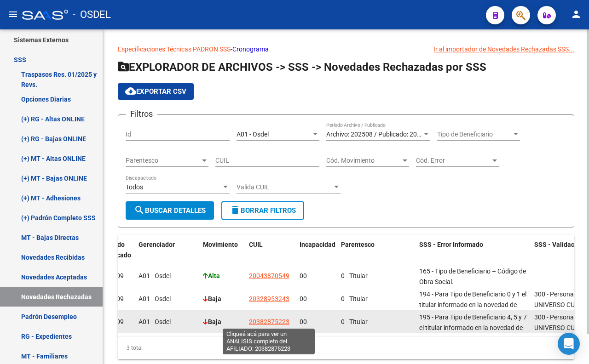
click at [276, 324] on span "20382875223" at bounding box center [269, 321] width 40 height 7
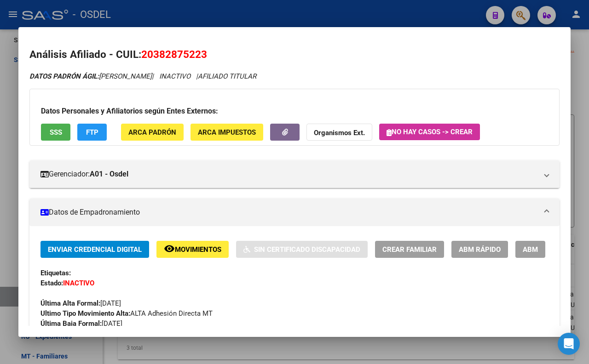
click at [94, 135] on span "FTP" at bounding box center [92, 132] width 12 height 8
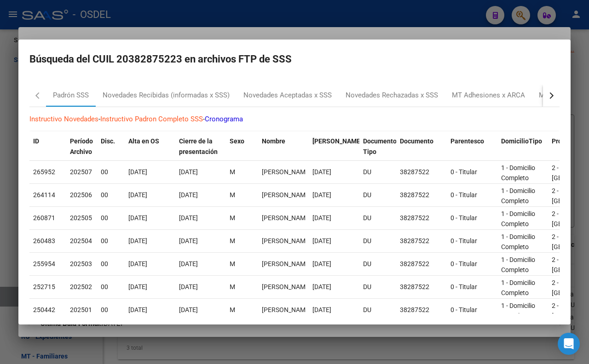
click at [397, 34] on div at bounding box center [294, 182] width 589 height 364
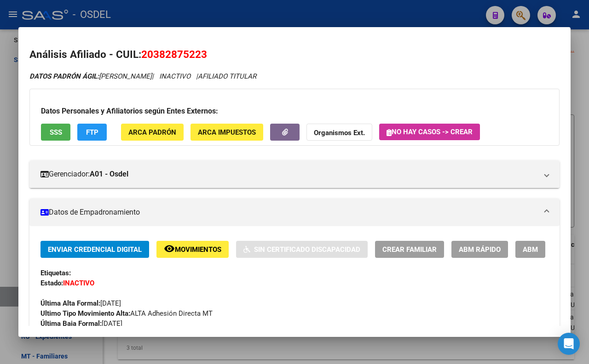
click at [50, 128] on span "SSS" at bounding box center [56, 132] width 12 height 8
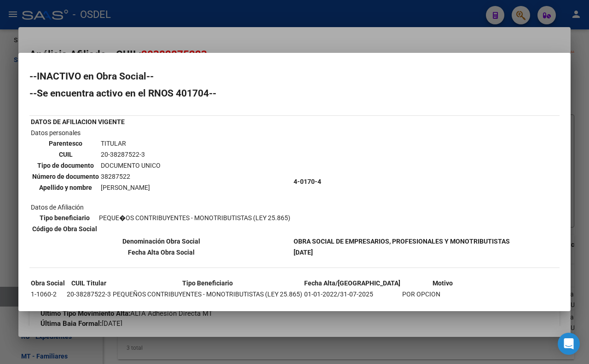
click at [251, 40] on div at bounding box center [294, 182] width 589 height 364
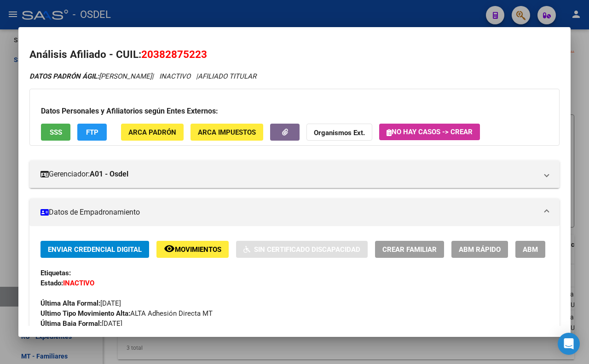
click at [252, 13] on div at bounding box center [294, 182] width 589 height 364
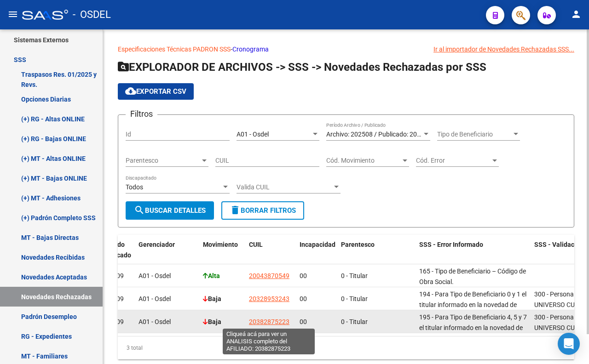
click at [279, 323] on span "20382875223" at bounding box center [269, 321] width 40 height 7
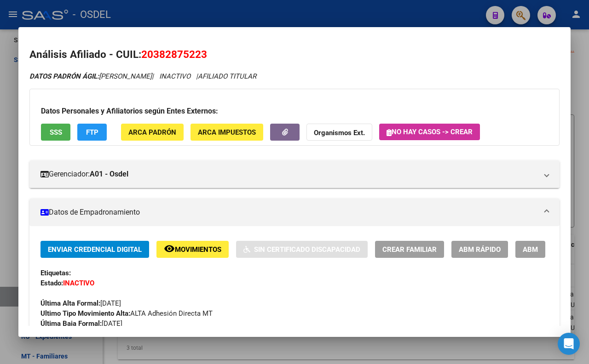
click at [261, 3] on div at bounding box center [294, 182] width 589 height 364
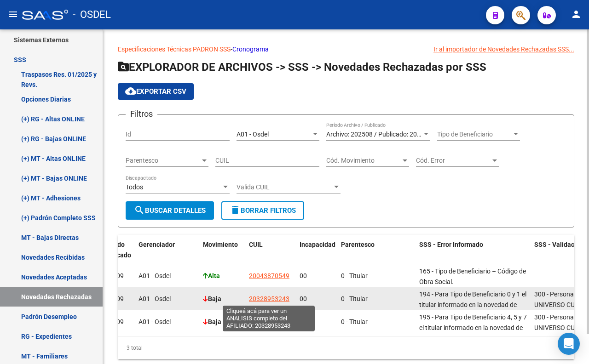
click at [265, 296] on span "20328953243" at bounding box center [269, 298] width 40 height 7
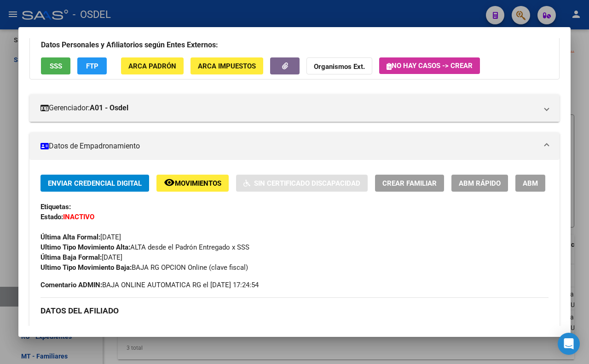
scroll to position [0, 0]
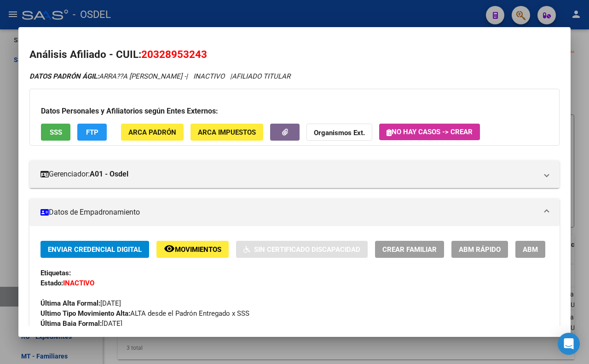
click at [434, 20] on div at bounding box center [294, 182] width 589 height 364
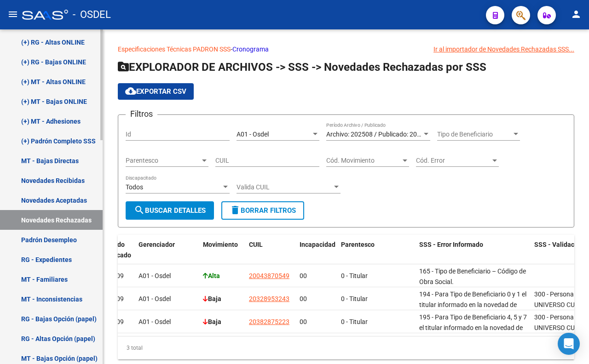
scroll to position [541, 0]
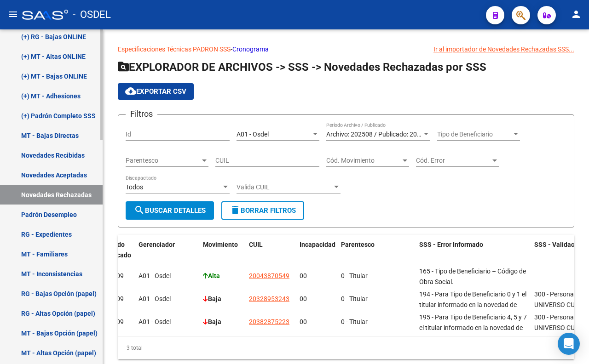
click at [40, 177] on link "Novedades Aceptadas" at bounding box center [51, 175] width 103 height 20
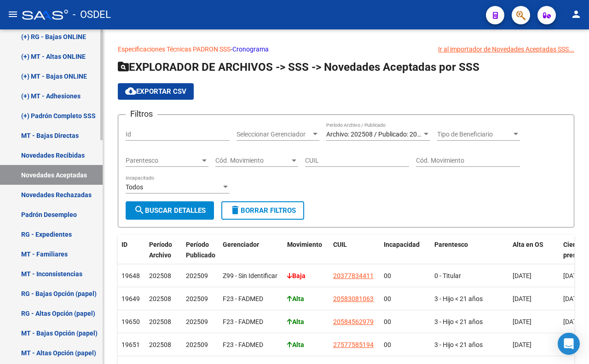
click at [72, 197] on link "Novedades Rechazadas" at bounding box center [51, 195] width 103 height 20
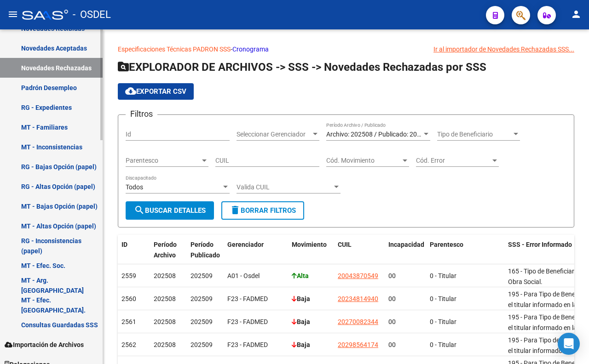
scroll to position [677, 0]
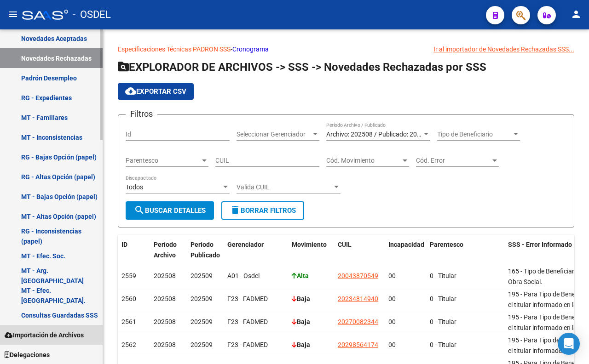
click at [62, 338] on span "Importación de Archivos" at bounding box center [44, 335] width 79 height 10
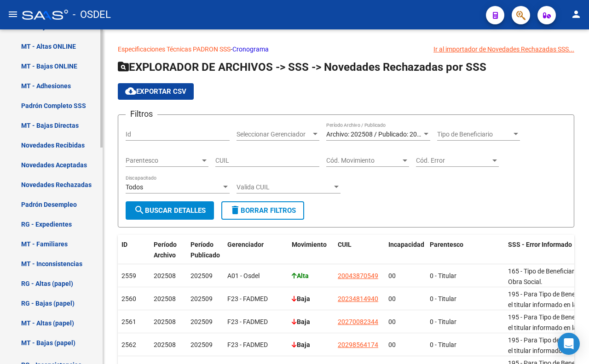
scroll to position [562, 0]
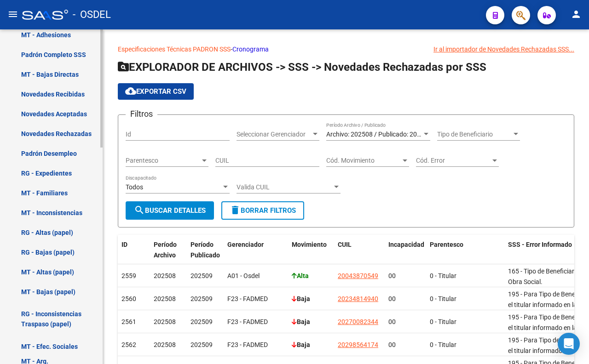
click at [68, 215] on link "MT - Inconsistencias" at bounding box center [51, 213] width 103 height 20
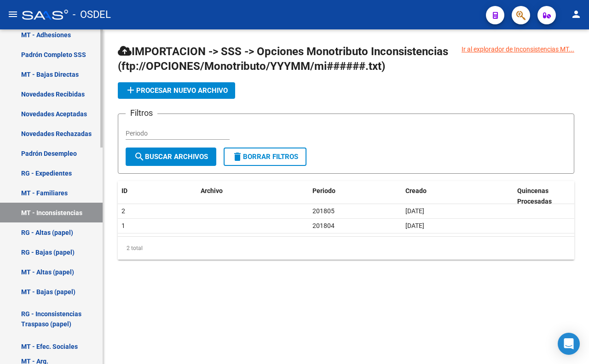
click at [54, 235] on link "RG - Altas (papel)" at bounding box center [51, 233] width 103 height 20
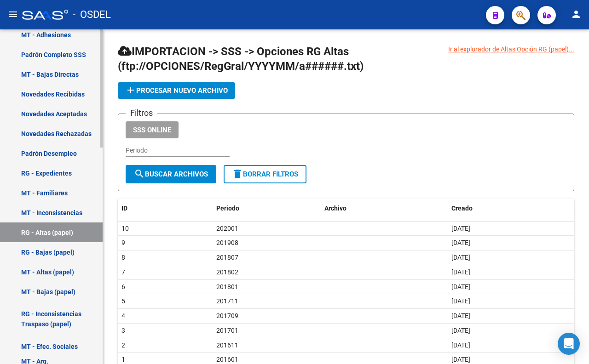
click at [50, 247] on link "RG - Bajas (papel)" at bounding box center [51, 252] width 103 height 20
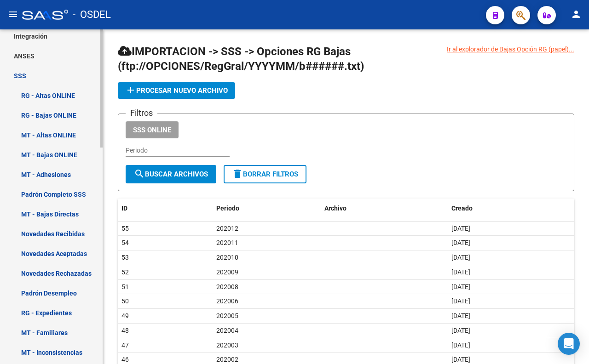
scroll to position [409, 0]
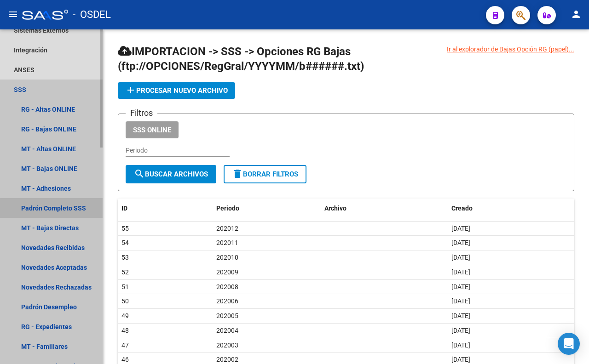
click at [62, 209] on link "Padrón Completo SSS" at bounding box center [51, 208] width 103 height 20
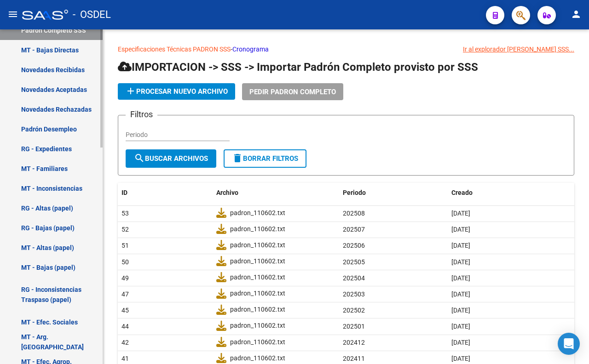
scroll to position [613, 0]
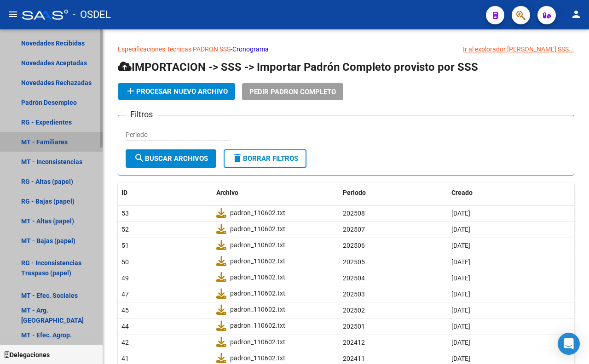
click at [55, 143] on link "MT - Familiares" at bounding box center [51, 142] width 103 height 20
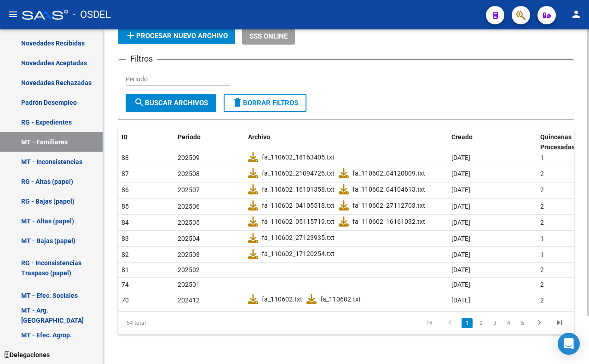
scroll to position [56, 0]
click at [481, 327] on link "2" at bounding box center [480, 323] width 11 height 10
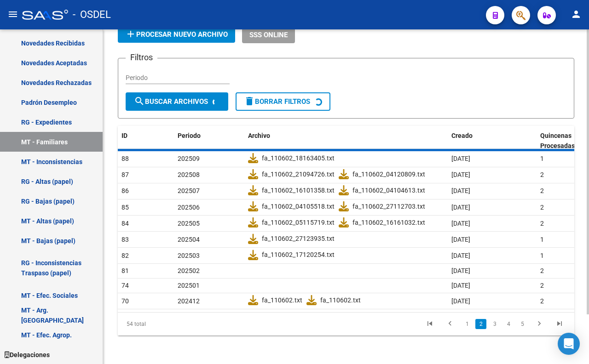
scroll to position [44, 0]
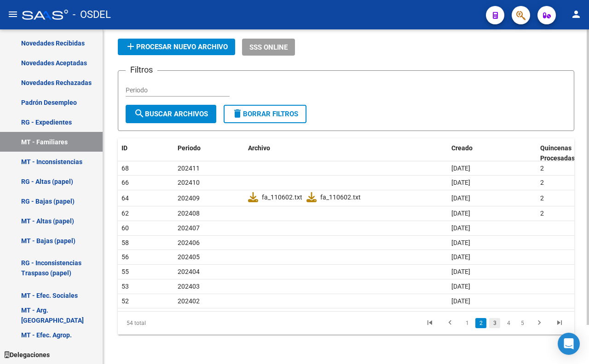
click at [494, 322] on link "3" at bounding box center [494, 323] width 11 height 10
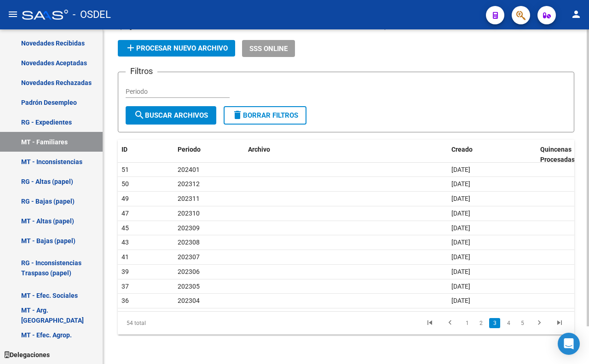
scroll to position [42, 0]
click at [505, 322] on link "4" at bounding box center [508, 323] width 11 height 10
click at [509, 322] on link "5" at bounding box center [508, 323] width 11 height 10
click at [522, 326] on link "6" at bounding box center [522, 323] width 11 height 10
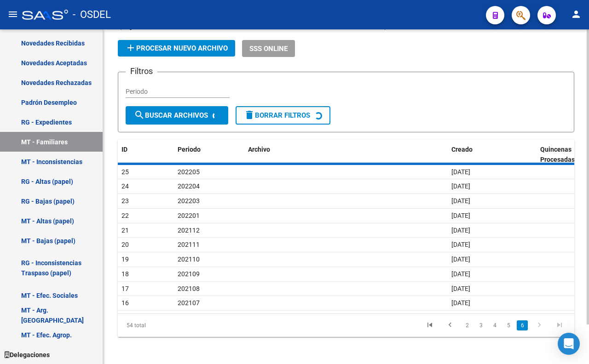
scroll to position [0, 0]
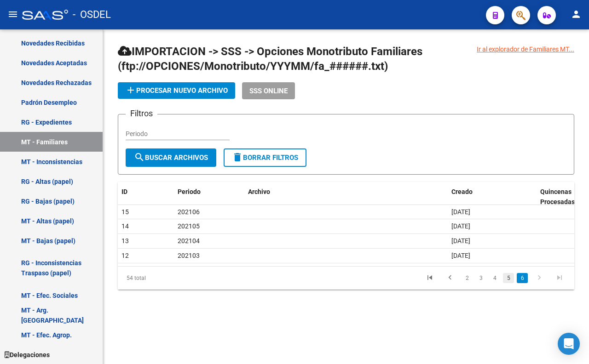
click at [510, 279] on link "5" at bounding box center [508, 278] width 11 height 10
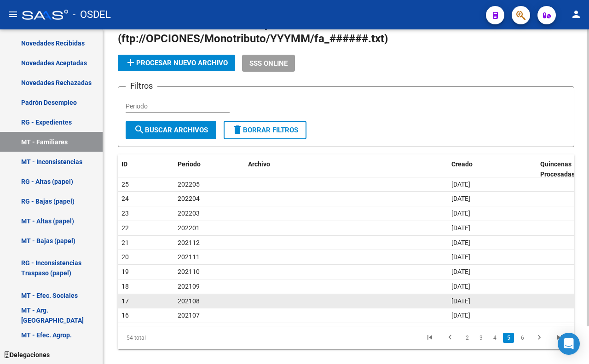
scroll to position [42, 0]
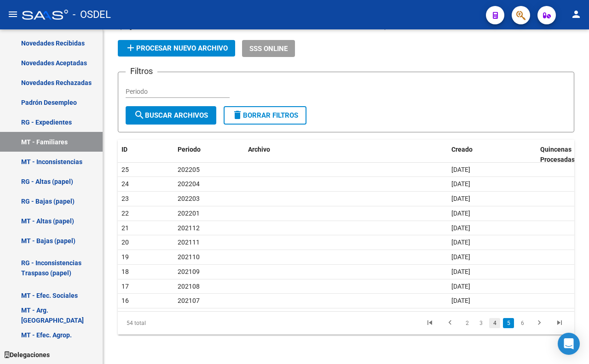
click at [491, 323] on link "4" at bounding box center [494, 323] width 11 height 10
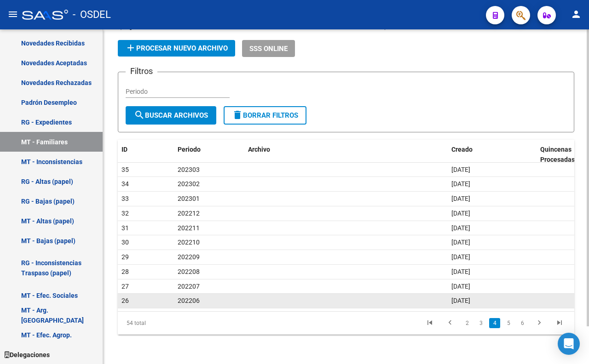
scroll to position [0, 0]
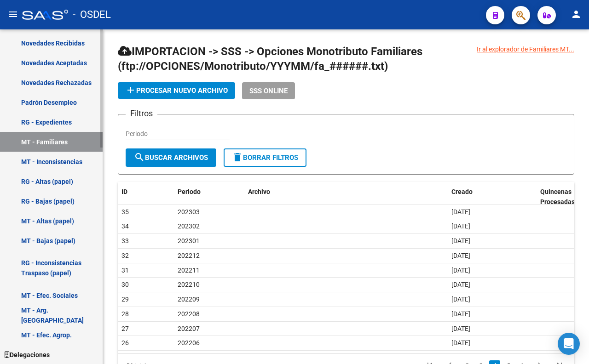
click at [52, 166] on link "MT - Inconsistencias" at bounding box center [51, 162] width 103 height 20
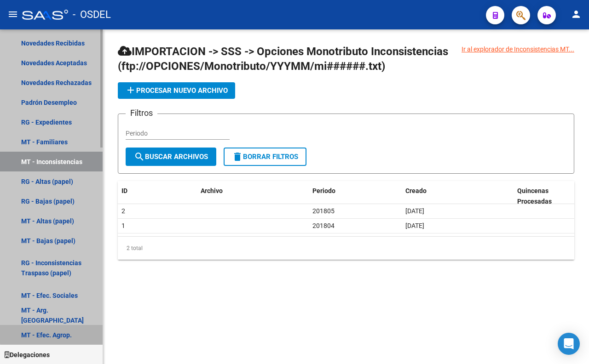
click at [66, 333] on link "MT - Efec. Agrop." at bounding box center [51, 335] width 103 height 20
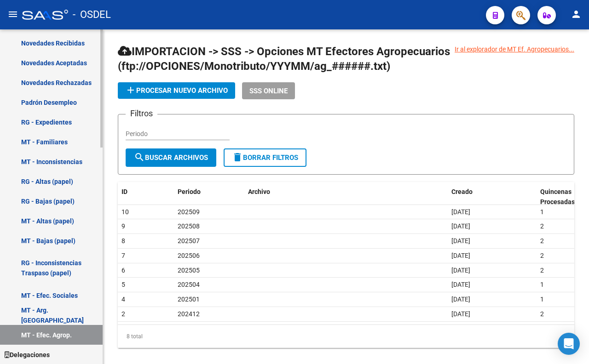
click at [62, 314] on link "MT - Arg. [GEOGRAPHIC_DATA]" at bounding box center [51, 315] width 103 height 20
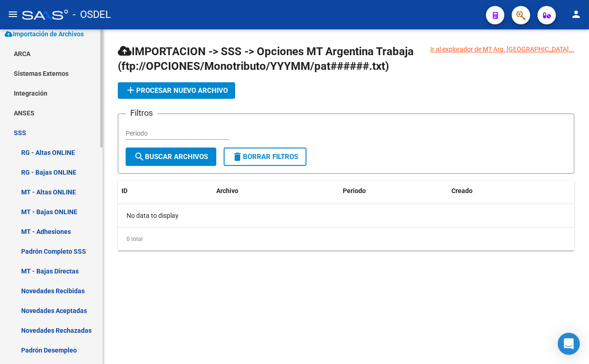
scroll to position [357, 0]
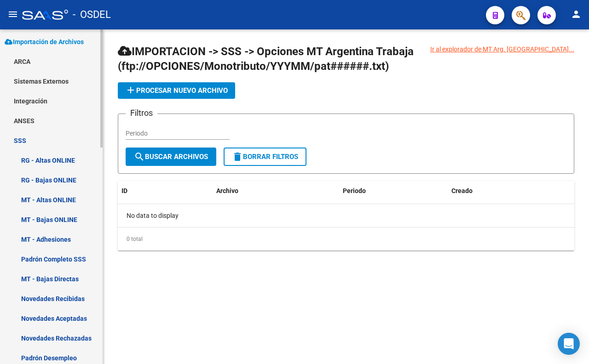
click at [54, 163] on link "RG - Altas ONLINE" at bounding box center [51, 160] width 103 height 20
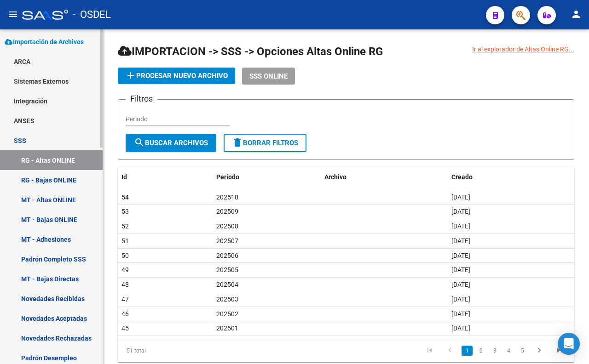
click at [40, 118] on link "ANSES" at bounding box center [51, 121] width 103 height 20
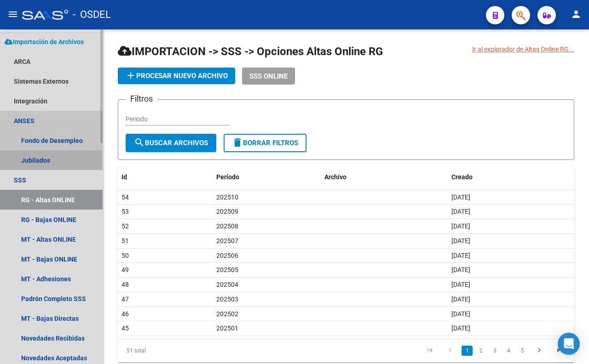
click at [42, 164] on link "Jubilados" at bounding box center [51, 160] width 103 height 20
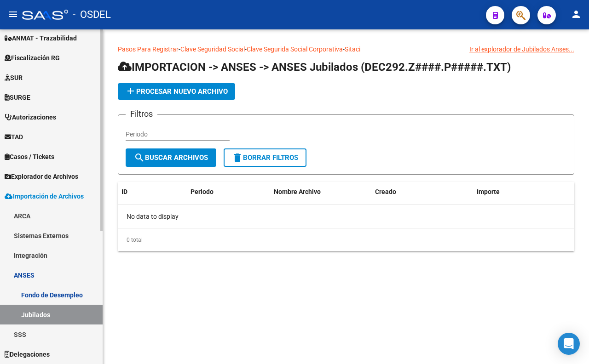
scroll to position [203, 0]
click at [43, 176] on span "Explorador de Archivos" at bounding box center [42, 177] width 74 height 10
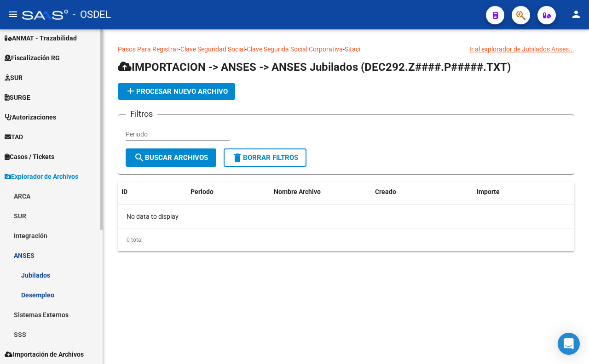
scroll to position [222, 0]
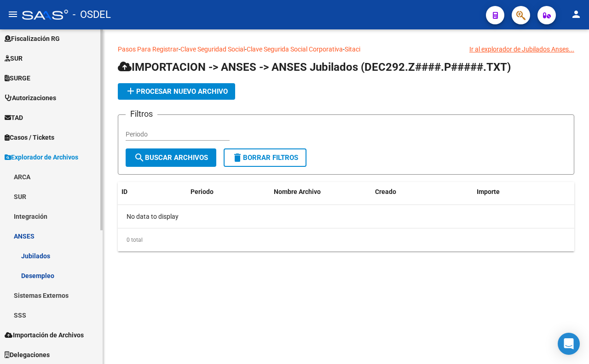
click at [31, 316] on link "SSS" at bounding box center [51, 315] width 103 height 20
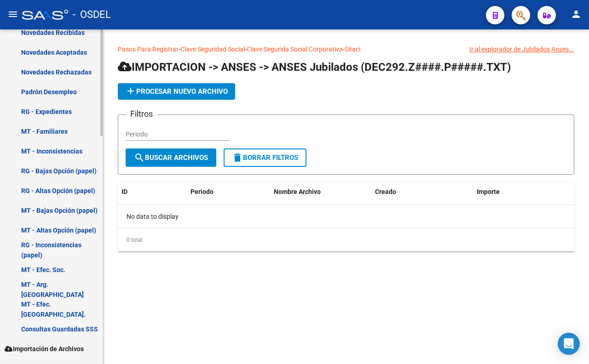
scroll to position [716, 0]
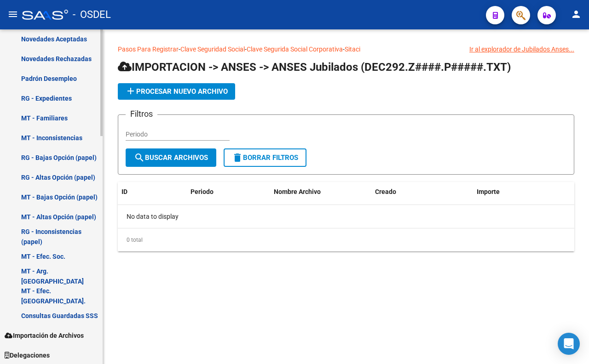
click at [77, 314] on link "Consultas Guardadas SSS" at bounding box center [51, 316] width 103 height 20
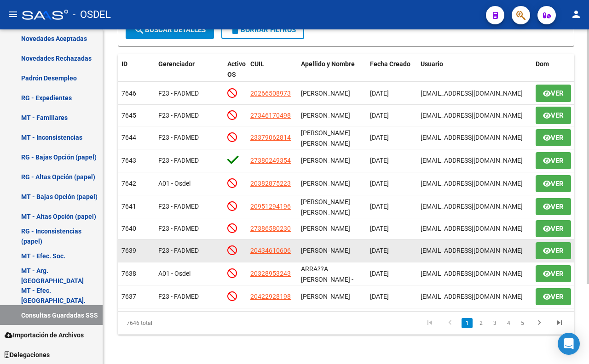
scroll to position [104, 0]
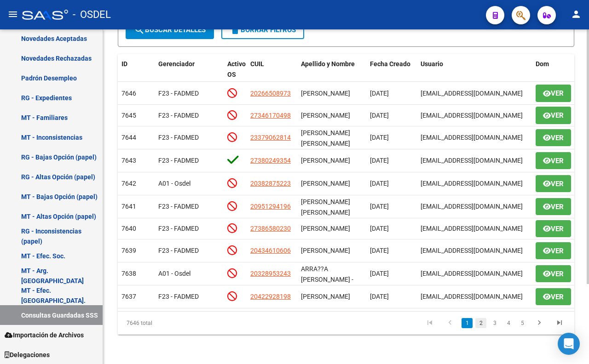
click at [480, 325] on link "2" at bounding box center [480, 323] width 11 height 10
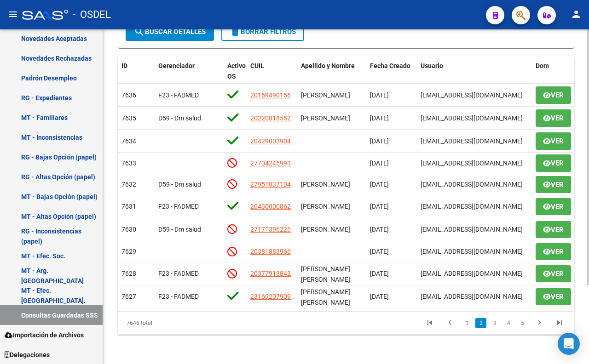
scroll to position [103, 0]
click at [495, 327] on link "3" at bounding box center [494, 323] width 11 height 10
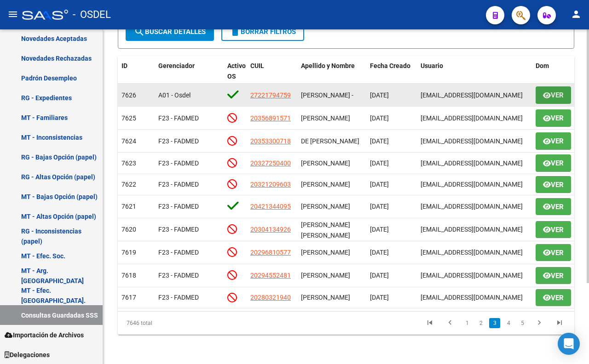
click at [558, 86] on button "Ver" at bounding box center [552, 94] width 35 height 17
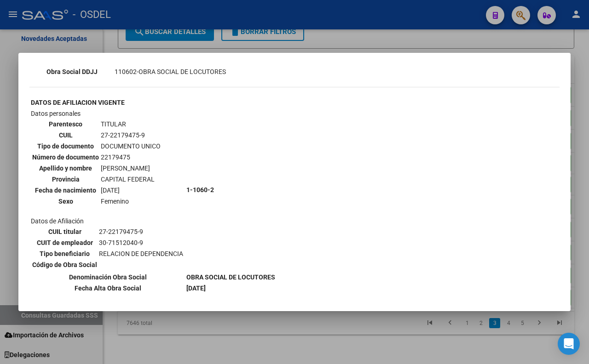
scroll to position [363, 0]
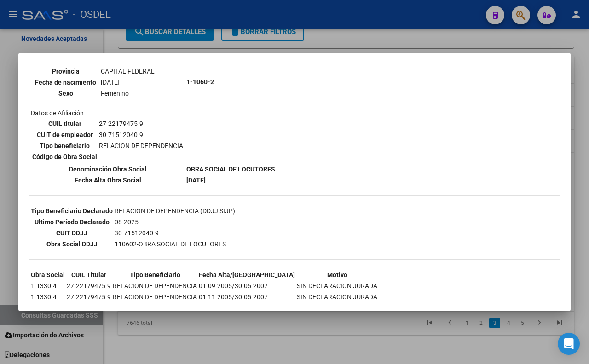
click at [254, 46] on div at bounding box center [294, 182] width 589 height 364
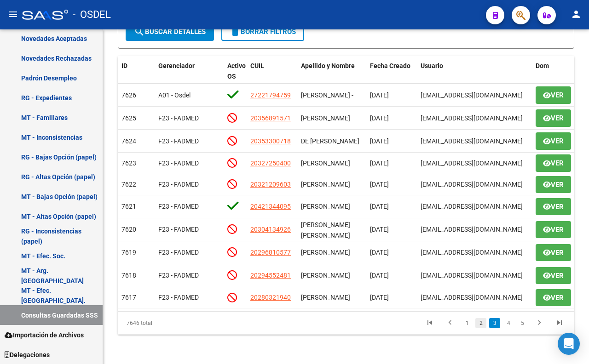
click at [482, 327] on link "2" at bounding box center [480, 323] width 11 height 10
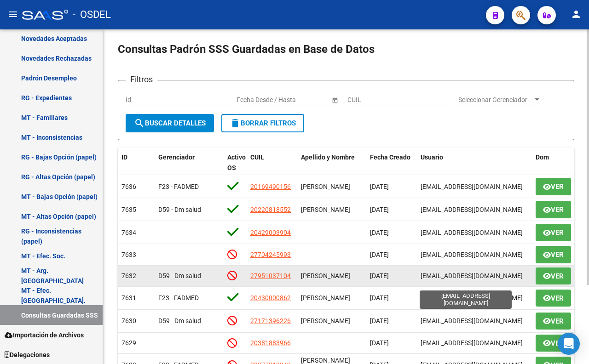
scroll to position [0, 0]
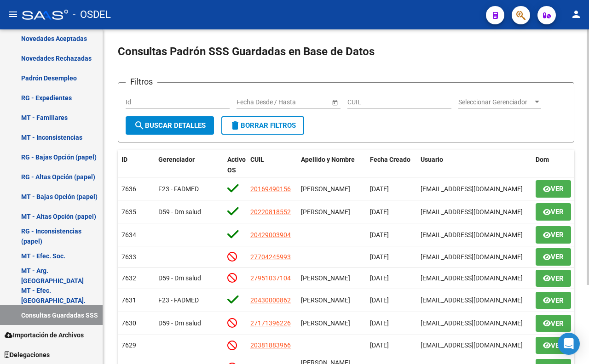
click at [480, 105] on span "Seleccionar Gerenciador" at bounding box center [495, 102] width 75 height 8
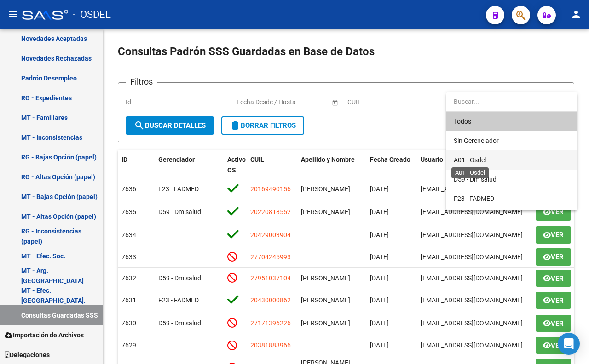
click at [467, 160] on span "A01 - Osdel" at bounding box center [470, 159] width 32 height 7
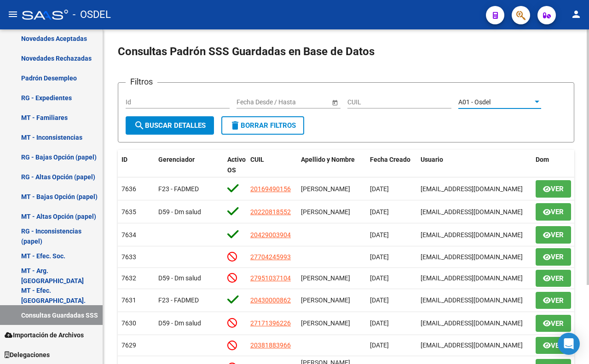
click at [188, 127] on span "search Buscar Detalles" at bounding box center [170, 125] width 72 height 8
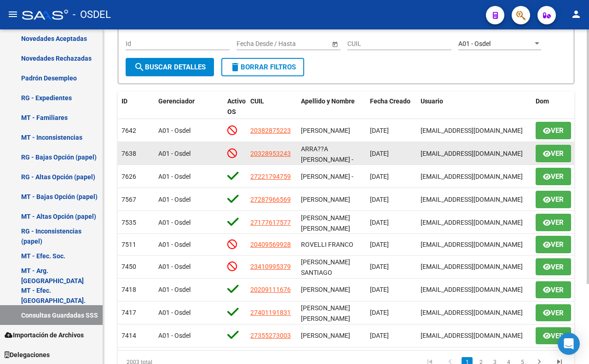
scroll to position [104, 0]
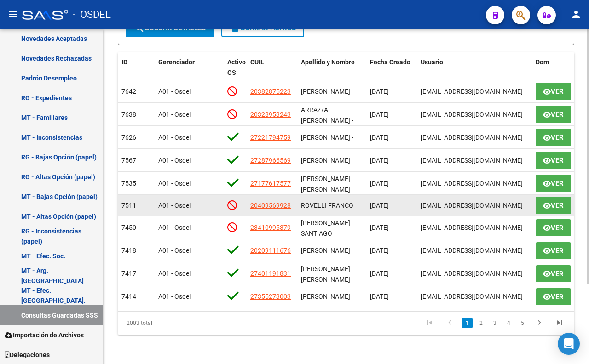
click at [549, 201] on span "Ver" at bounding box center [553, 205] width 21 height 8
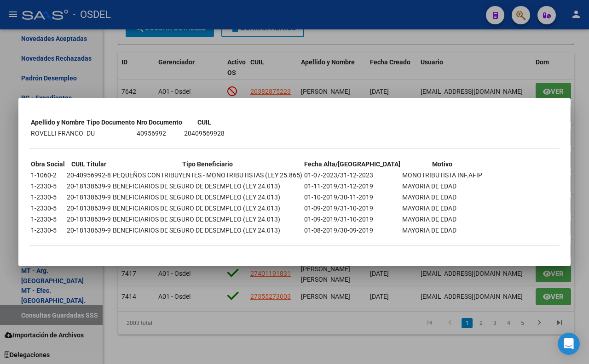
click at [577, 134] on div at bounding box center [294, 182] width 589 height 364
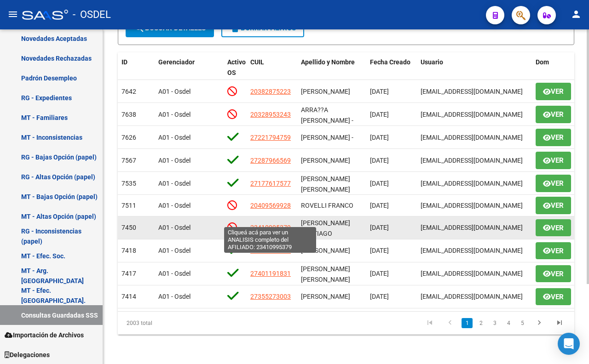
click at [265, 224] on span "23410995379" at bounding box center [270, 227] width 40 height 7
type textarea "23410995379"
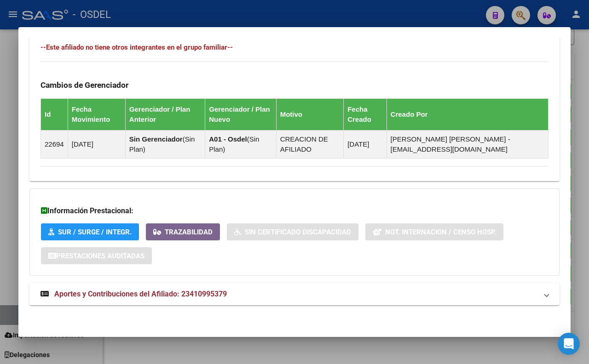
scroll to position [511, 0]
click at [229, 293] on mat-panel-title "Aportes y Contribuciones del Afiliado: 23410995379" at bounding box center [288, 294] width 497 height 11
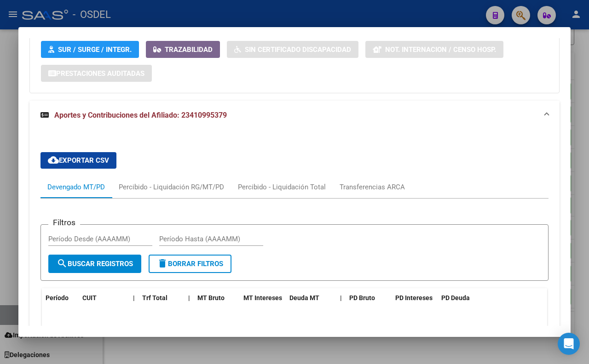
scroll to position [412, 0]
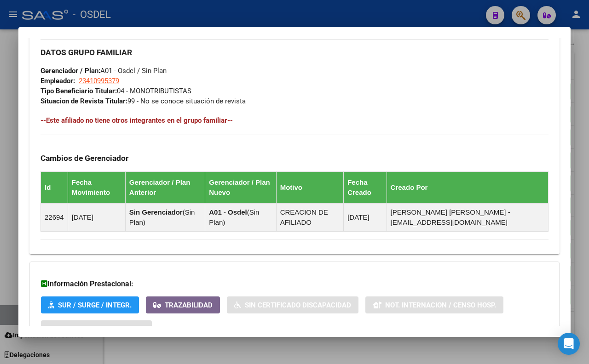
click at [224, 15] on div at bounding box center [294, 182] width 589 height 364
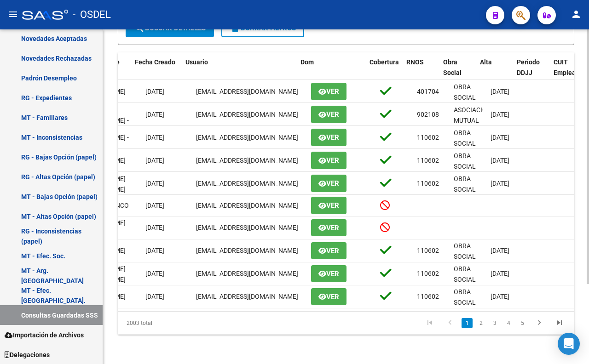
scroll to position [0, 245]
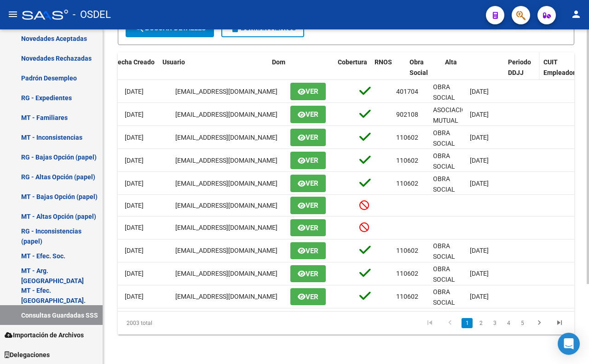
drag, startPoint x: 500, startPoint y: 52, endPoint x: 532, endPoint y: 51, distance: 32.7
click at [532, 52] on div "ID Gerenciador Activo OS CUIL Apellido y Nombre Fecha Creado Usuario Dom Cobert…" at bounding box center [261, 72] width 777 height 40
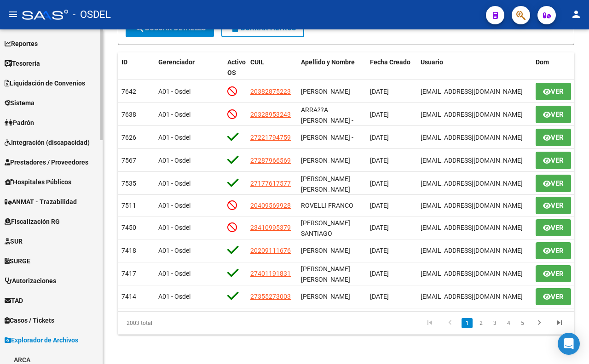
scroll to position [12, 0]
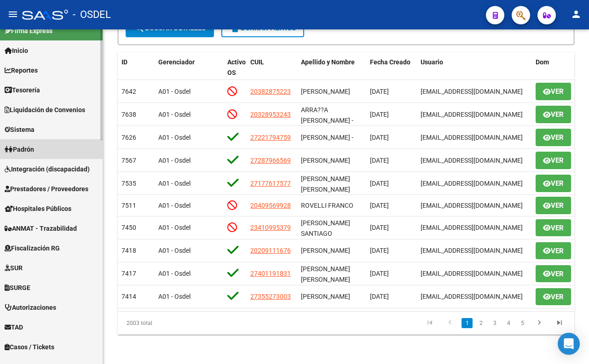
click at [44, 144] on link "Padrón" at bounding box center [51, 149] width 103 height 20
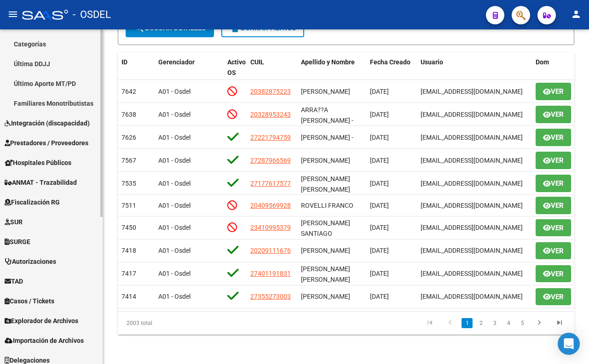
scroll to position [261, 0]
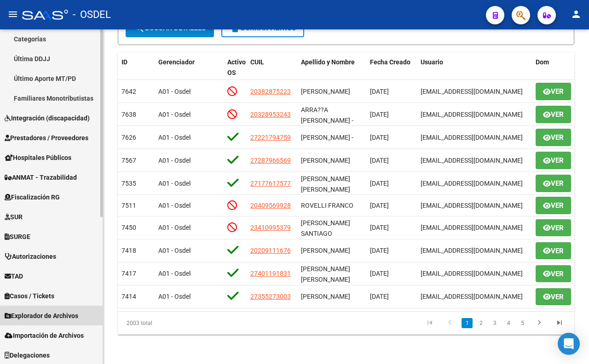
click at [74, 308] on link "Explorador de Archivos" at bounding box center [51, 316] width 103 height 20
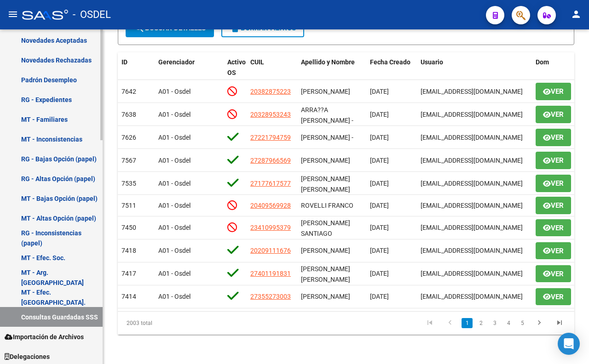
scroll to position [677, 0]
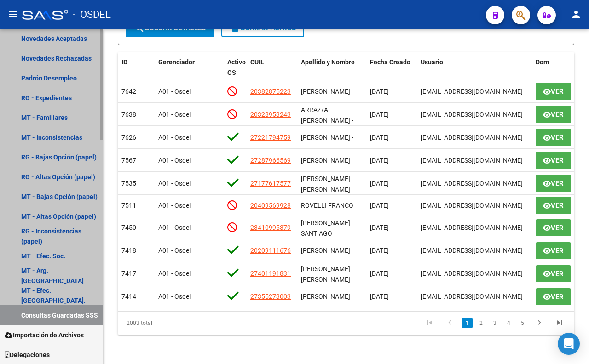
click at [62, 321] on link "Consultas Guardadas SSS" at bounding box center [51, 315] width 103 height 20
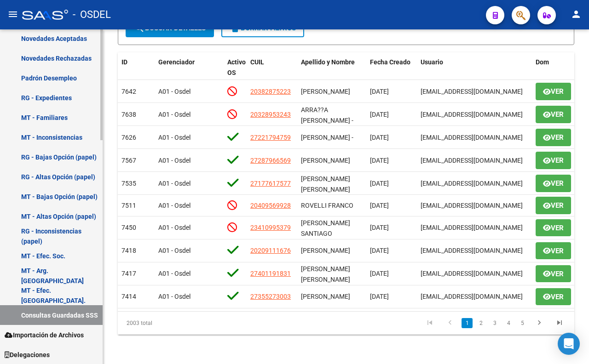
click at [65, 331] on span "Importación de Archivos" at bounding box center [44, 335] width 79 height 10
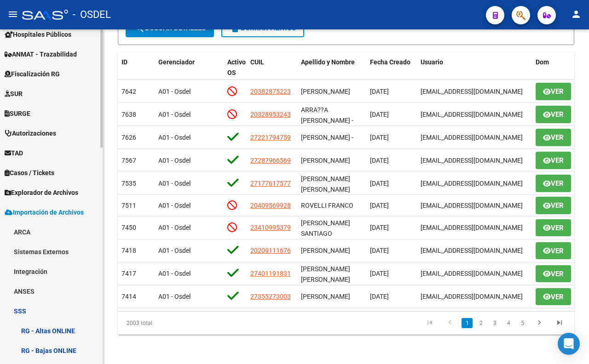
scroll to position [153, 0]
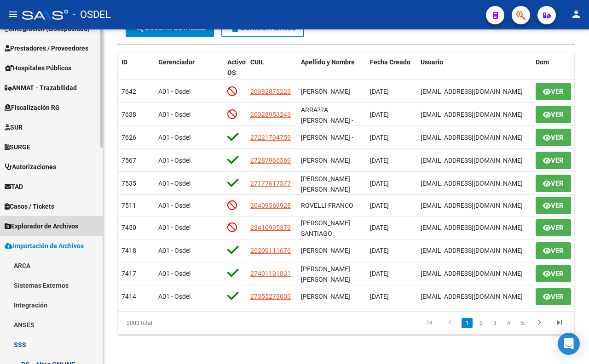
click at [71, 228] on span "Explorador de Archivos" at bounding box center [42, 226] width 74 height 10
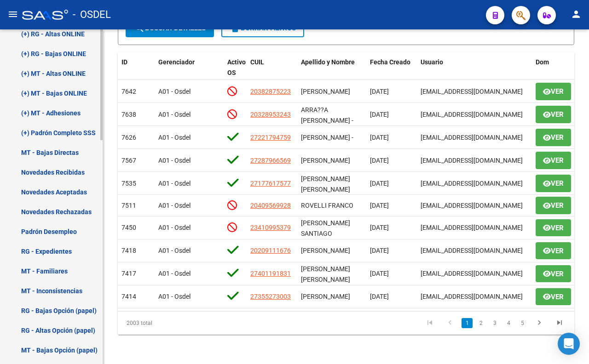
scroll to position [472, 0]
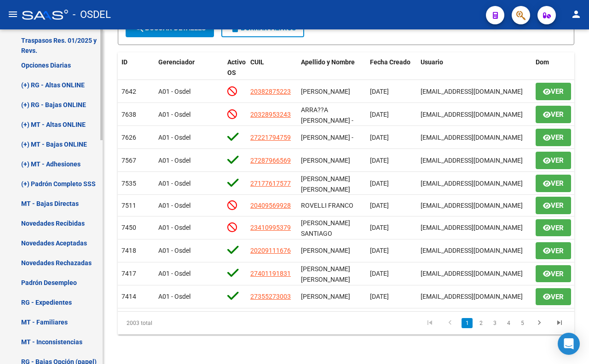
click at [73, 108] on link "(+) RG - Bajas ONLINE" at bounding box center [51, 105] width 103 height 20
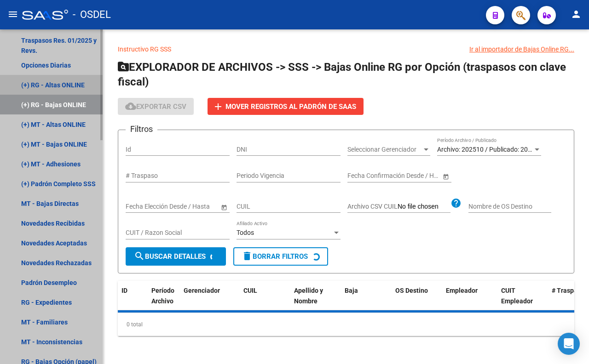
click at [64, 86] on link "(+) RG - Altas ONLINE" at bounding box center [51, 85] width 103 height 20
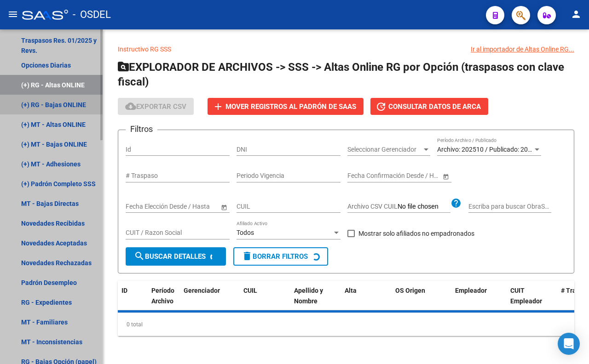
click at [66, 104] on link "(+) RG - Bajas ONLINE" at bounding box center [51, 105] width 103 height 20
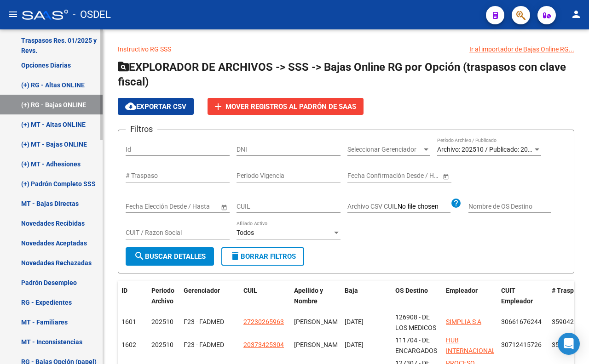
click at [66, 122] on link "(+) MT - Altas ONLINE" at bounding box center [51, 125] width 103 height 20
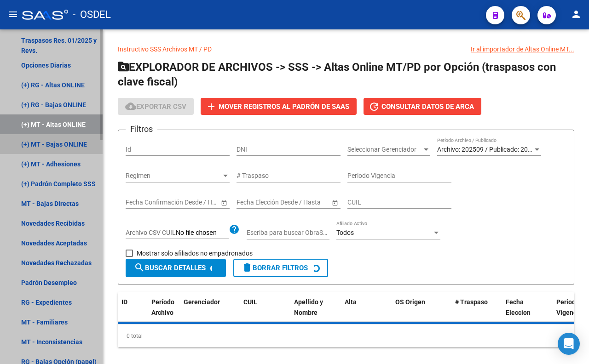
click at [67, 141] on link "(+) MT - Bajas ONLINE" at bounding box center [51, 144] width 103 height 20
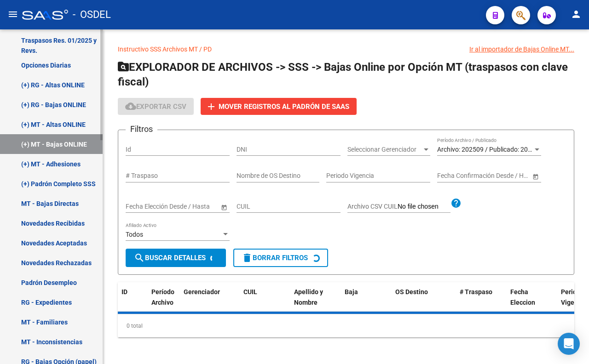
click at [66, 158] on link "(+) MT - Adhesiones" at bounding box center [51, 164] width 103 height 20
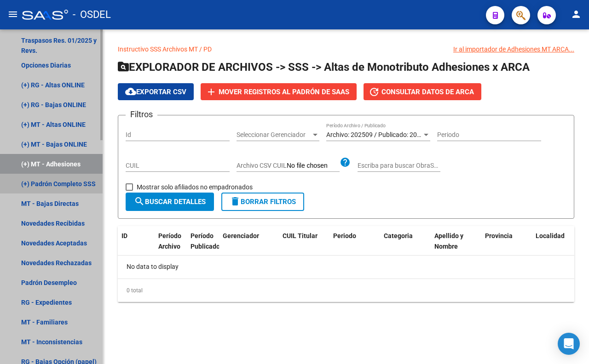
click at [62, 185] on link "(+) Padrón Completo SSS" at bounding box center [51, 184] width 103 height 20
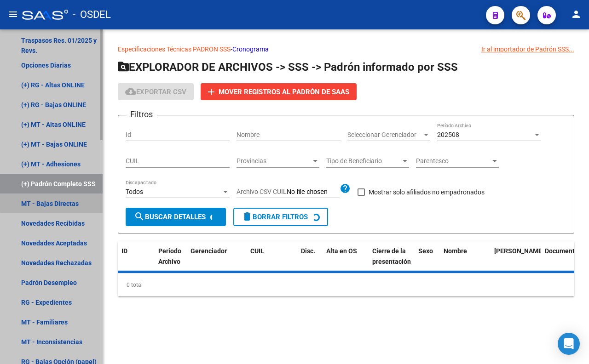
click at [58, 199] on link "MT - Bajas Directas" at bounding box center [51, 204] width 103 height 20
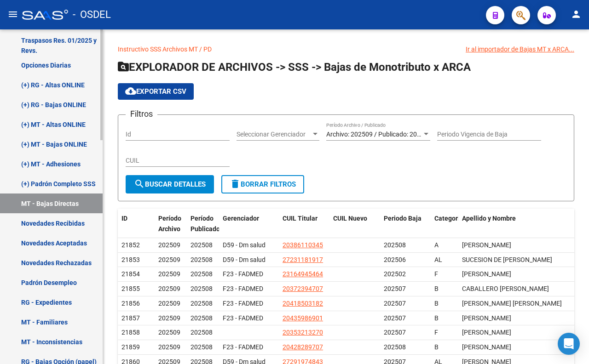
click at [58, 216] on link "Novedades Recibidas" at bounding box center [51, 223] width 103 height 20
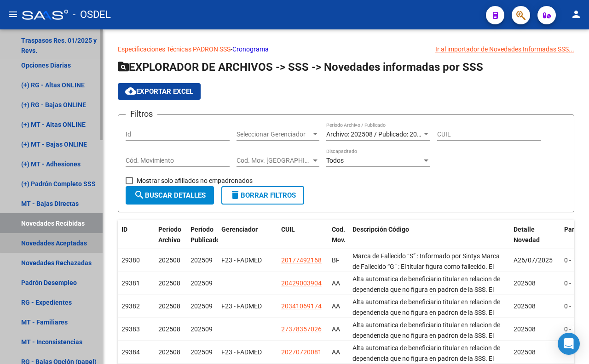
click at [56, 238] on link "Novedades Aceptadas" at bounding box center [51, 243] width 103 height 20
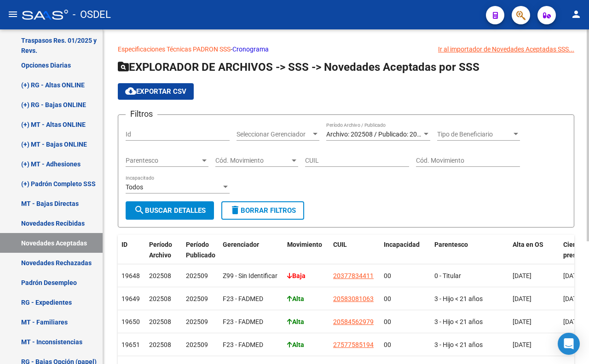
click at [155, 136] on input "Id" at bounding box center [178, 135] width 104 height 8
click at [364, 200] on div "Filtros Id Seleccionar Gerenciador Seleccionar Gerenciador Archivo: 202508 / Pu…" at bounding box center [346, 161] width 441 height 79
click at [287, 135] on span "Seleccionar Gerenciador" at bounding box center [273, 135] width 75 height 8
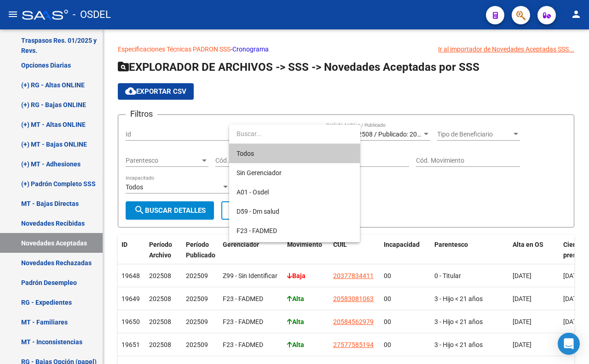
click at [451, 186] on div at bounding box center [294, 182] width 589 height 364
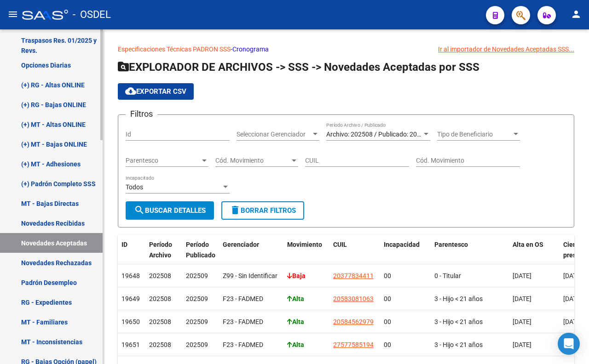
click at [65, 84] on link "(+) RG - Altas ONLINE" at bounding box center [51, 85] width 103 height 20
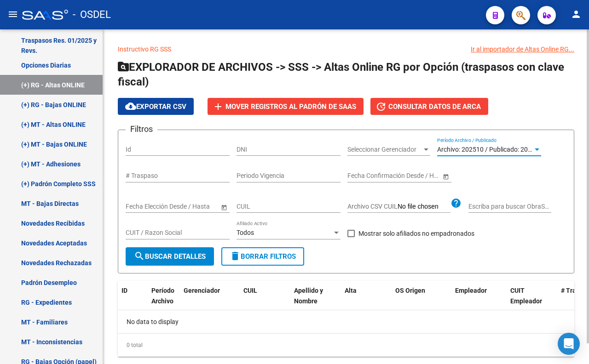
click at [518, 149] on span "Archivo: 202510 / Publicado: 202509" at bounding box center [489, 149] width 105 height 7
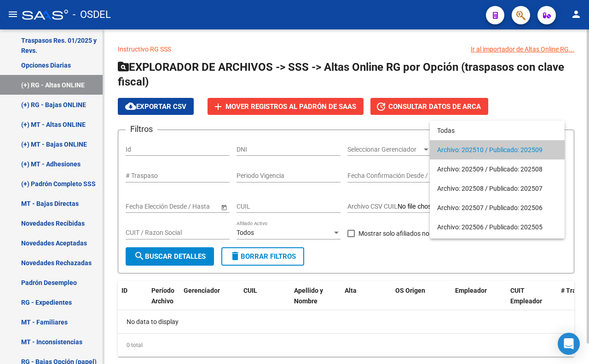
click at [518, 149] on span "Archivo: 202510 / Publicado: 202509" at bounding box center [497, 149] width 120 height 19
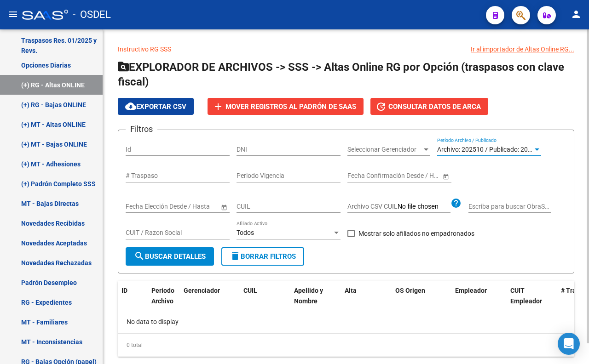
click at [180, 259] on span "search Buscar Detalles" at bounding box center [170, 257] width 72 height 8
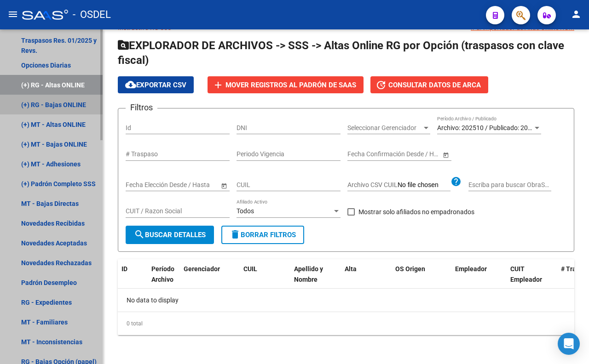
click at [69, 110] on link "(+) RG - Bajas ONLINE" at bounding box center [51, 105] width 103 height 20
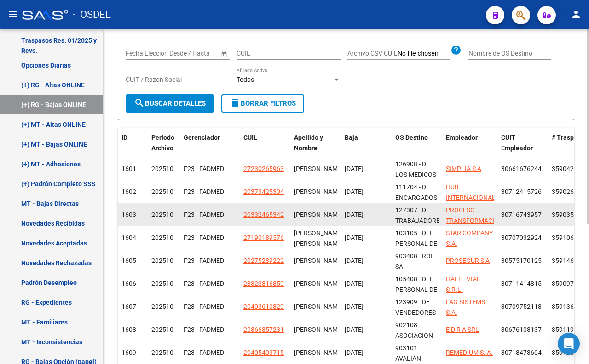
scroll to position [22, 0]
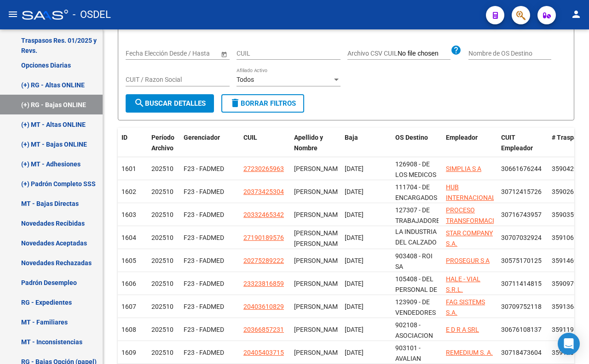
click at [527, 14] on button "button" at bounding box center [521, 15] width 18 height 18
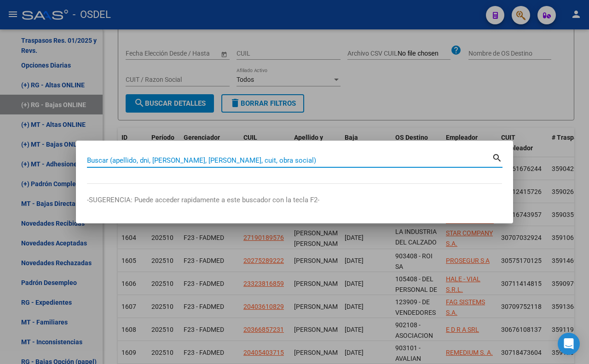
click at [296, 157] on input "Buscar (apellido, dni, [PERSON_NAME], [PERSON_NAME], cuit, obra social)" at bounding box center [289, 160] width 405 height 8
paste input "29080920"
type input "29080920"
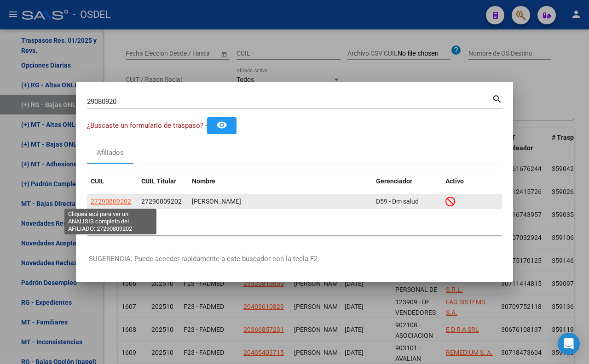
click at [123, 202] on span "27290809202" at bounding box center [111, 201] width 40 height 7
type textarea "27290809202"
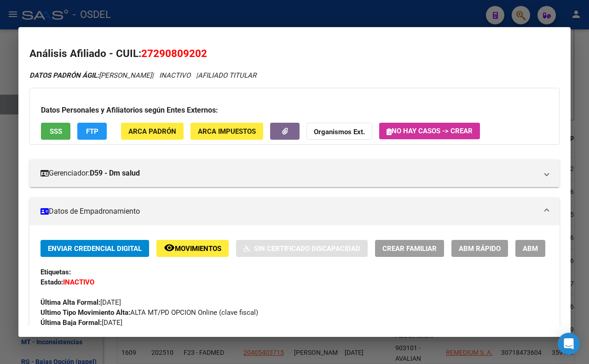
scroll to position [0, 0]
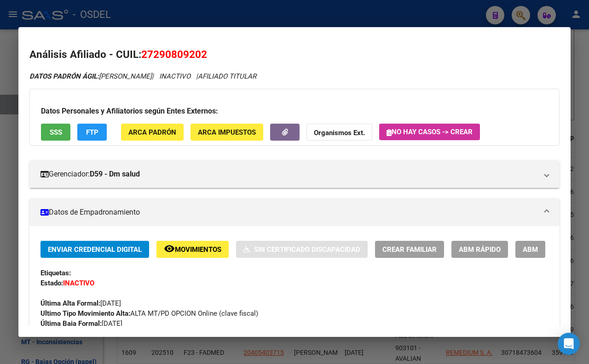
click at [330, 19] on div at bounding box center [294, 182] width 589 height 364
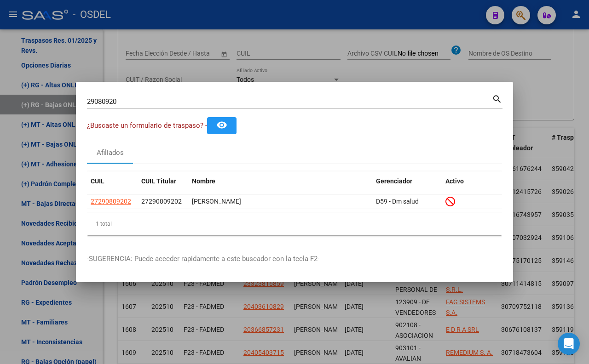
drag, startPoint x: 411, startPoint y: 82, endPoint x: 411, endPoint y: 75, distance: 7.4
click at [411, 81] on div "29080920 Buscar (apellido, dni, cuil, nro traspaso, cuit, obra social) search ¿…" at bounding box center [294, 182] width 589 height 364
click at [423, 65] on div at bounding box center [294, 182] width 589 height 364
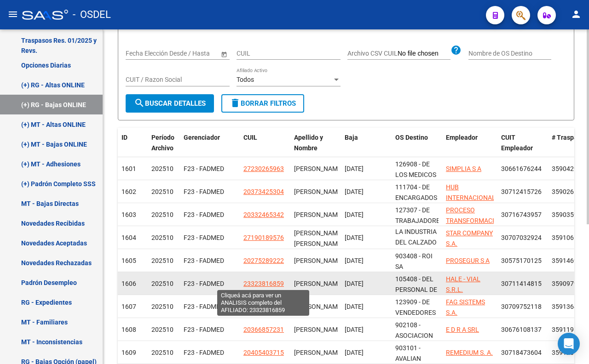
click at [250, 286] on span "23323816859" at bounding box center [263, 283] width 40 height 7
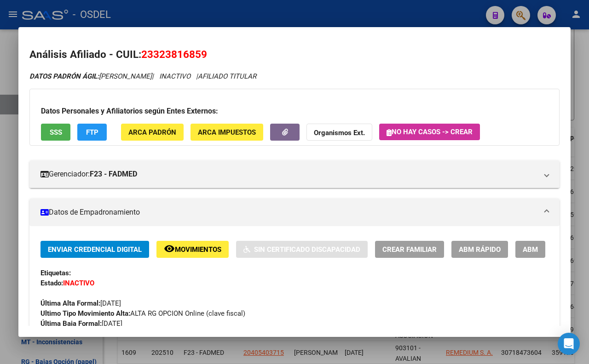
click at [53, 136] on span "SSS" at bounding box center [56, 132] width 12 height 8
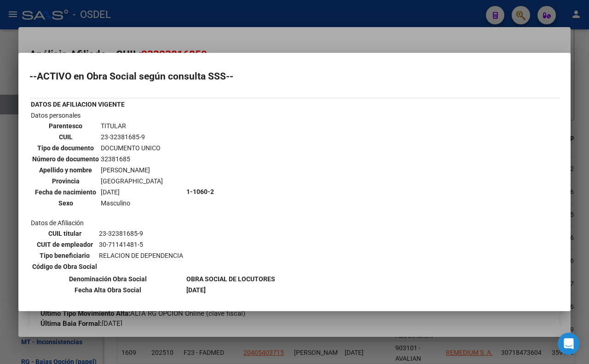
click at [342, 44] on div at bounding box center [294, 182] width 589 height 364
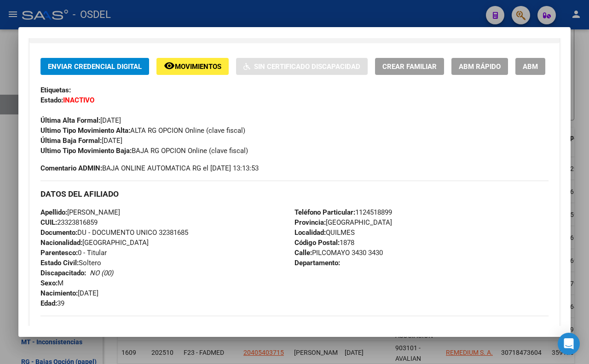
scroll to position [204, 0]
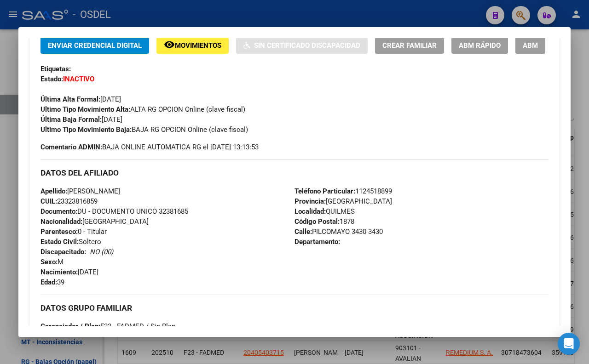
click at [162, 216] on span "Documento: DU - DOCUMENTO UNICO 32381685" at bounding box center [114, 211] width 148 height 8
click at [207, 233] on div "Apellido: [PERSON_NAME]: 23323816859 Documento: DU - DOCUMENTO UNICO 32381685 N…" at bounding box center [167, 236] width 254 height 101
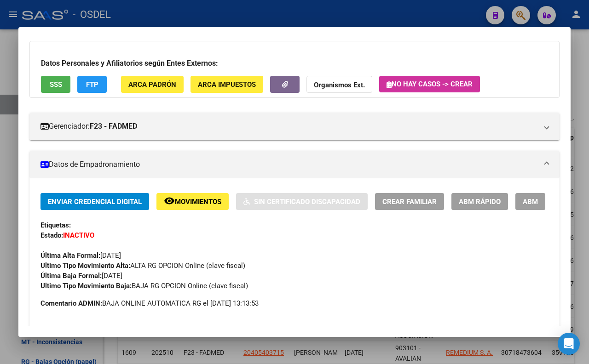
scroll to position [0, 0]
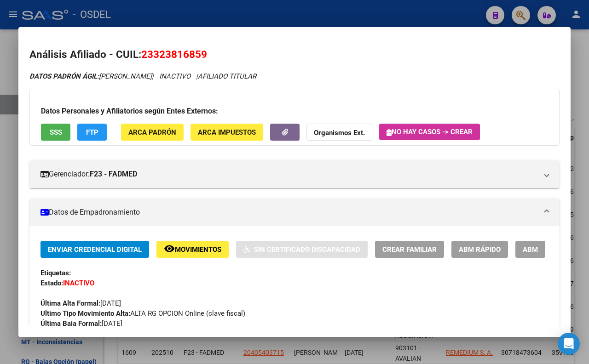
click at [58, 132] on span "SSS" at bounding box center [56, 132] width 12 height 8
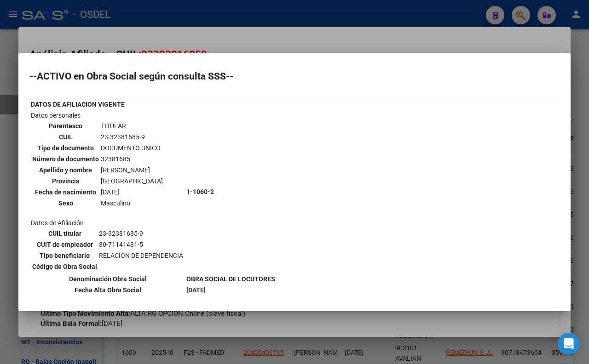
click at [275, 41] on div at bounding box center [294, 182] width 589 height 364
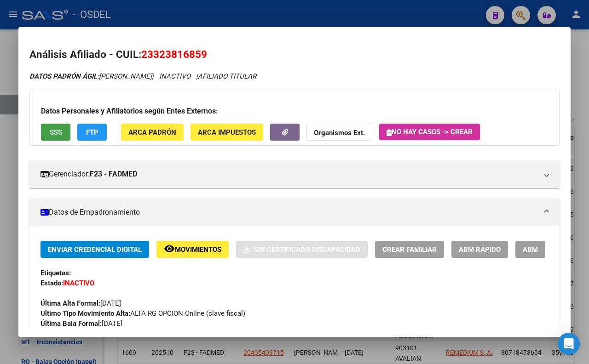
click at [62, 137] on button "SSS" at bounding box center [55, 132] width 29 height 17
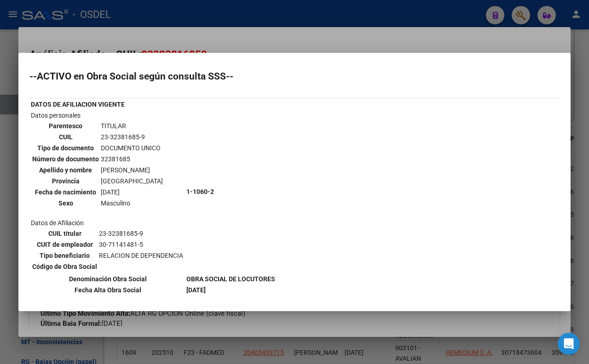
click at [294, 43] on div at bounding box center [294, 182] width 589 height 364
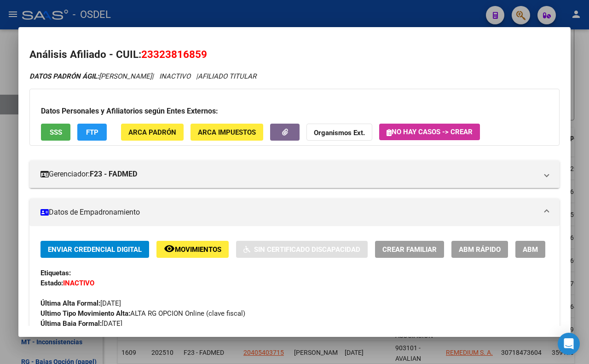
click at [281, 17] on div at bounding box center [294, 182] width 589 height 364
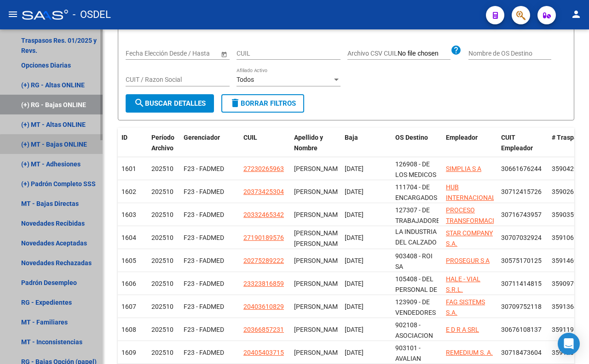
click at [62, 148] on link "(+) MT - Bajas ONLINE" at bounding box center [51, 144] width 103 height 20
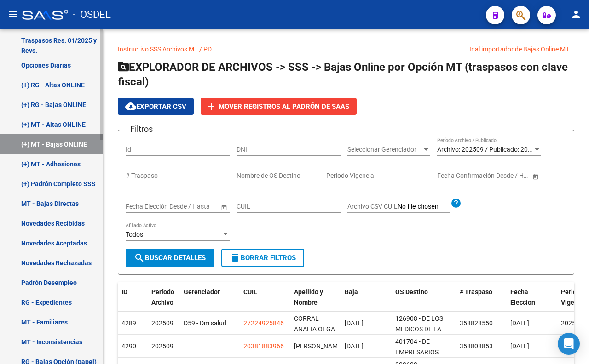
click at [75, 161] on link "(+) MT - Adhesiones" at bounding box center [51, 164] width 103 height 20
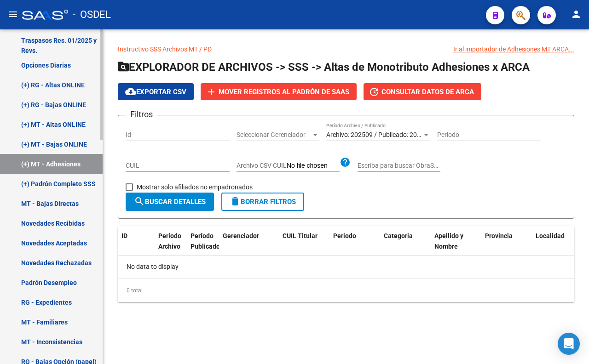
click at [89, 182] on link "(+) Padrón Completo SSS" at bounding box center [51, 184] width 103 height 20
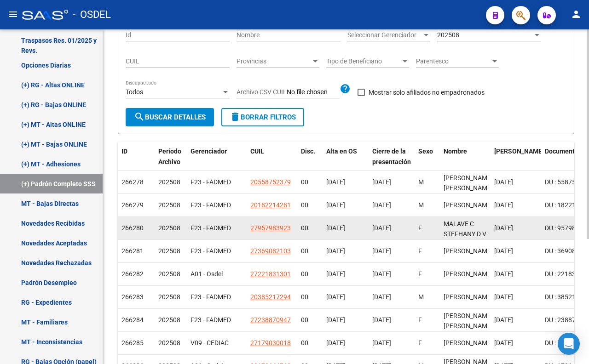
scroll to position [102, 0]
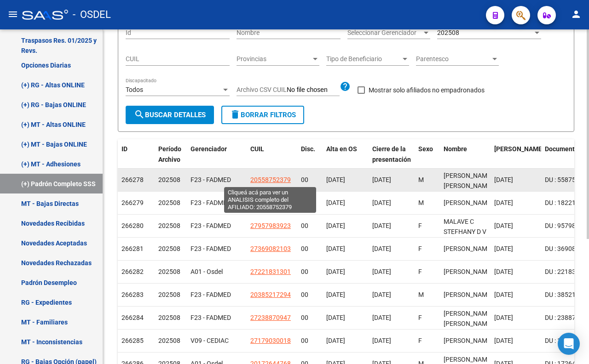
click at [274, 179] on span "20558752379" at bounding box center [270, 179] width 40 height 7
type textarea "20558752379"
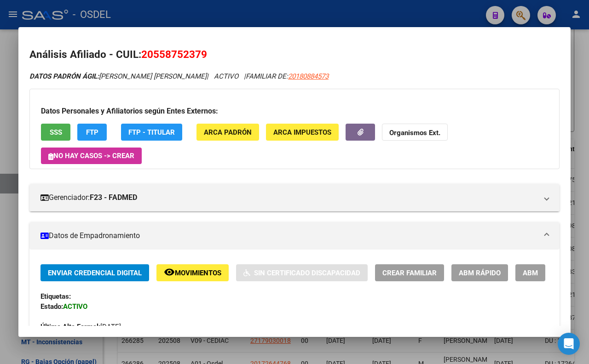
click at [237, 124] on button "ARCA Padrón" at bounding box center [227, 132] width 63 height 17
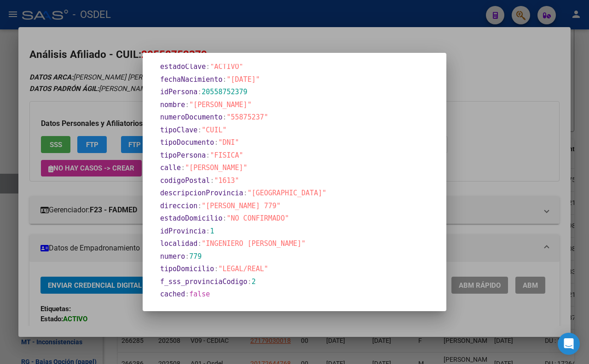
scroll to position [0, 0]
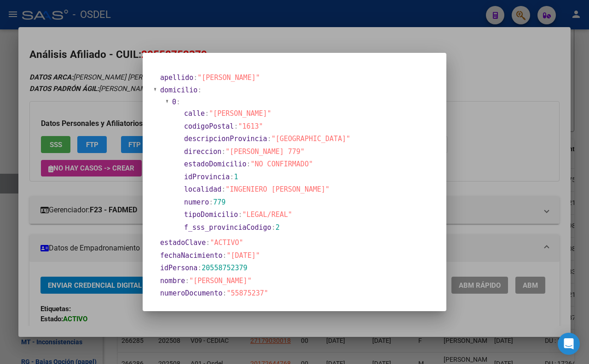
click at [321, 42] on div at bounding box center [294, 182] width 589 height 364
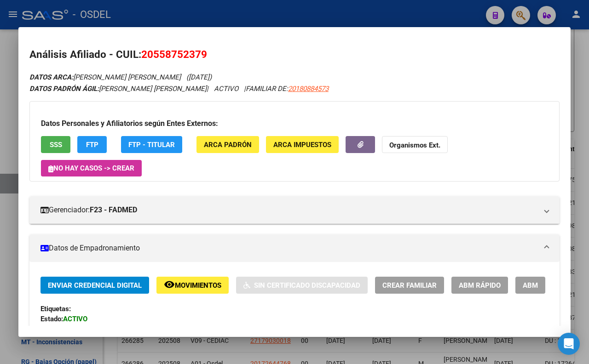
click at [311, 15] on div at bounding box center [294, 182] width 589 height 364
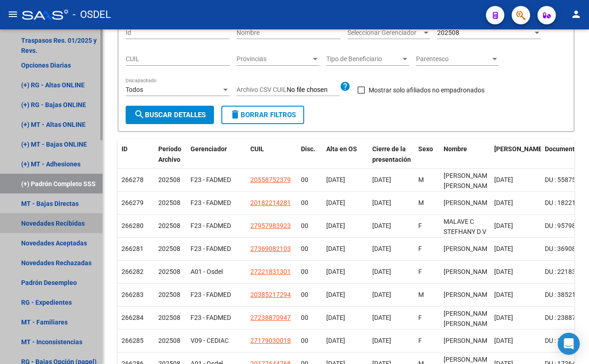
click at [72, 216] on link "Novedades Recibidas" at bounding box center [51, 223] width 103 height 20
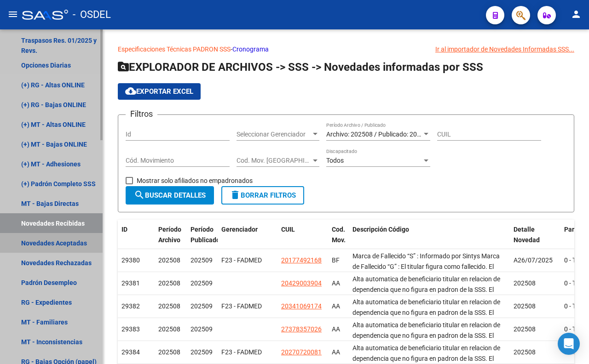
click at [60, 246] on link "Novedades Aceptadas" at bounding box center [51, 243] width 103 height 20
